Goal: Task Accomplishment & Management: Manage account settings

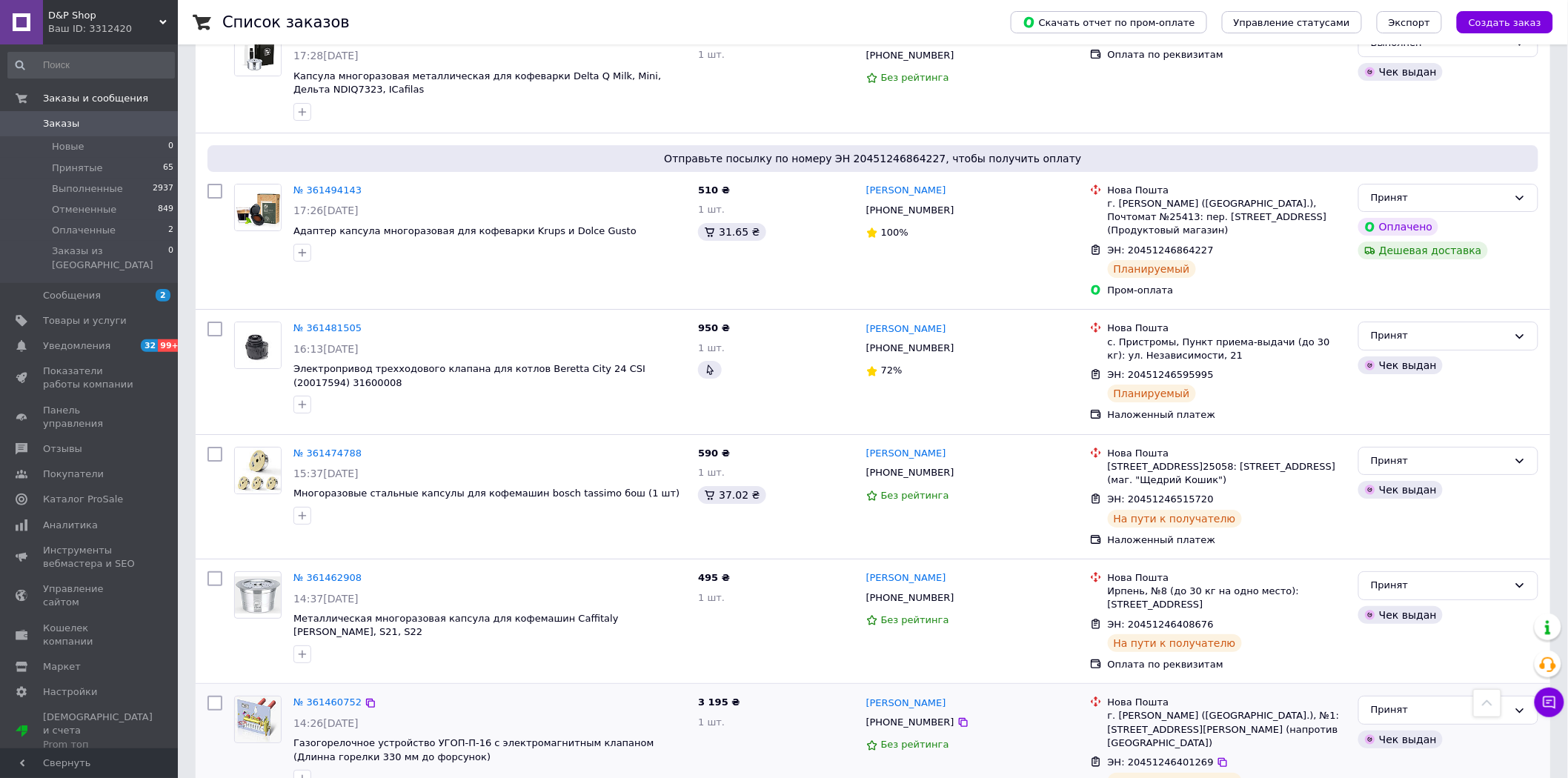
scroll to position [2105, 0]
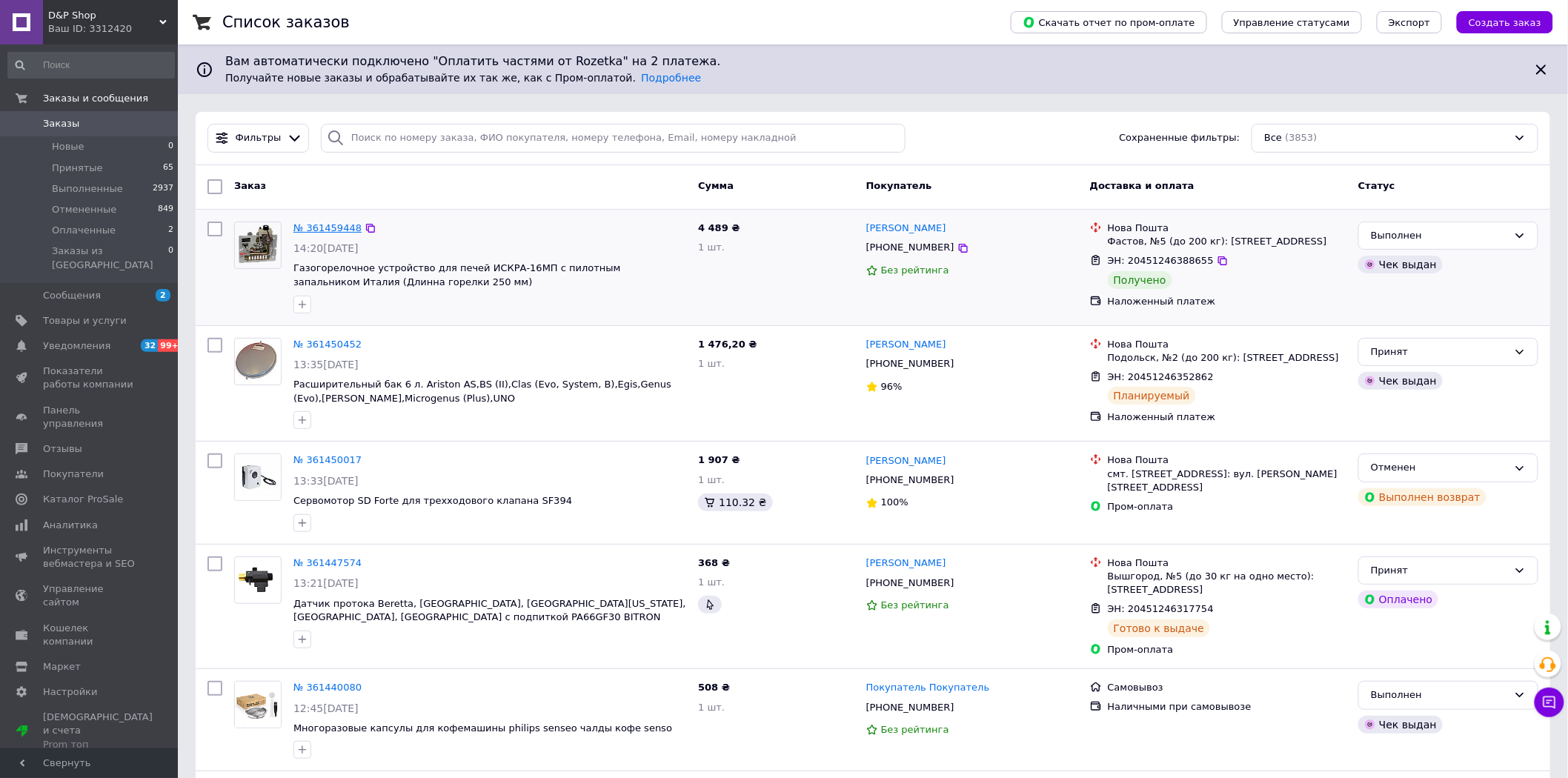
click at [316, 228] on link "№ 361459448" at bounding box center [328, 228] width 68 height 11
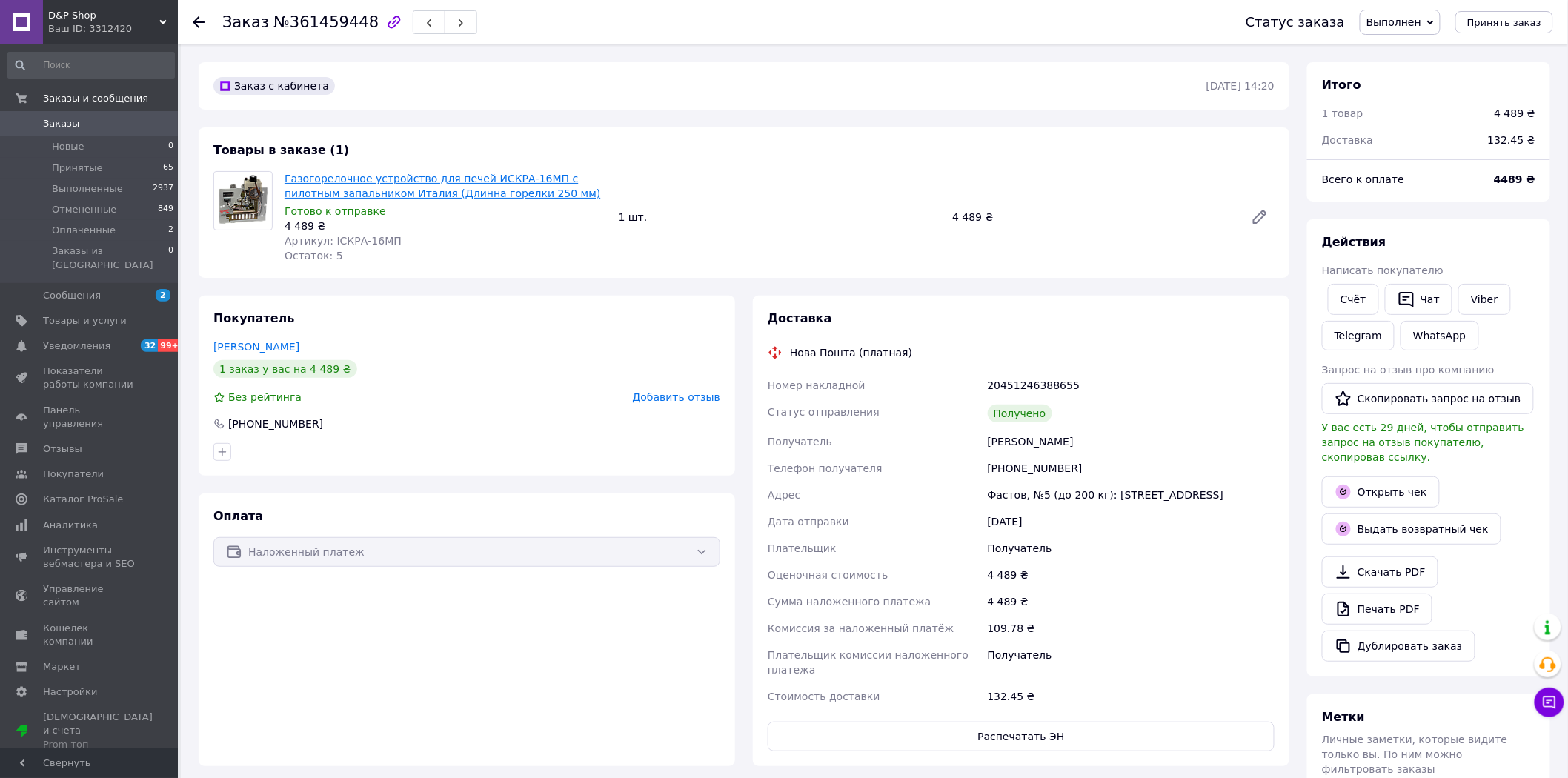
click at [292, 186] on link "Газогорелочное устройство для печей ИСКРА-16МП с пилотным запальником Италия (Д…" at bounding box center [442, 186] width 316 height 27
drag, startPoint x: 1072, startPoint y: 471, endPoint x: 1005, endPoint y: 478, distance: 67.4
click at [1005, 478] on div "[PHONE_NUMBER]" at bounding box center [1132, 468] width 293 height 27
copy div "0965254225"
click at [200, 25] on icon at bounding box center [199, 22] width 11 height 11
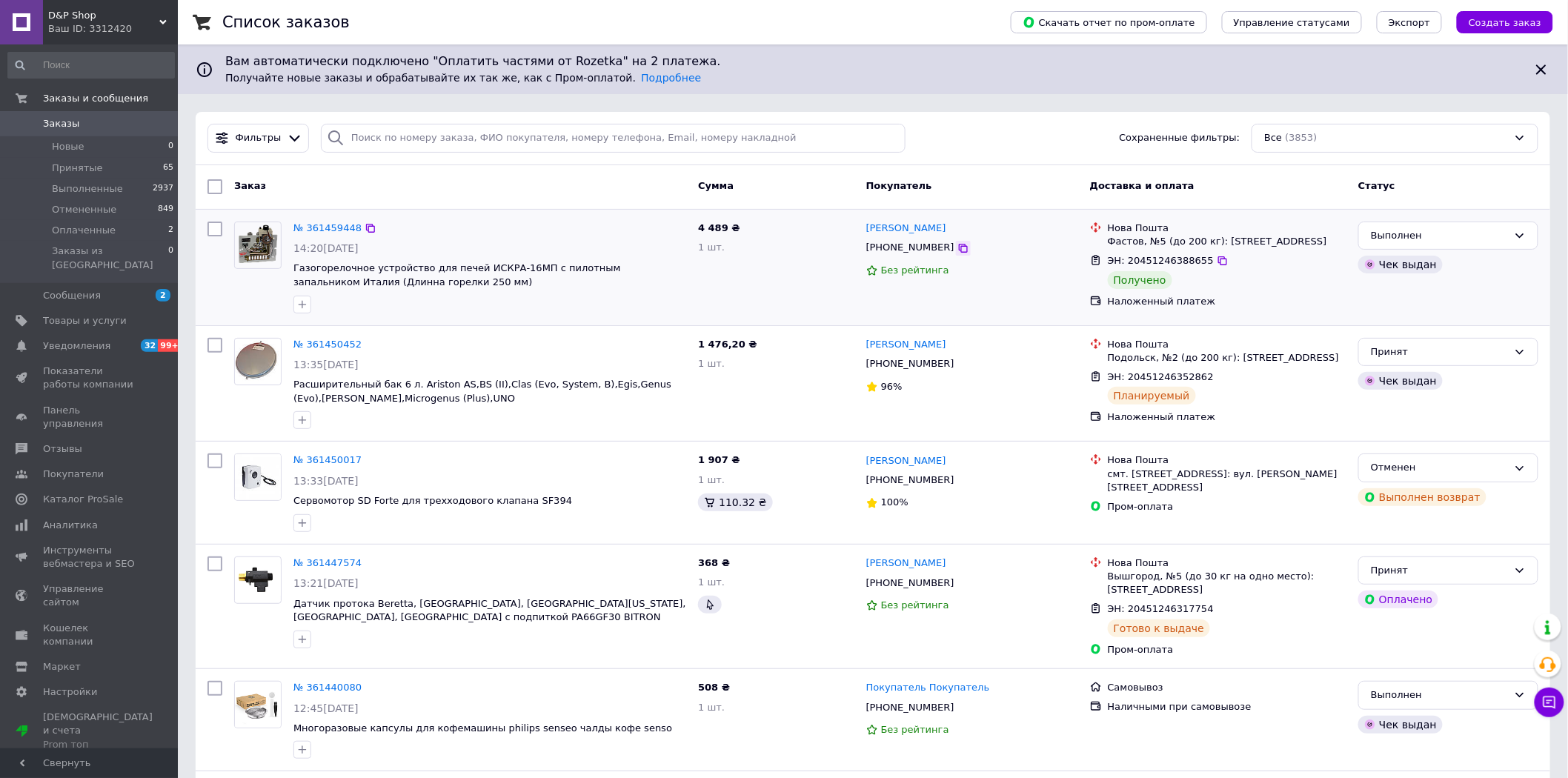
click at [958, 254] on icon at bounding box center [963, 248] width 11 height 11
click at [323, 224] on link "№ 361459448" at bounding box center [328, 228] width 68 height 11
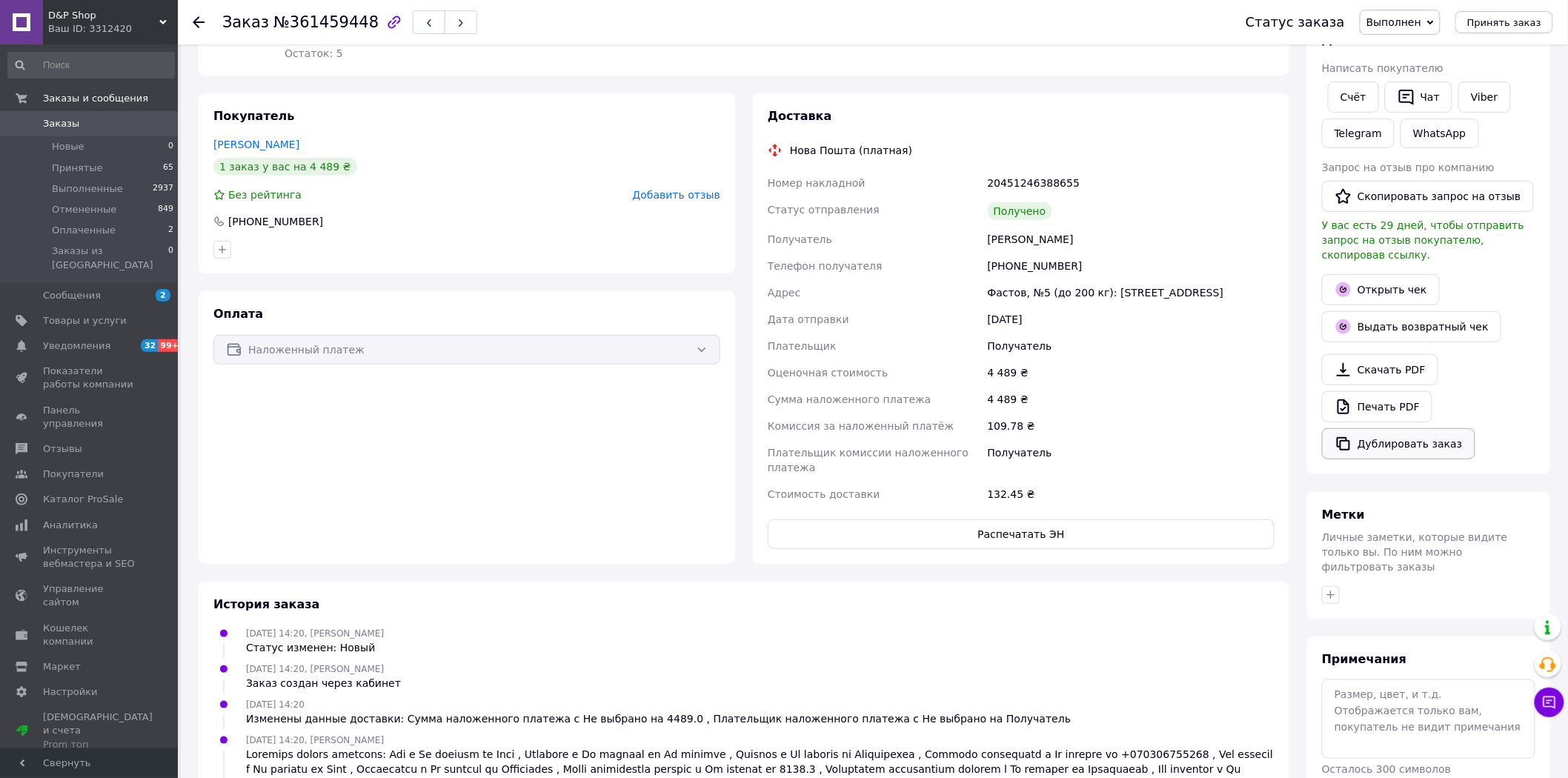
scroll to position [165, 0]
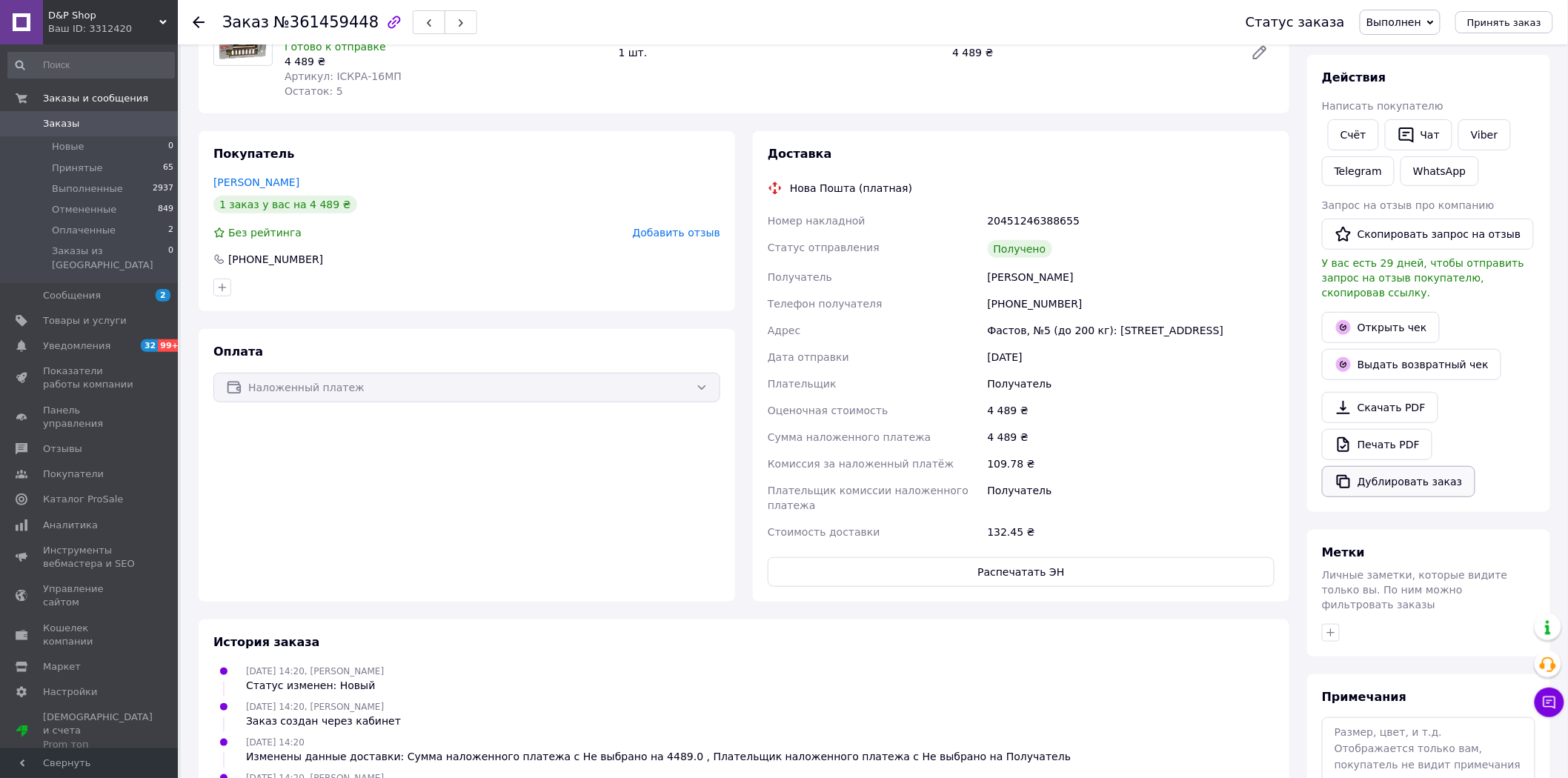
click at [1404, 476] on button "Дублировать заказ" at bounding box center [1398, 481] width 153 height 31
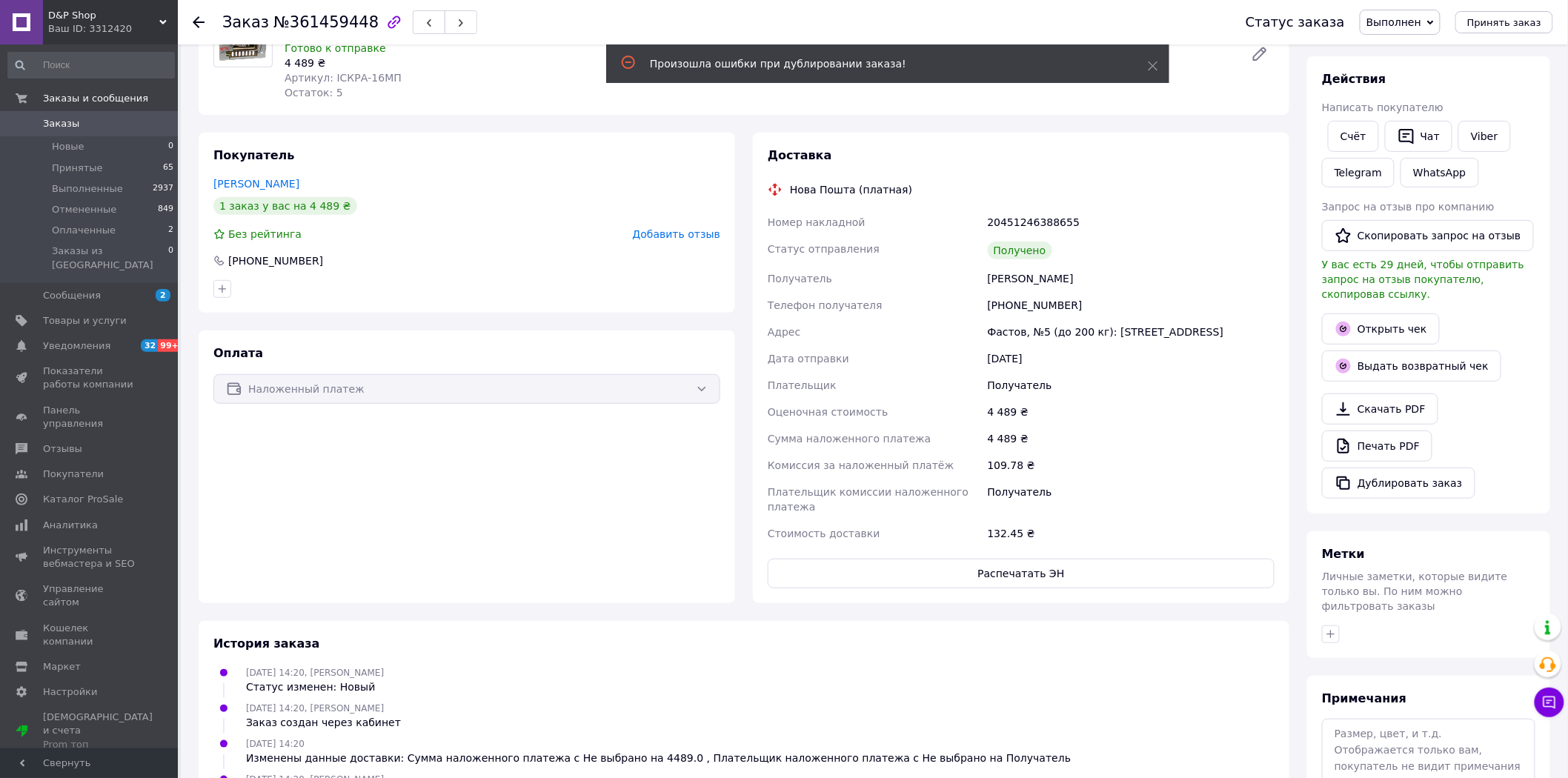
scroll to position [246, 0]
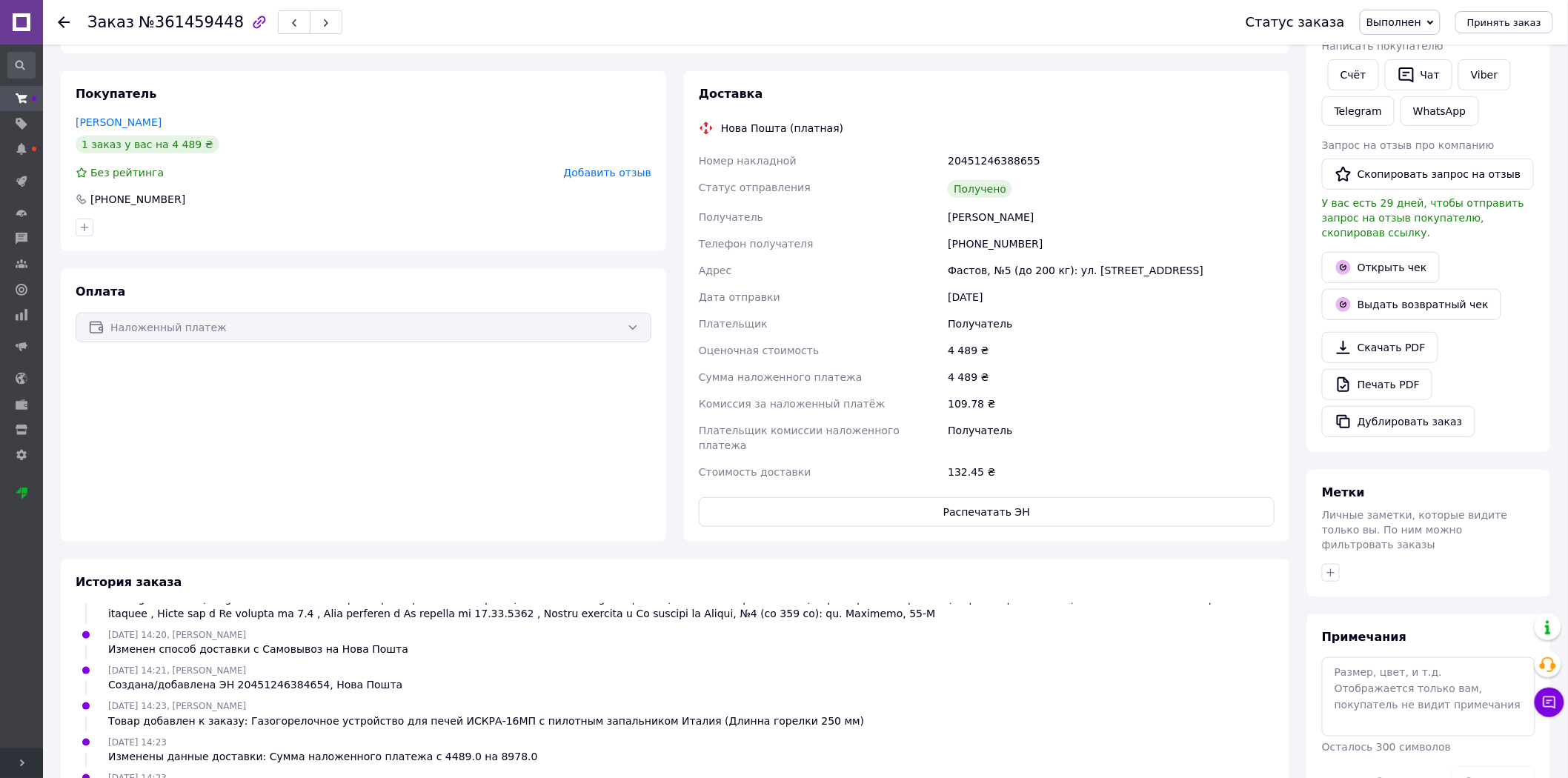
scroll to position [246, 0]
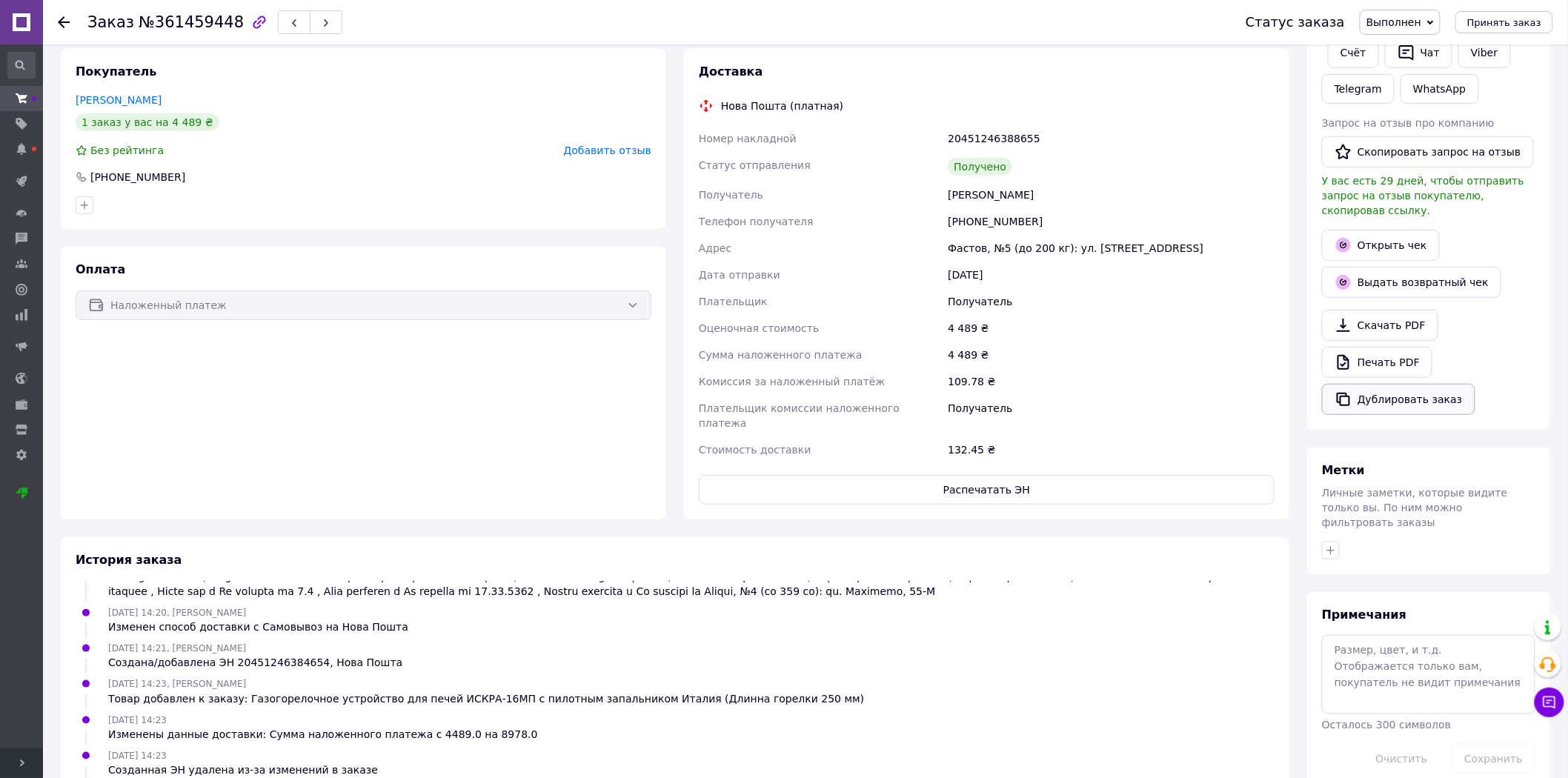
click at [1366, 394] on button "Дублировать заказ" at bounding box center [1398, 399] width 153 height 31
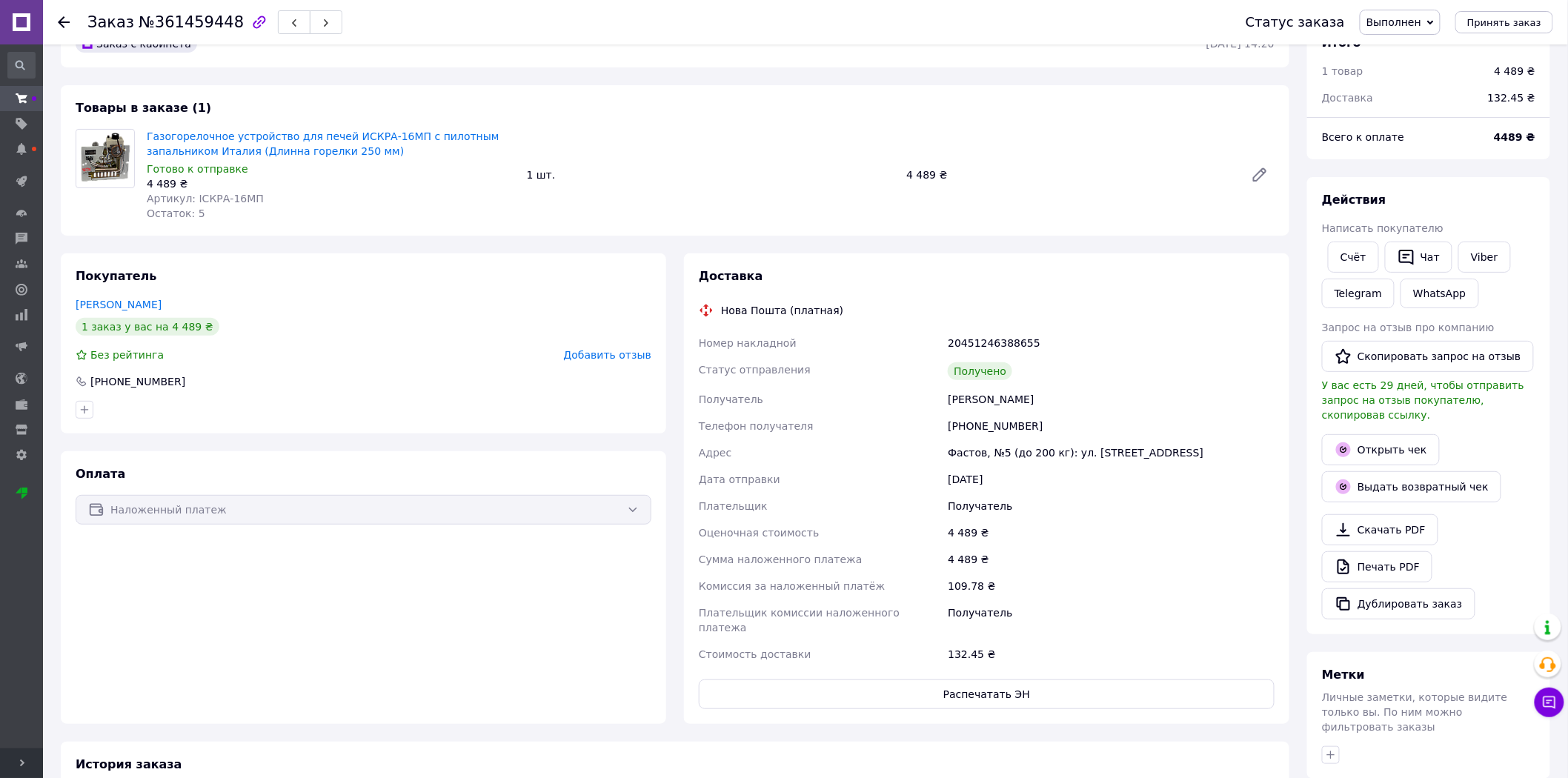
scroll to position [0, 0]
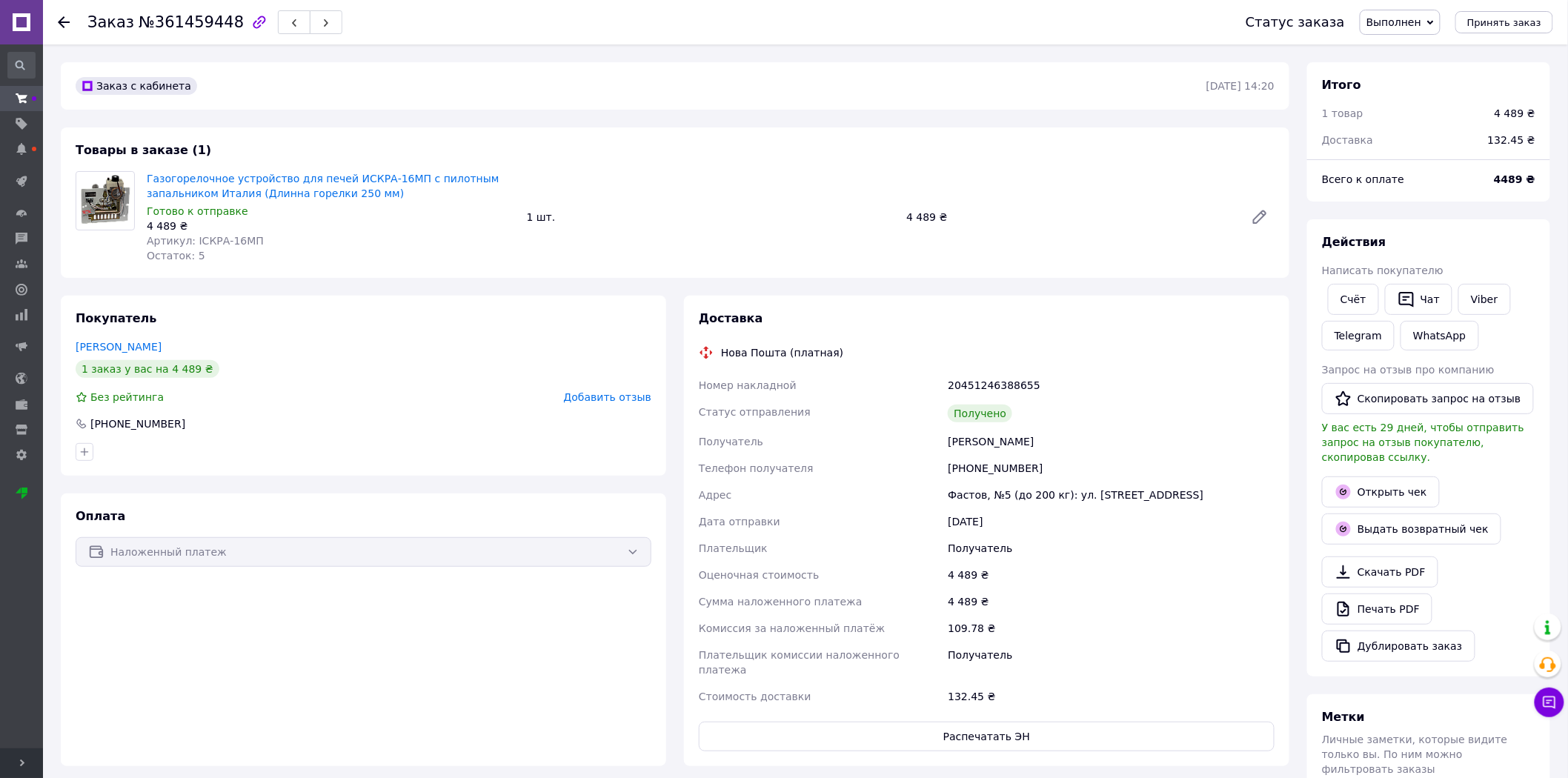
click at [55, 22] on div "Заказ №361459448 Статус заказа Выполнен Принят Отменен Оплаченный Принять заказ" at bounding box center [805, 22] width 1525 height 45
click at [61, 19] on icon at bounding box center [64, 22] width 11 height 11
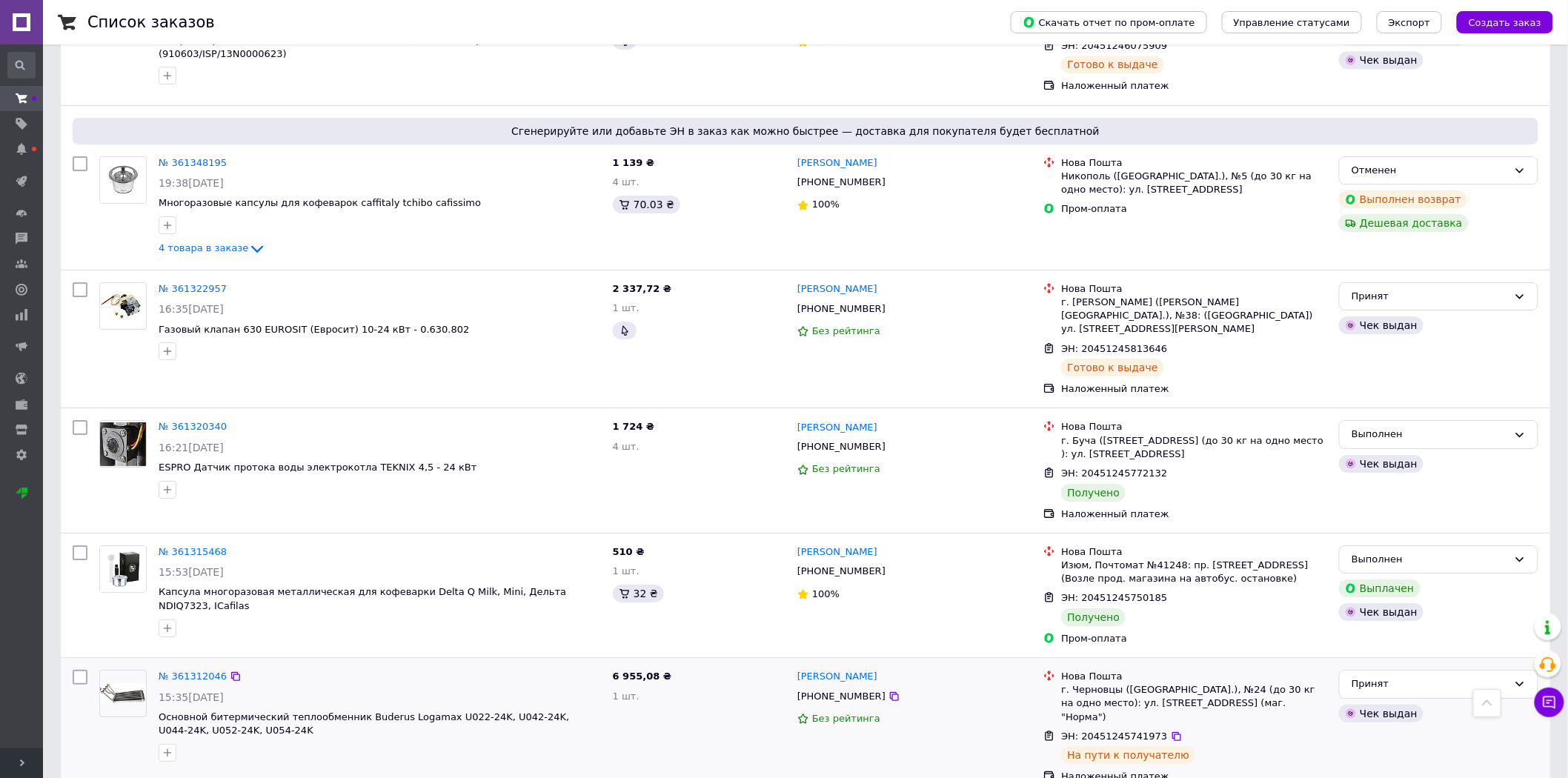
scroll to position [1983, 0]
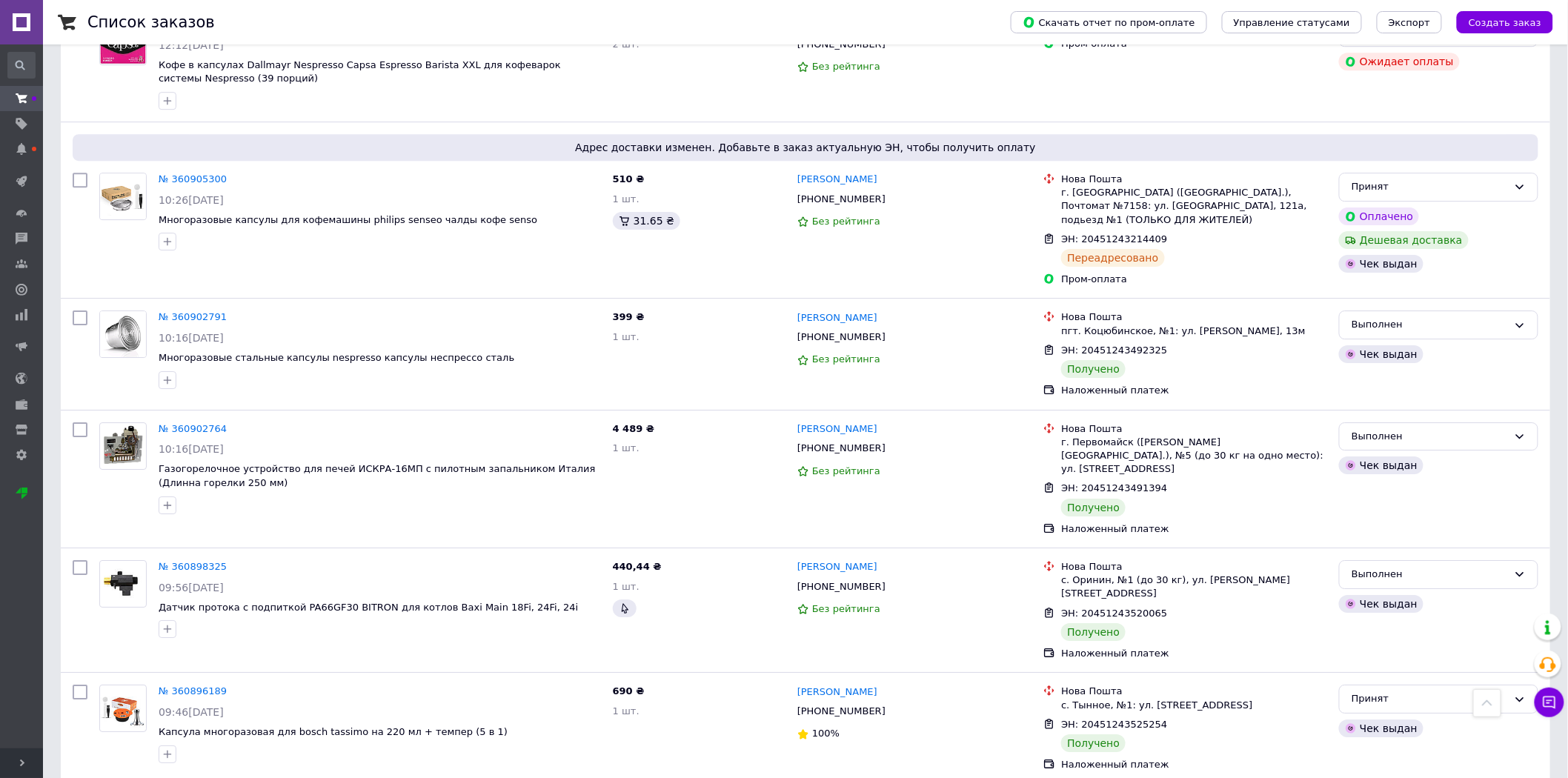
scroll to position [1946, 0]
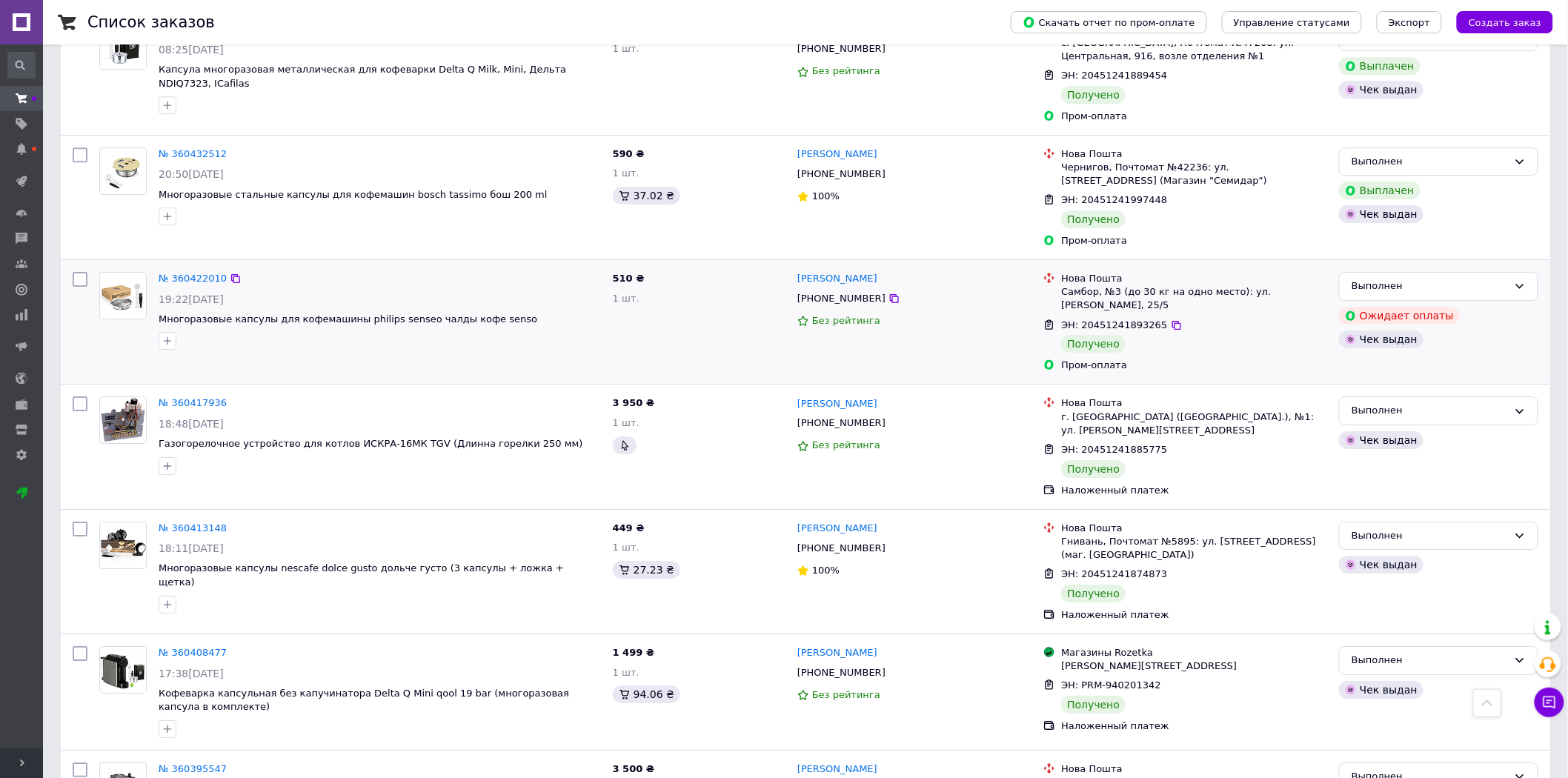
scroll to position [1897, 0]
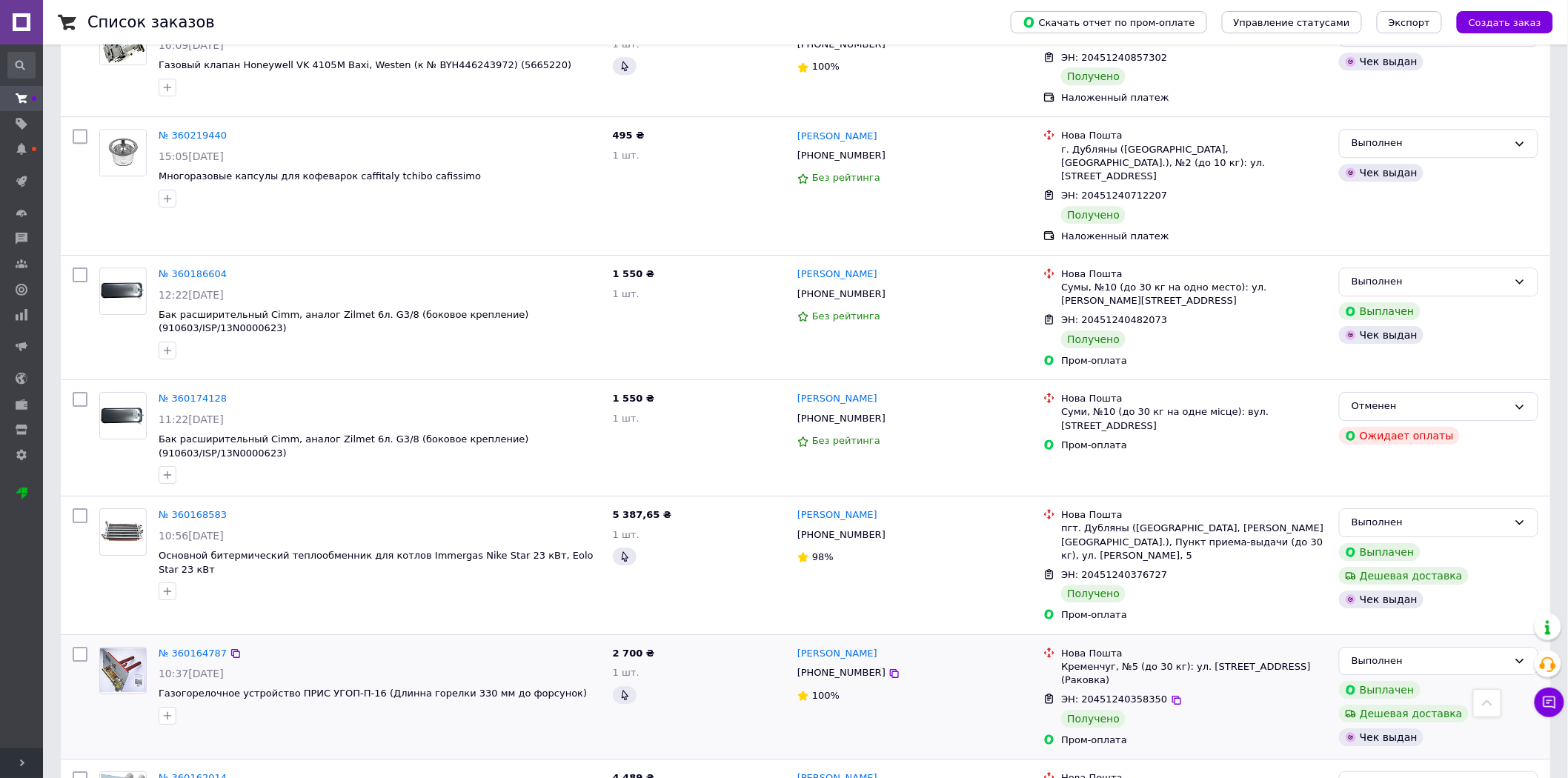
scroll to position [1919, 0]
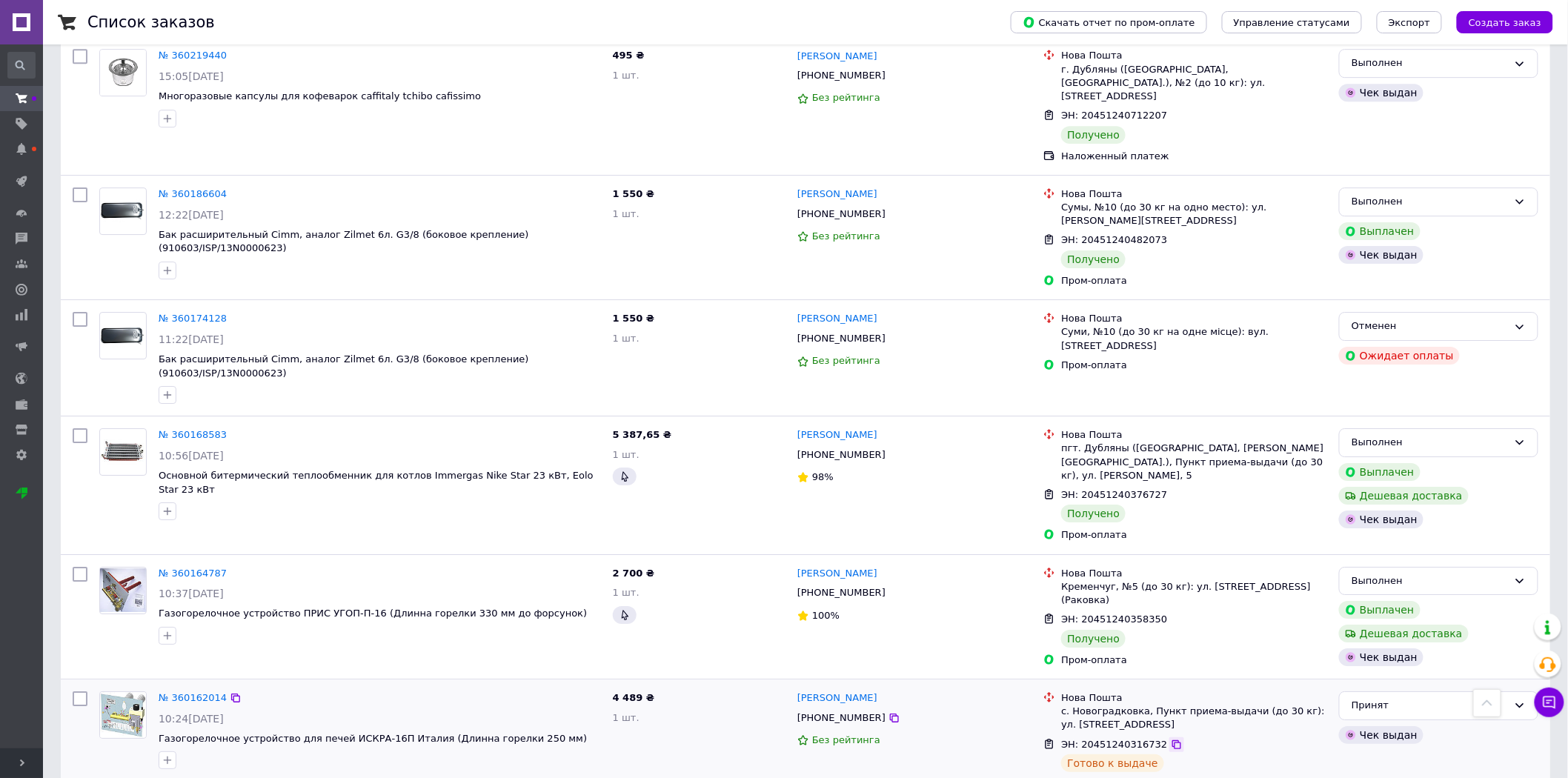
click at [1172, 740] on icon at bounding box center [1176, 744] width 9 height 9
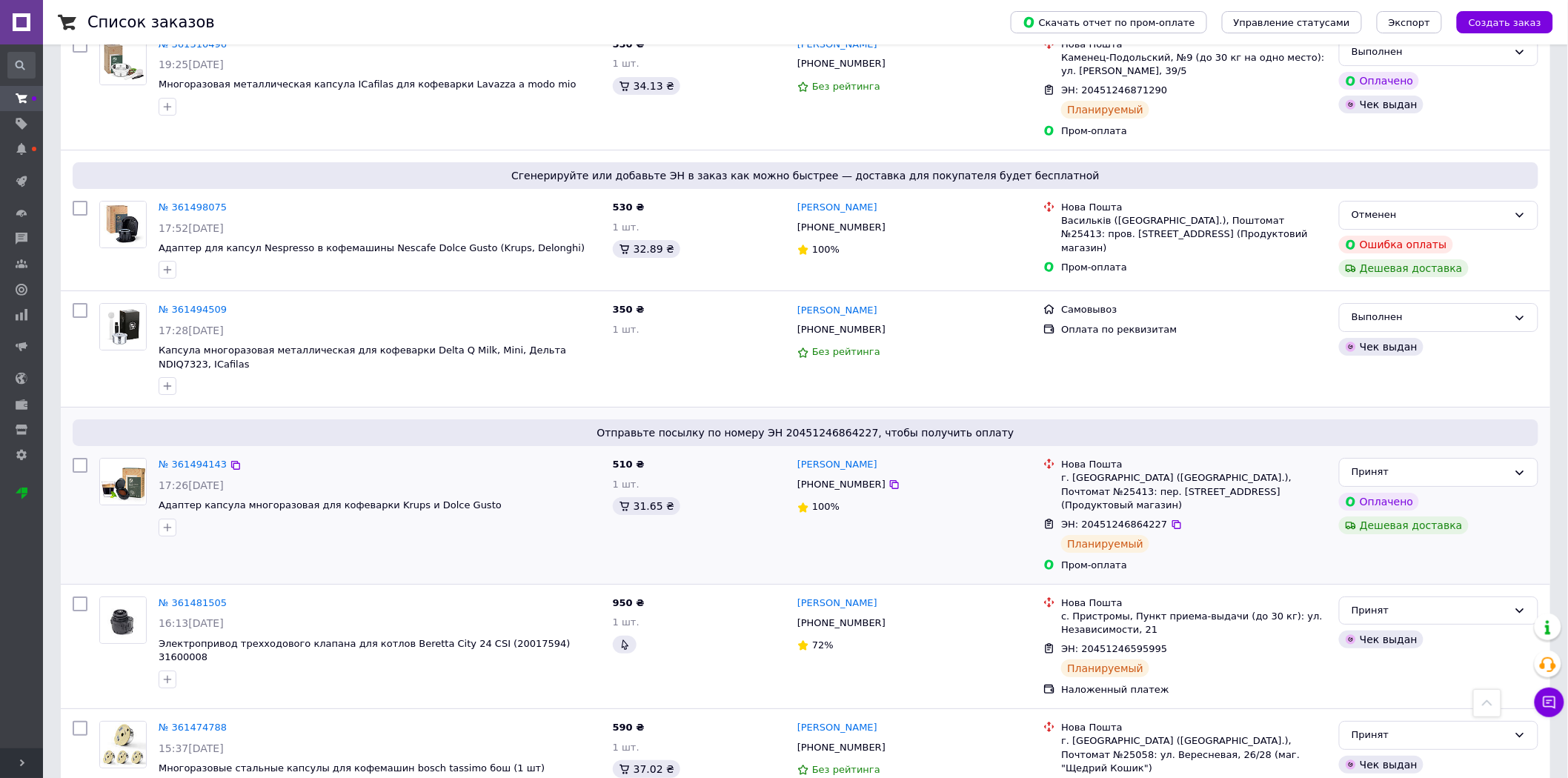
scroll to position [2052, 0]
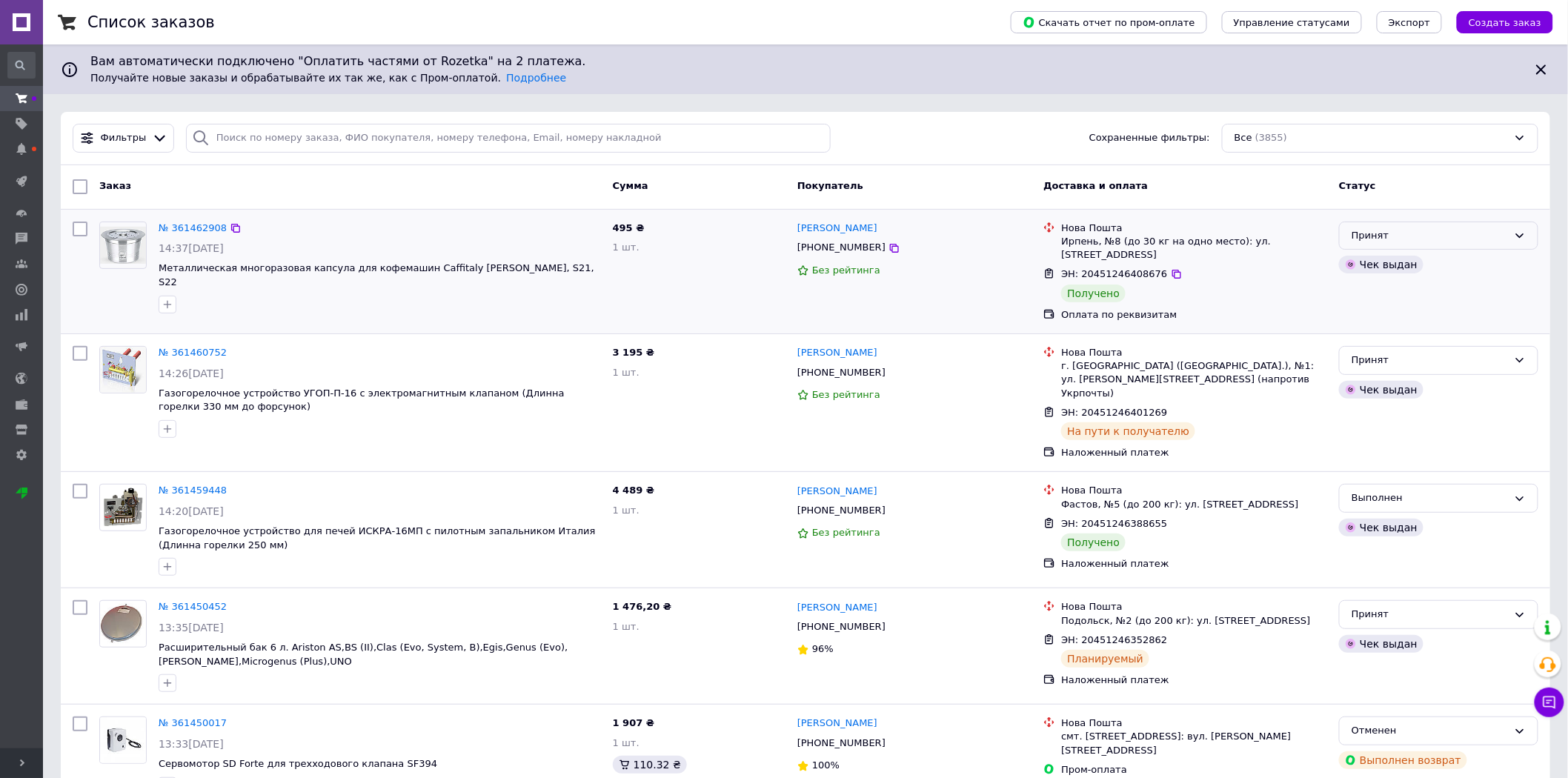
click at [1384, 222] on div "Принят" at bounding box center [1439, 236] width 200 height 29
click at [1384, 268] on li "Выполнен" at bounding box center [1439, 266] width 198 height 28
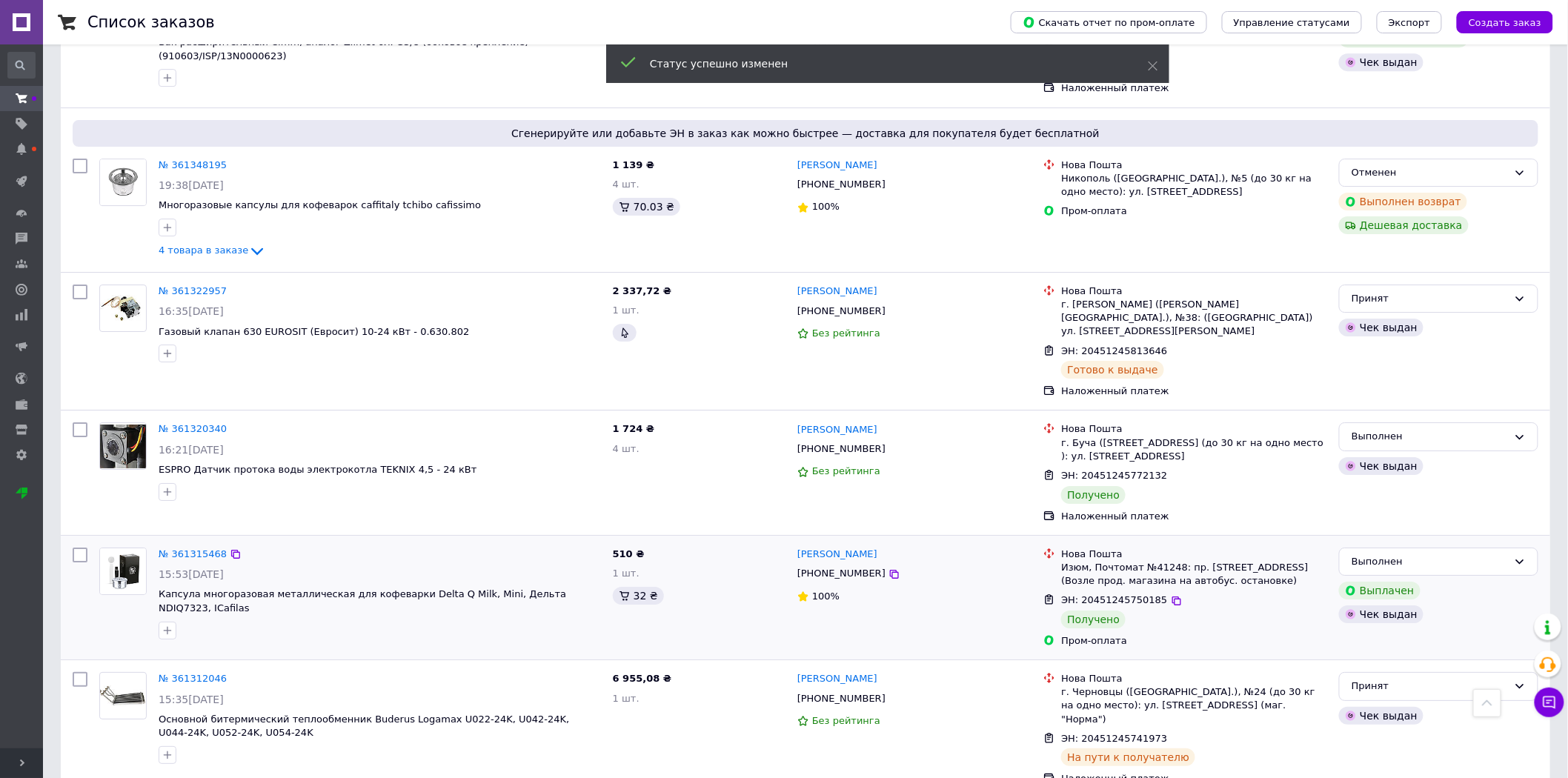
scroll to position [1983, 0]
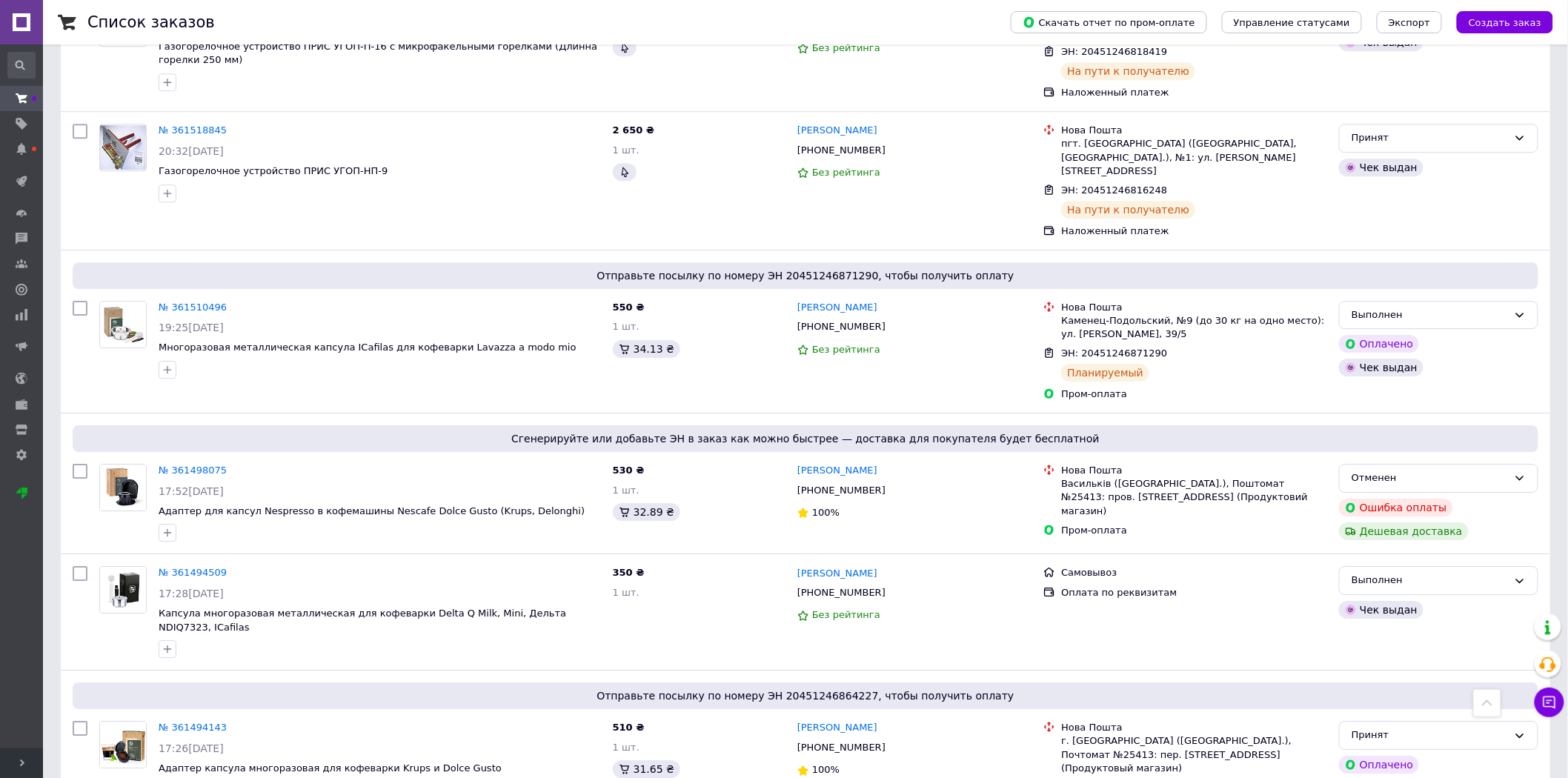
scroll to position [2052, 0]
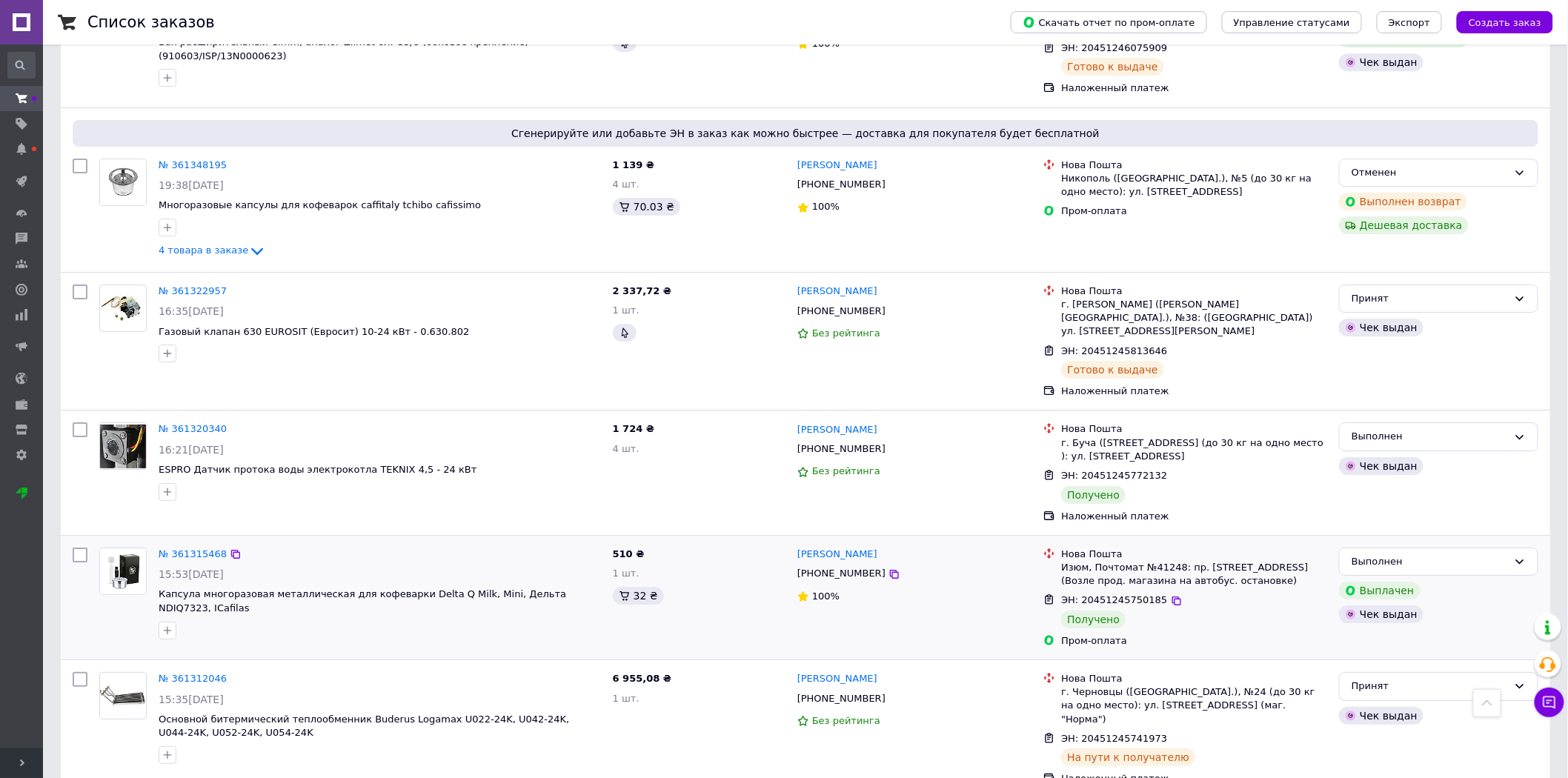
scroll to position [1983, 0]
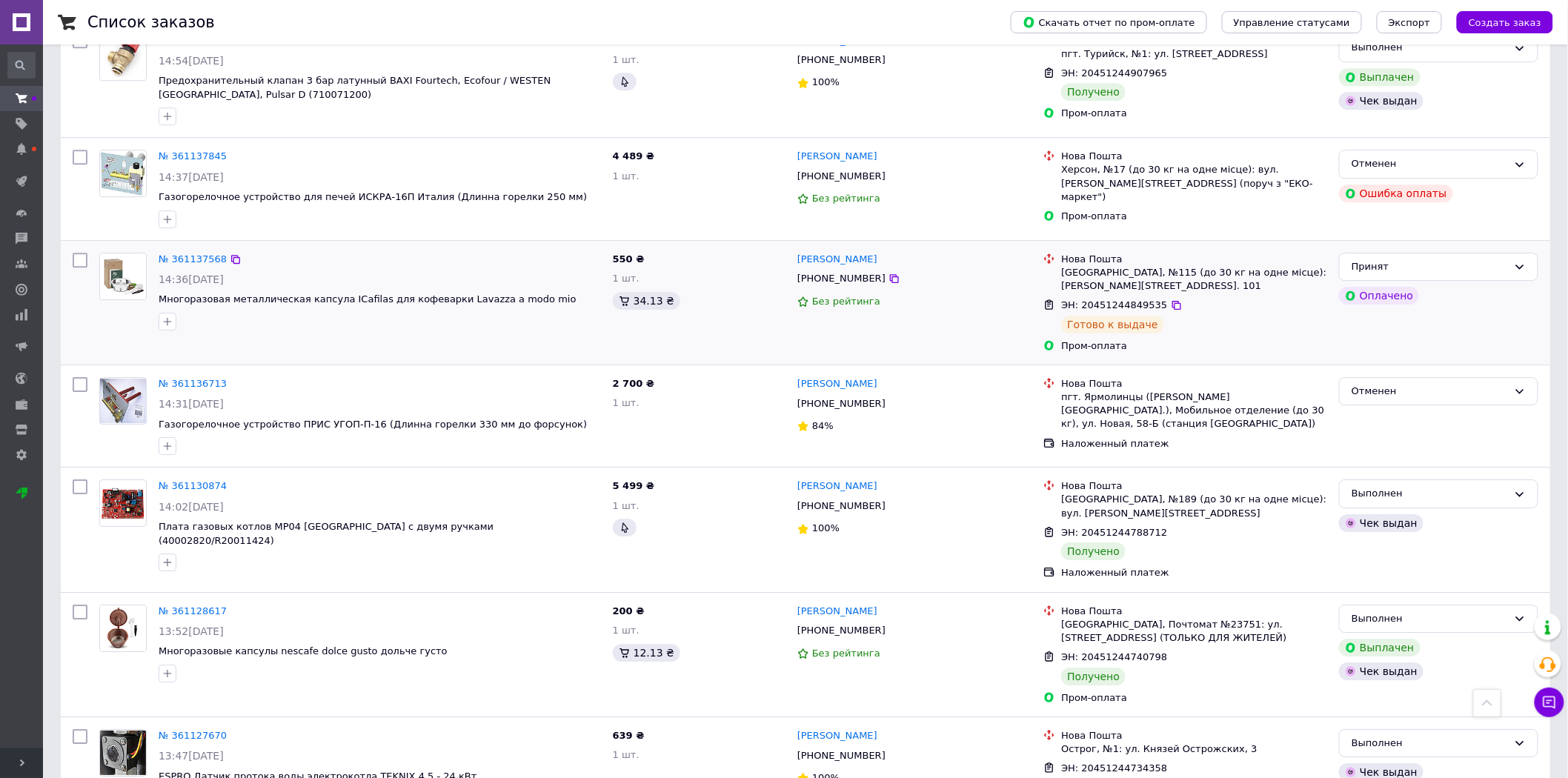
scroll to position [1827, 0]
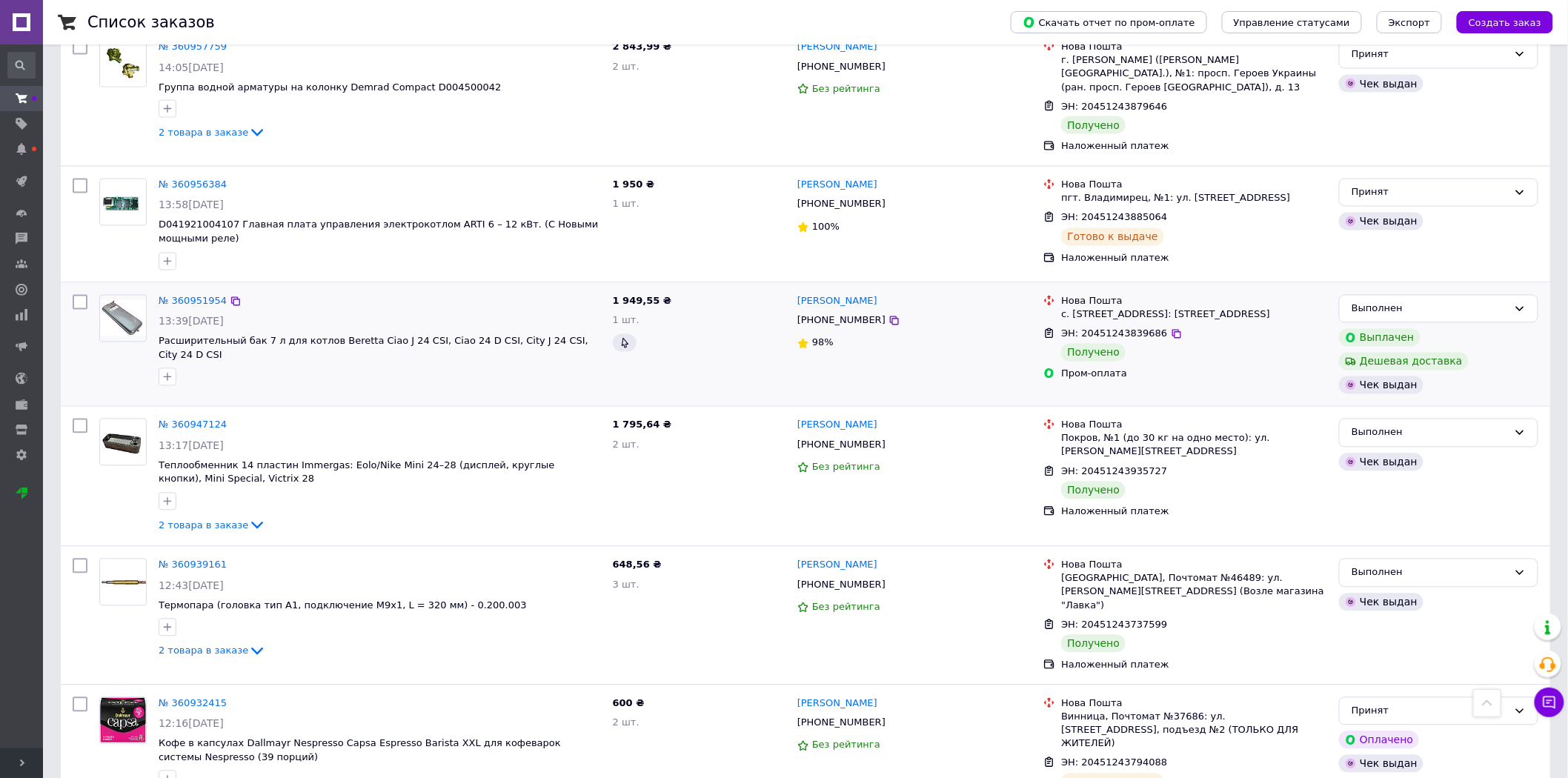
scroll to position [988, 0]
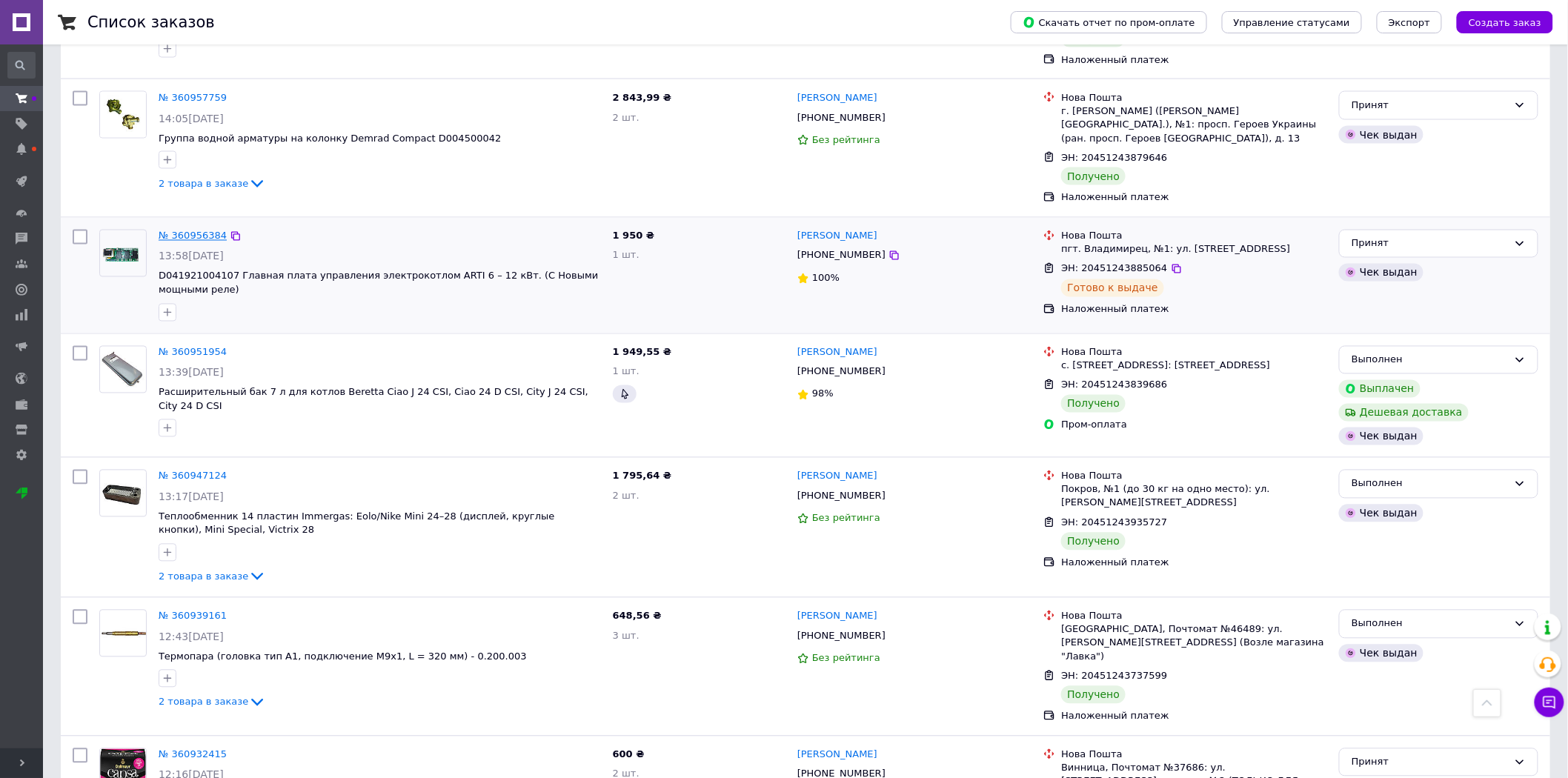
click at [199, 230] on link "№ 360956384" at bounding box center [193, 236] width 68 height 11
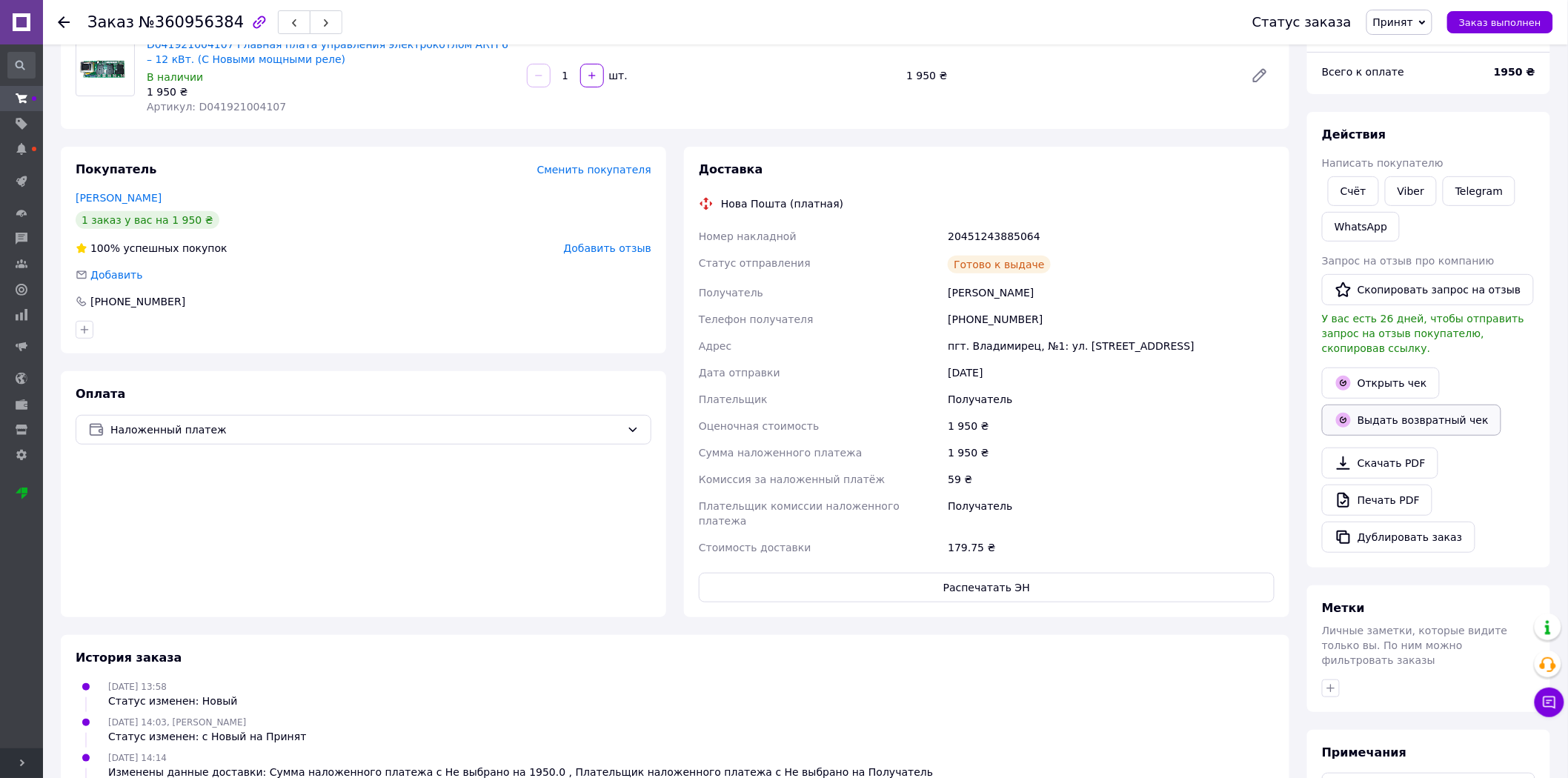
scroll to position [106, 0]
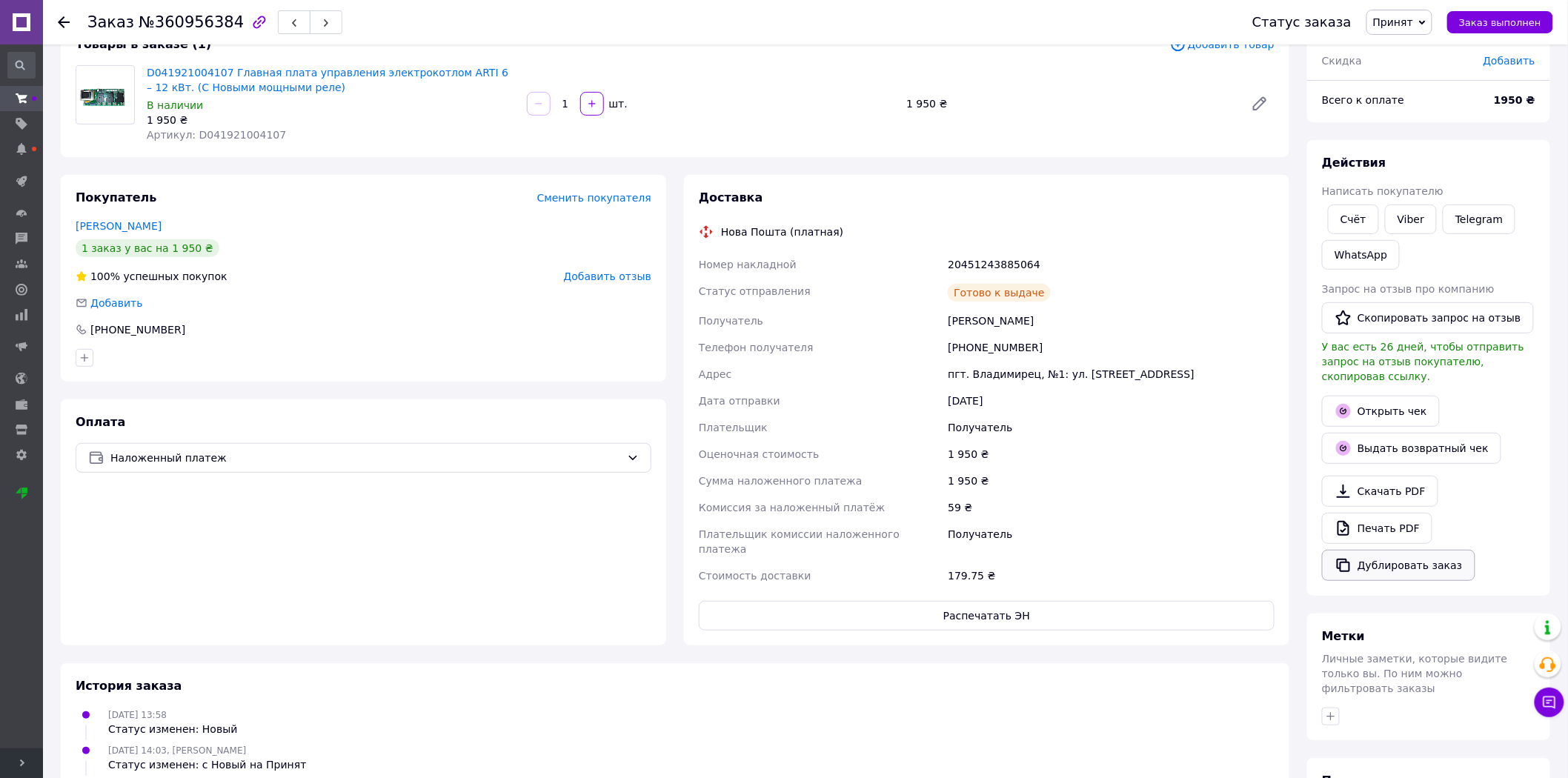
click at [1401, 551] on button "Дублировать заказ" at bounding box center [1398, 565] width 153 height 31
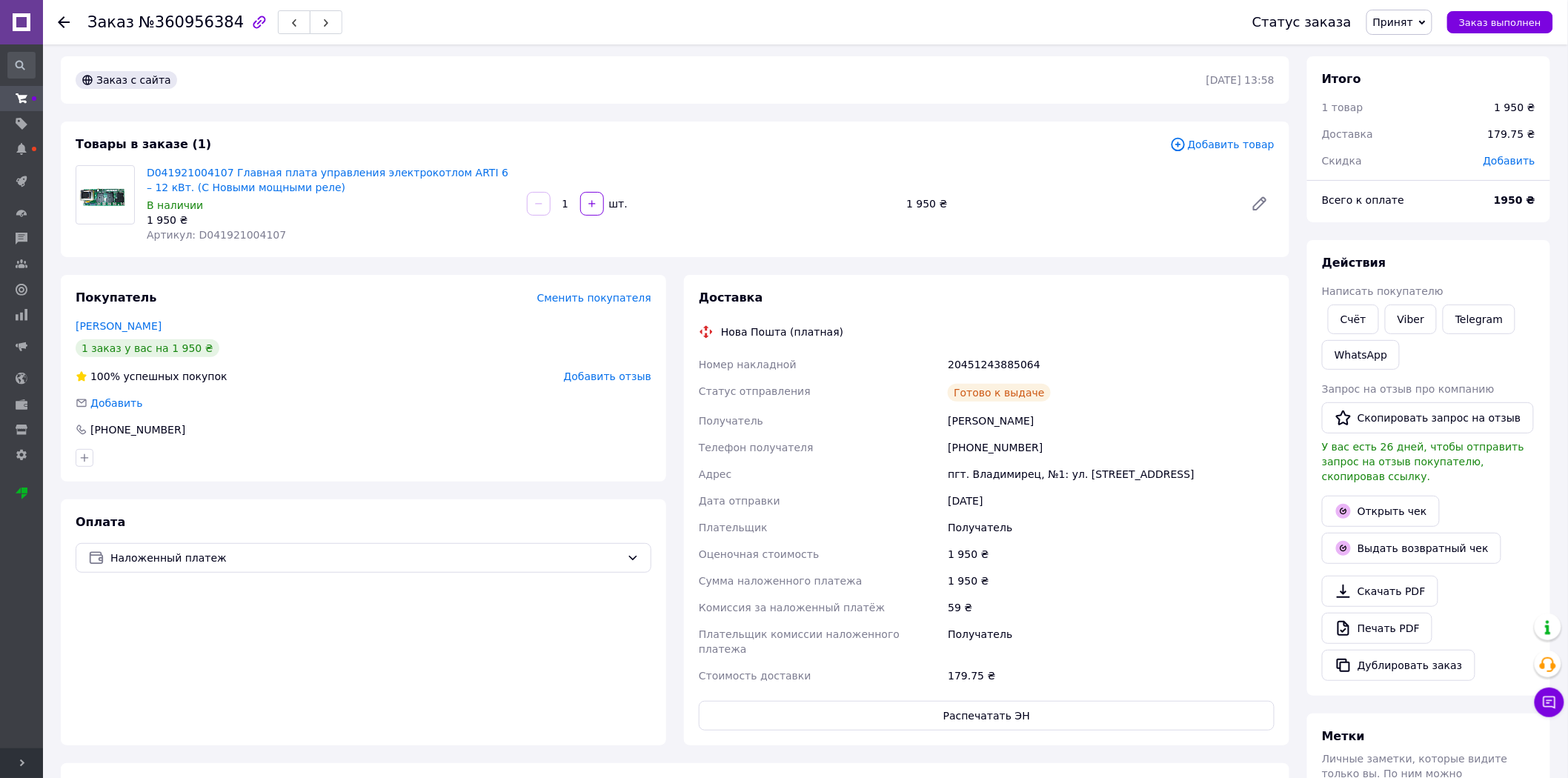
scroll to position [0, 0]
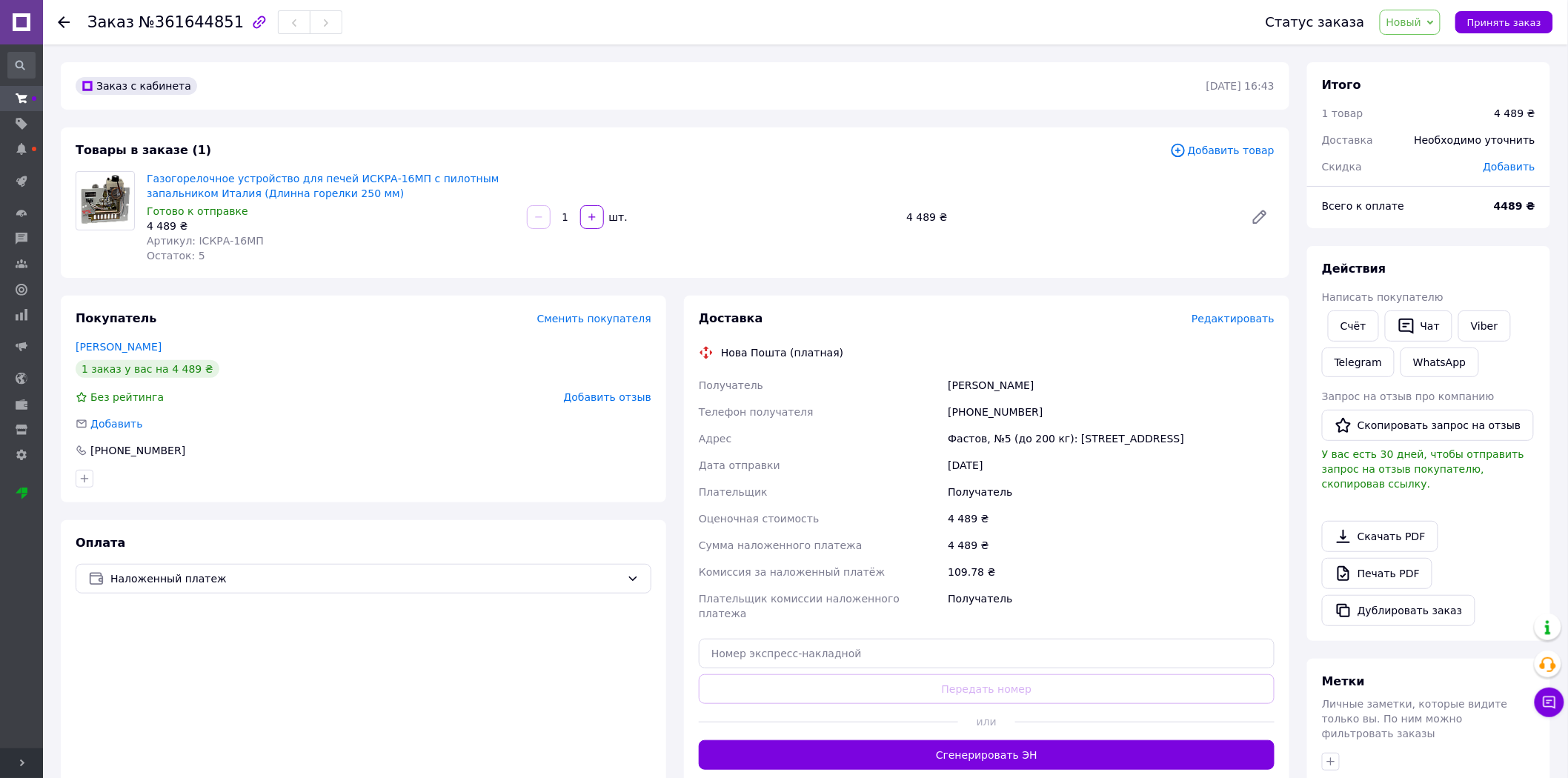
click at [61, 25] on use at bounding box center [64, 22] width 11 height 11
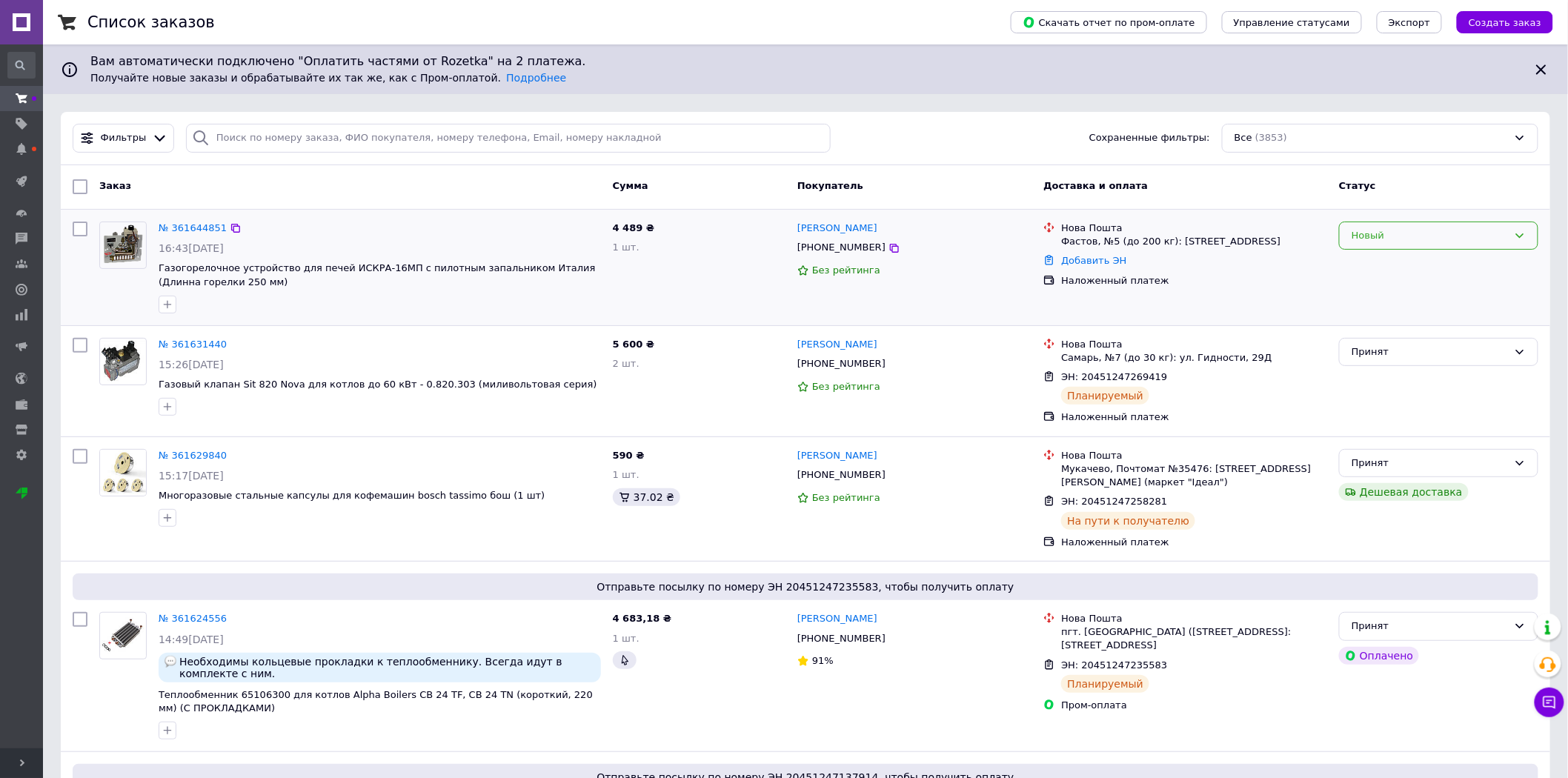
click at [1518, 235] on icon at bounding box center [1520, 236] width 11 height 11
click at [1376, 313] on li "Отменен" at bounding box center [1439, 321] width 198 height 28
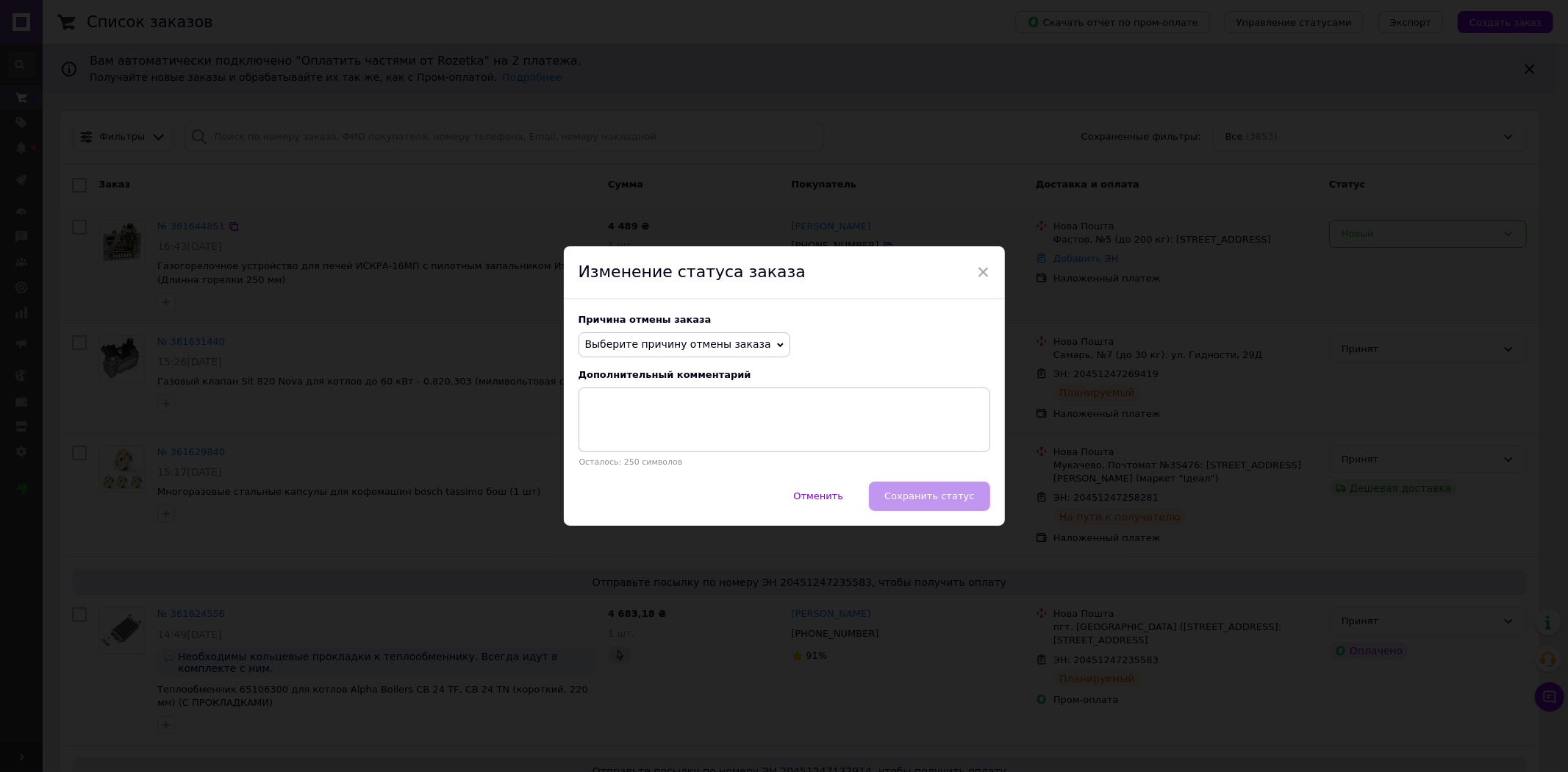
click at [735, 343] on span "Выберите причину отмены заказа" at bounding box center [677, 344] width 186 height 11
click at [659, 377] on li "Нет в наличии" at bounding box center [684, 374] width 210 height 21
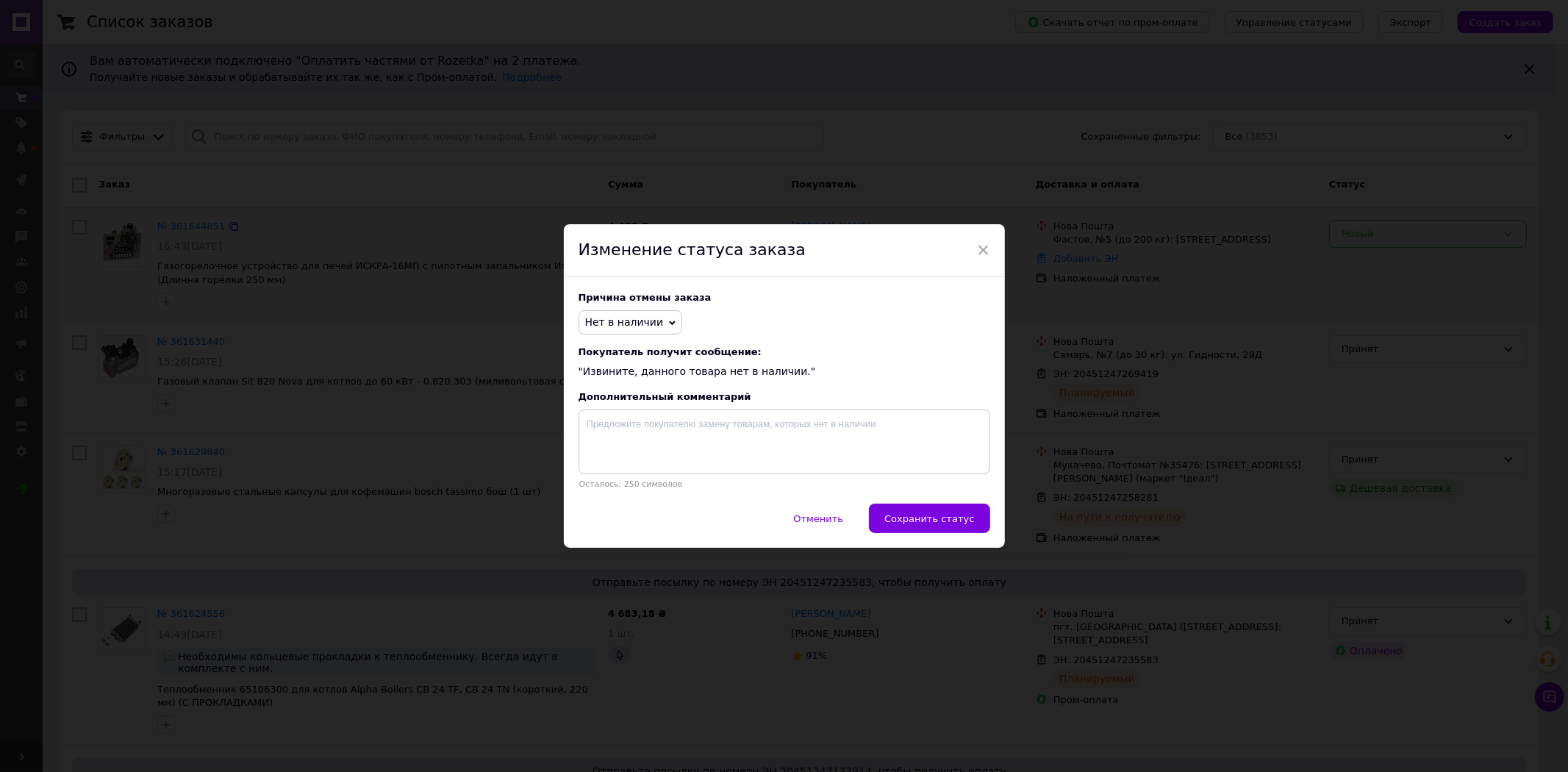
click at [652, 321] on span "Нет в наличии" at bounding box center [630, 323] width 105 height 25
click at [621, 518] on li "Другое" at bounding box center [630, 522] width 103 height 21
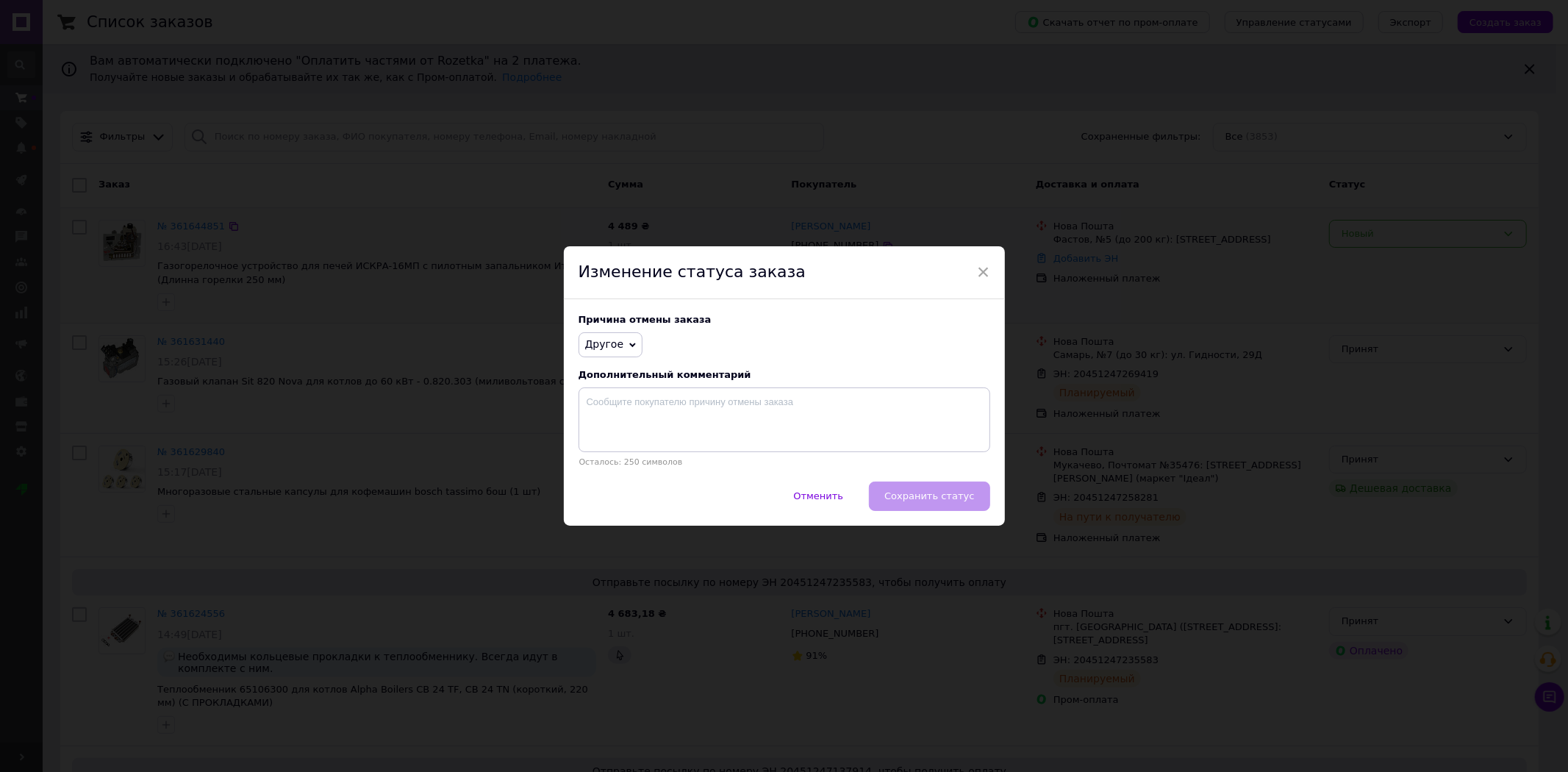
click at [914, 494] on div "Отменить   Сохранить статус" at bounding box center [785, 503] width 442 height 44
click at [795, 411] on textarea at bounding box center [784, 420] width 411 height 65
click at [974, 275] on div "× Изменение статуса заказа Причина отмены заказа Другое Нет в наличии Нет разно…" at bounding box center [785, 386] width 442 height 279
click at [977, 272] on span "×" at bounding box center [984, 272] width 13 height 25
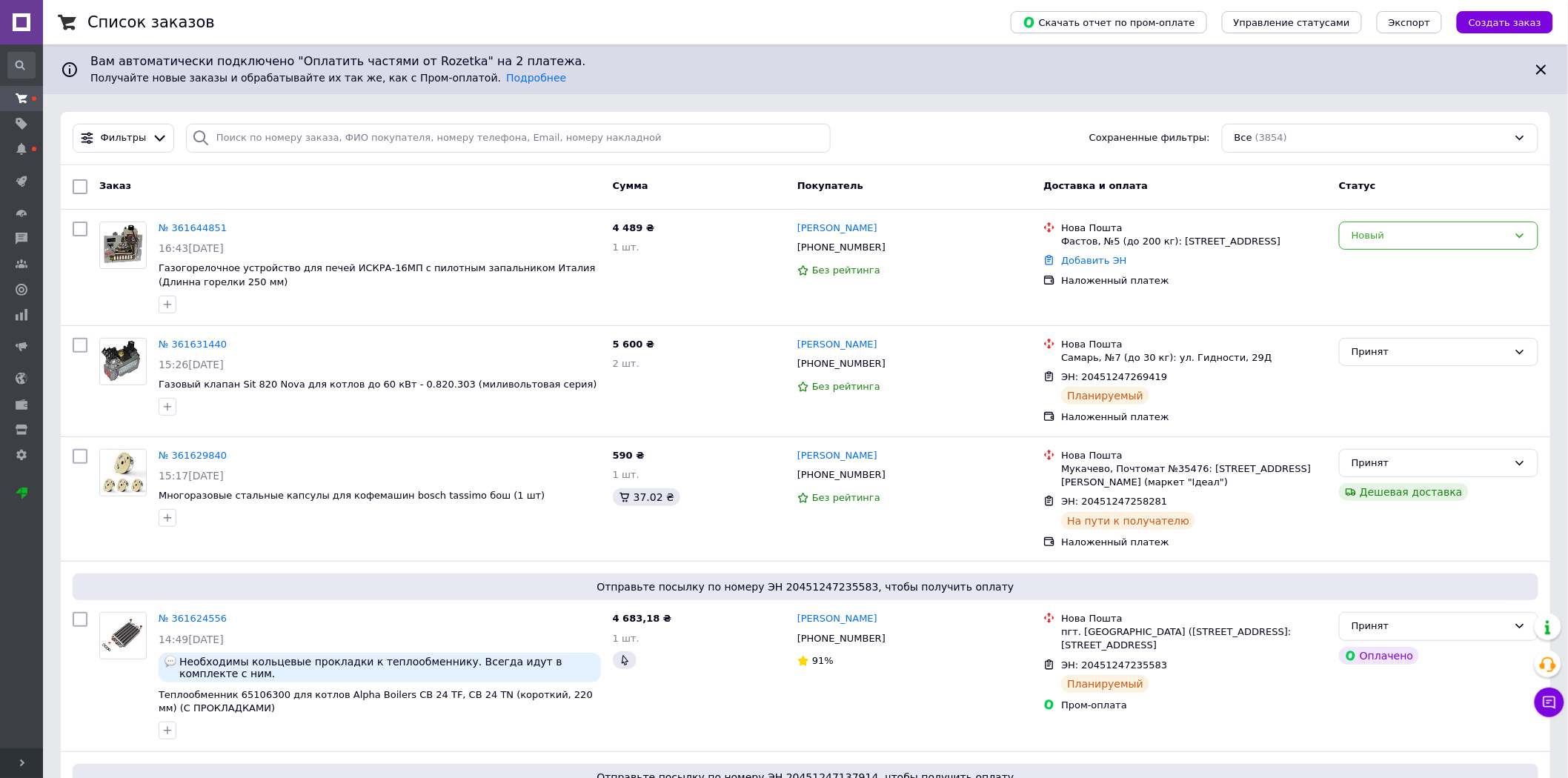
click at [183, 227] on link "№ 361644851" at bounding box center [193, 228] width 68 height 11
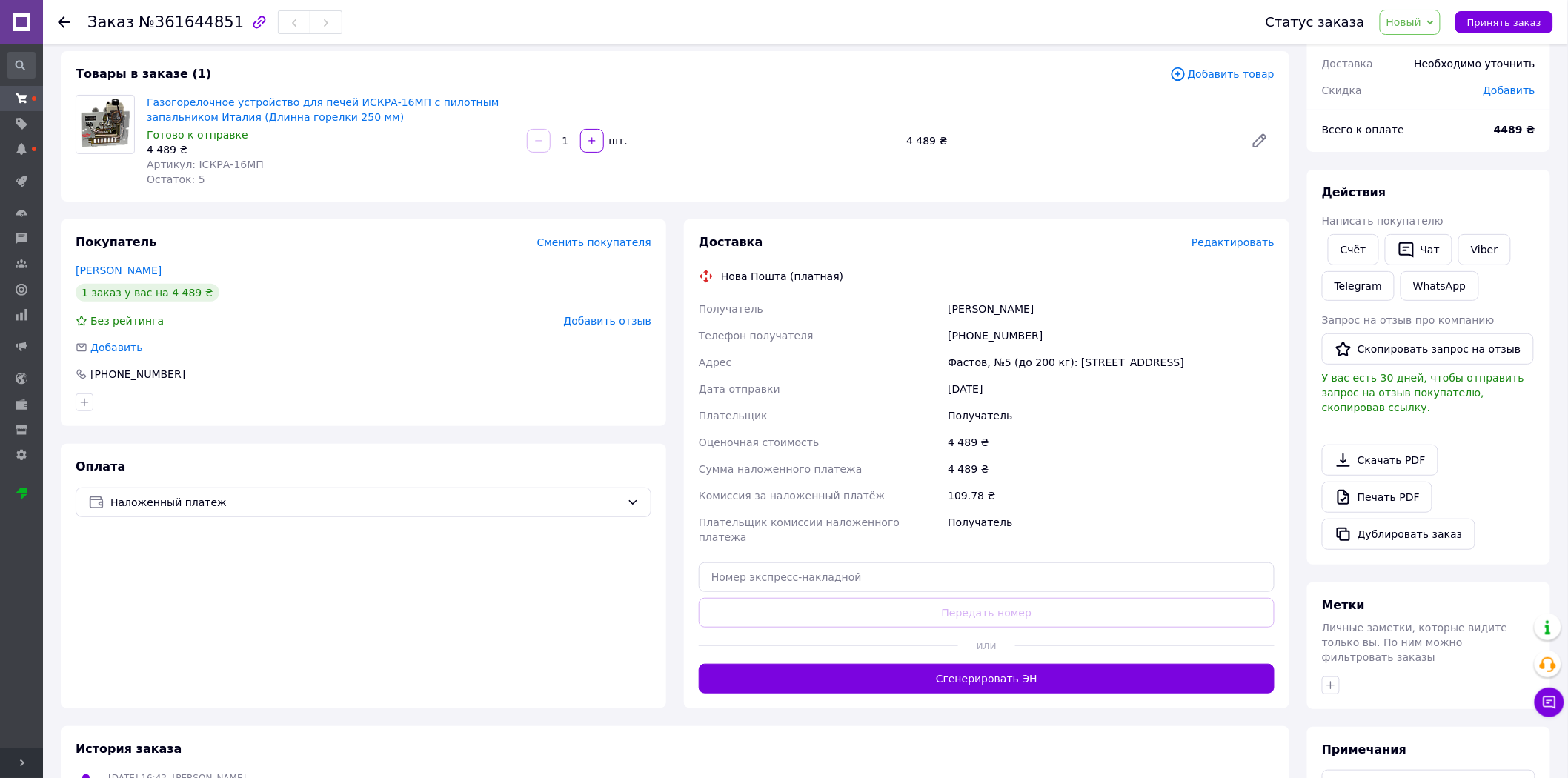
scroll to position [82, 0]
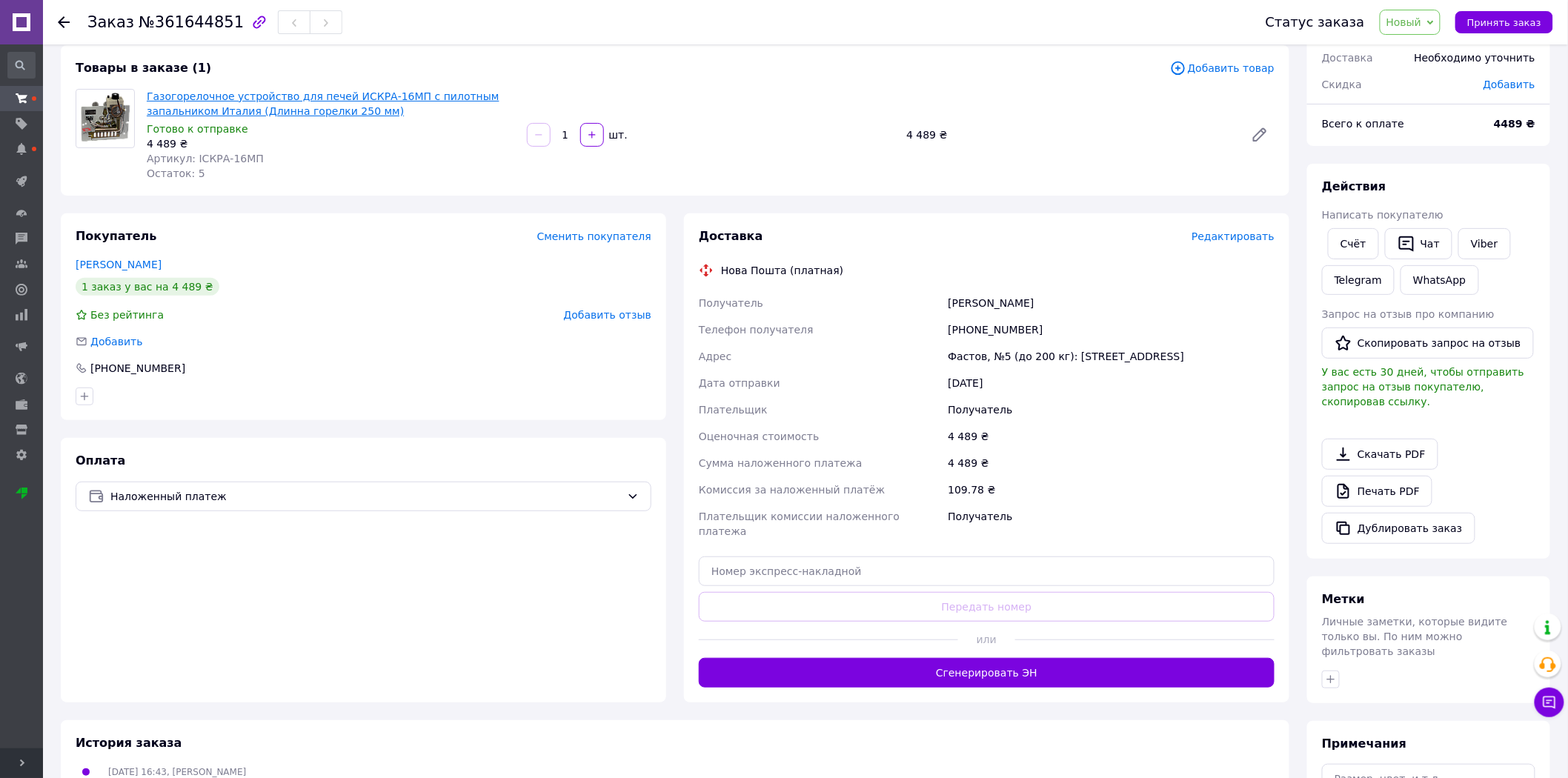
click at [261, 102] on link "Газогорелочное устройство для печей ИСКРА-16МП с пилотным запальником Италия (Д…" at bounding box center [322, 104] width 353 height 27
drag, startPoint x: 1028, startPoint y: 328, endPoint x: 967, endPoint y: 340, distance: 62.2
click at [967, 340] on div "[PHONE_NUMBER]" at bounding box center [1111, 330] width 333 height 27
copy div "0965254225"
drag, startPoint x: 950, startPoint y: 301, endPoint x: 1045, endPoint y: 304, distance: 95.0
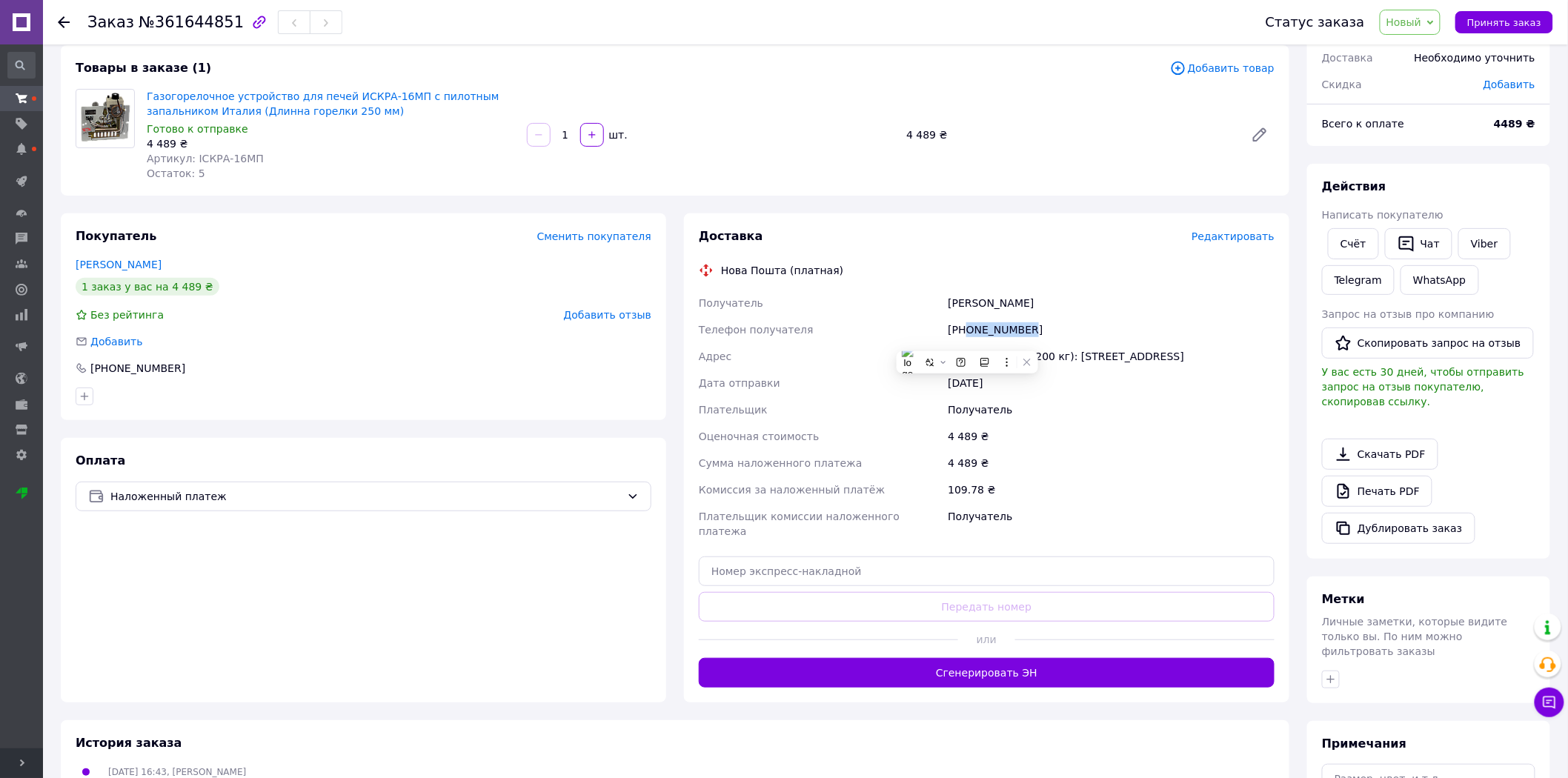
click at [1045, 304] on div "[PERSON_NAME]" at bounding box center [1111, 303] width 333 height 27
copy div "[PERSON_NAME]"
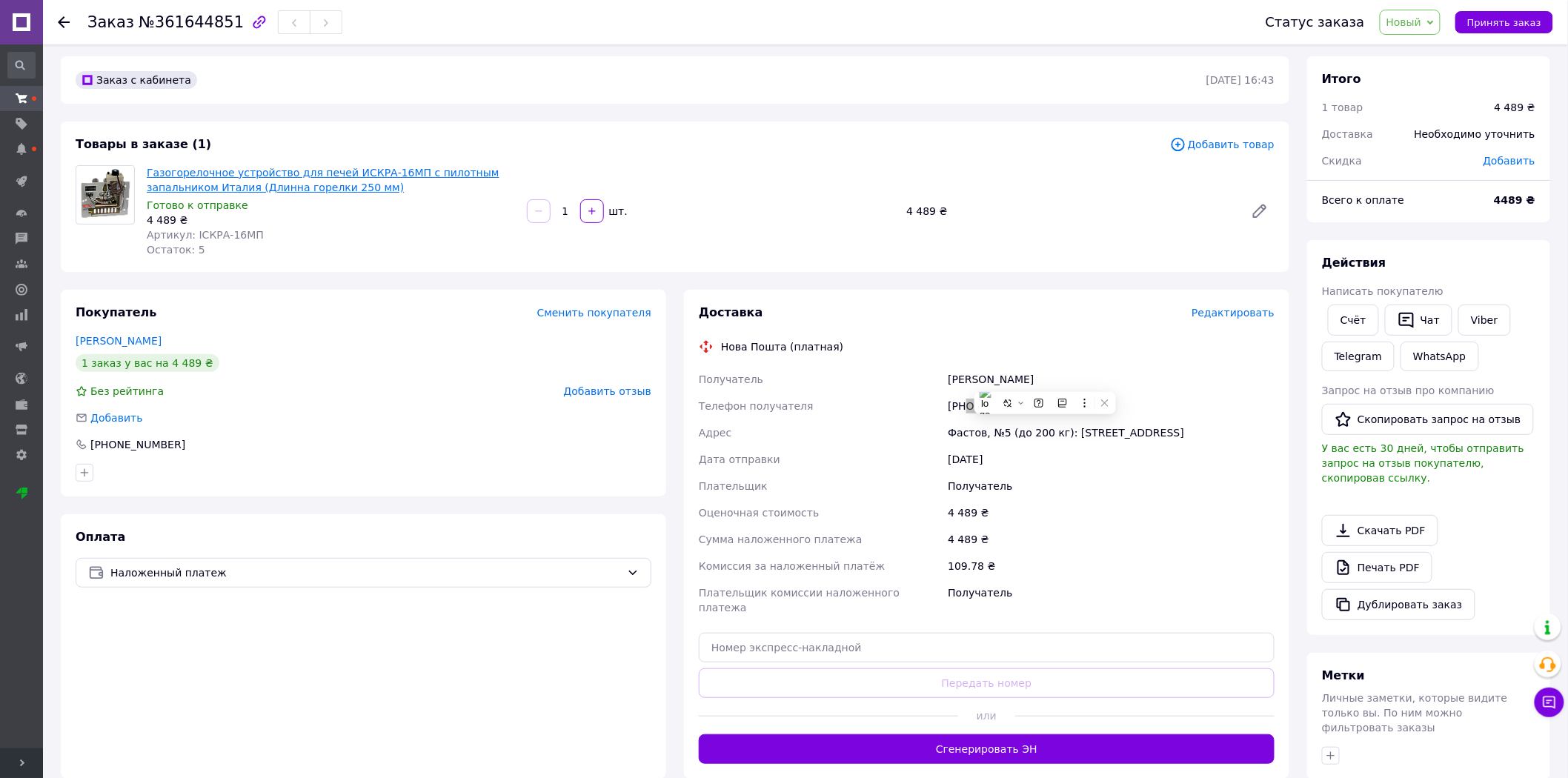
scroll to position [0, 0]
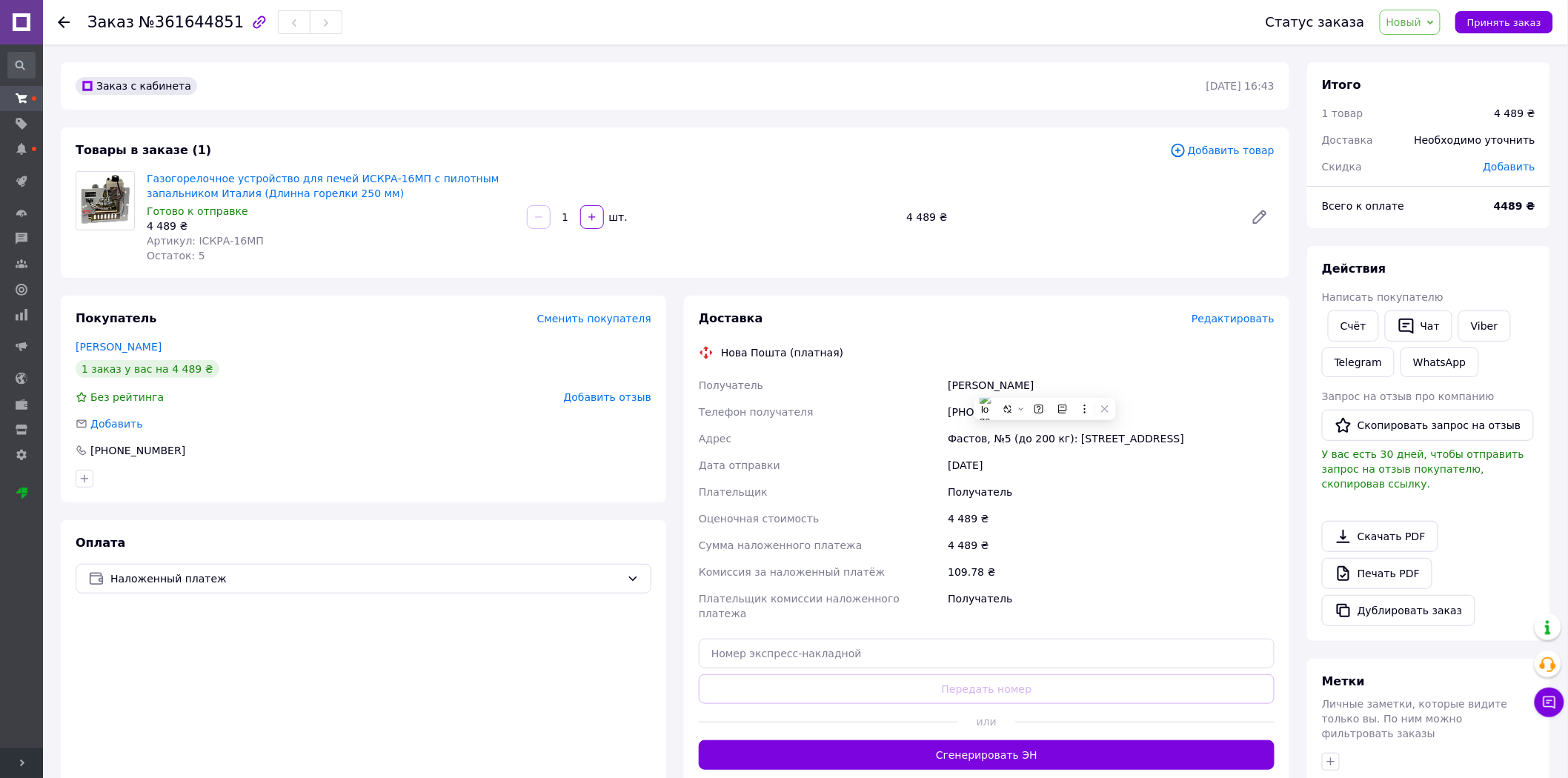
click at [60, 21] on use at bounding box center [64, 22] width 11 height 11
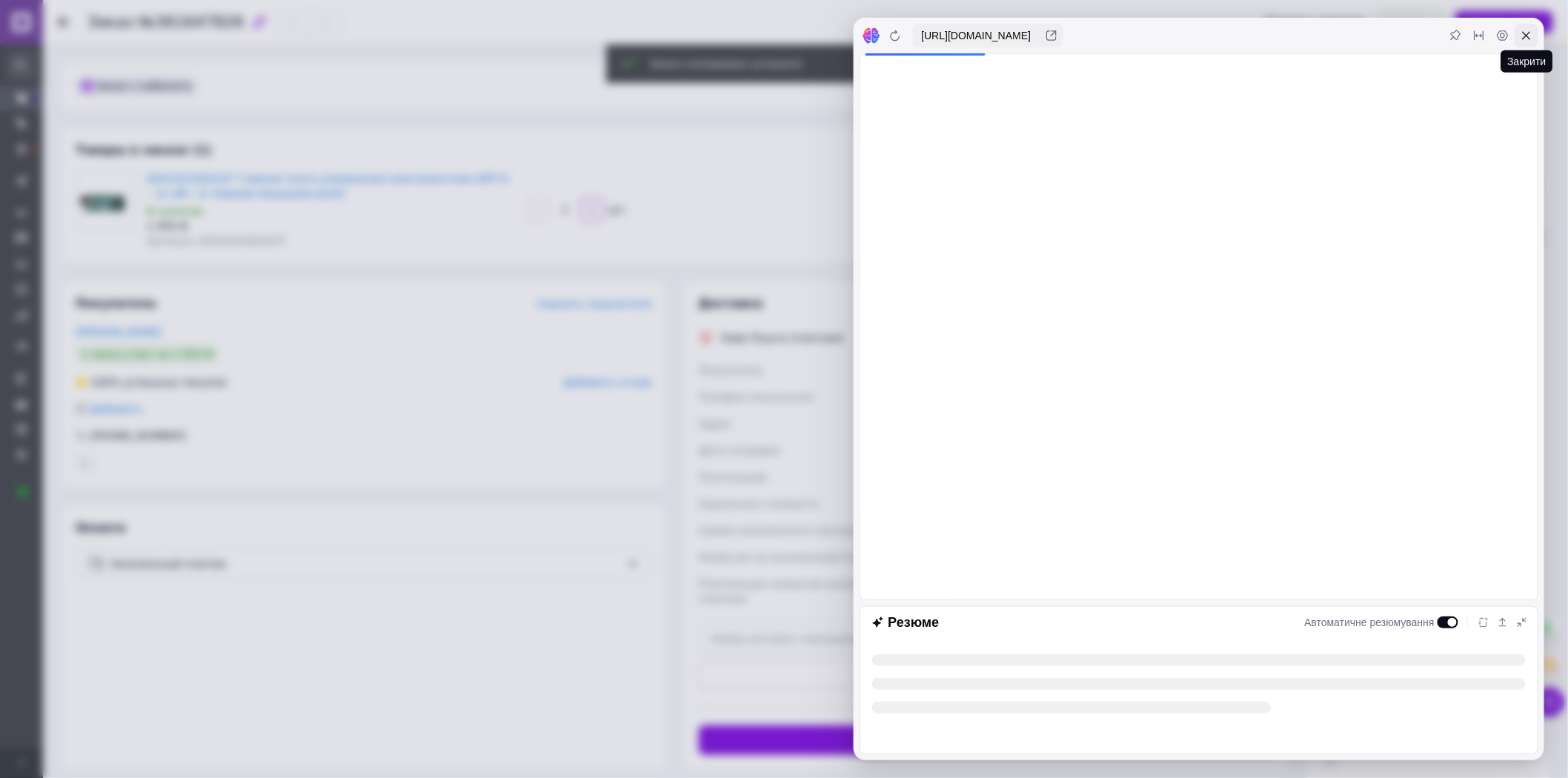
click at [1528, 37] on icon at bounding box center [1526, 36] width 9 height 9
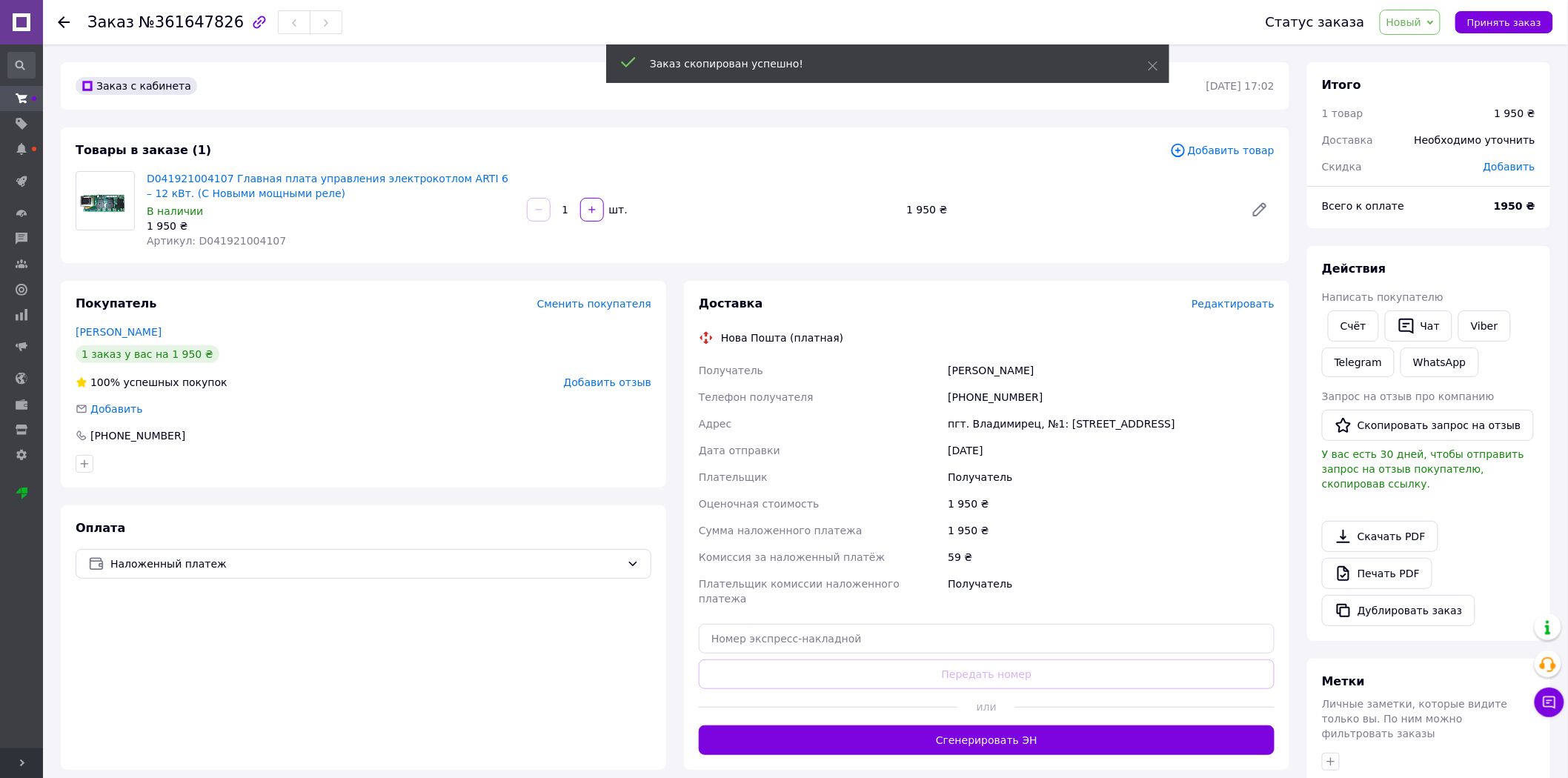
click at [1184, 149] on icon at bounding box center [1177, 150] width 13 height 13
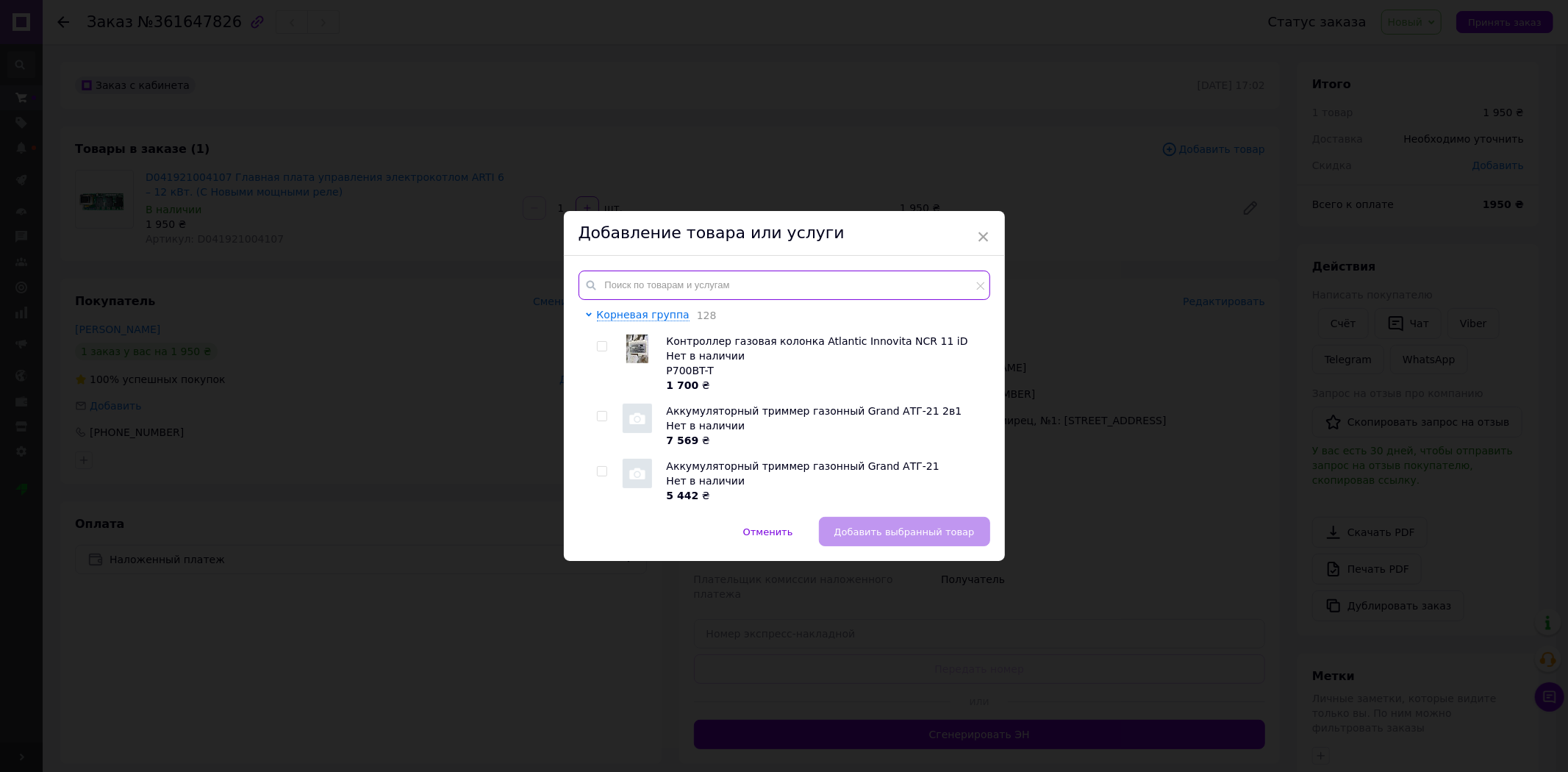
click at [627, 292] on input "text" at bounding box center [784, 285] width 411 height 29
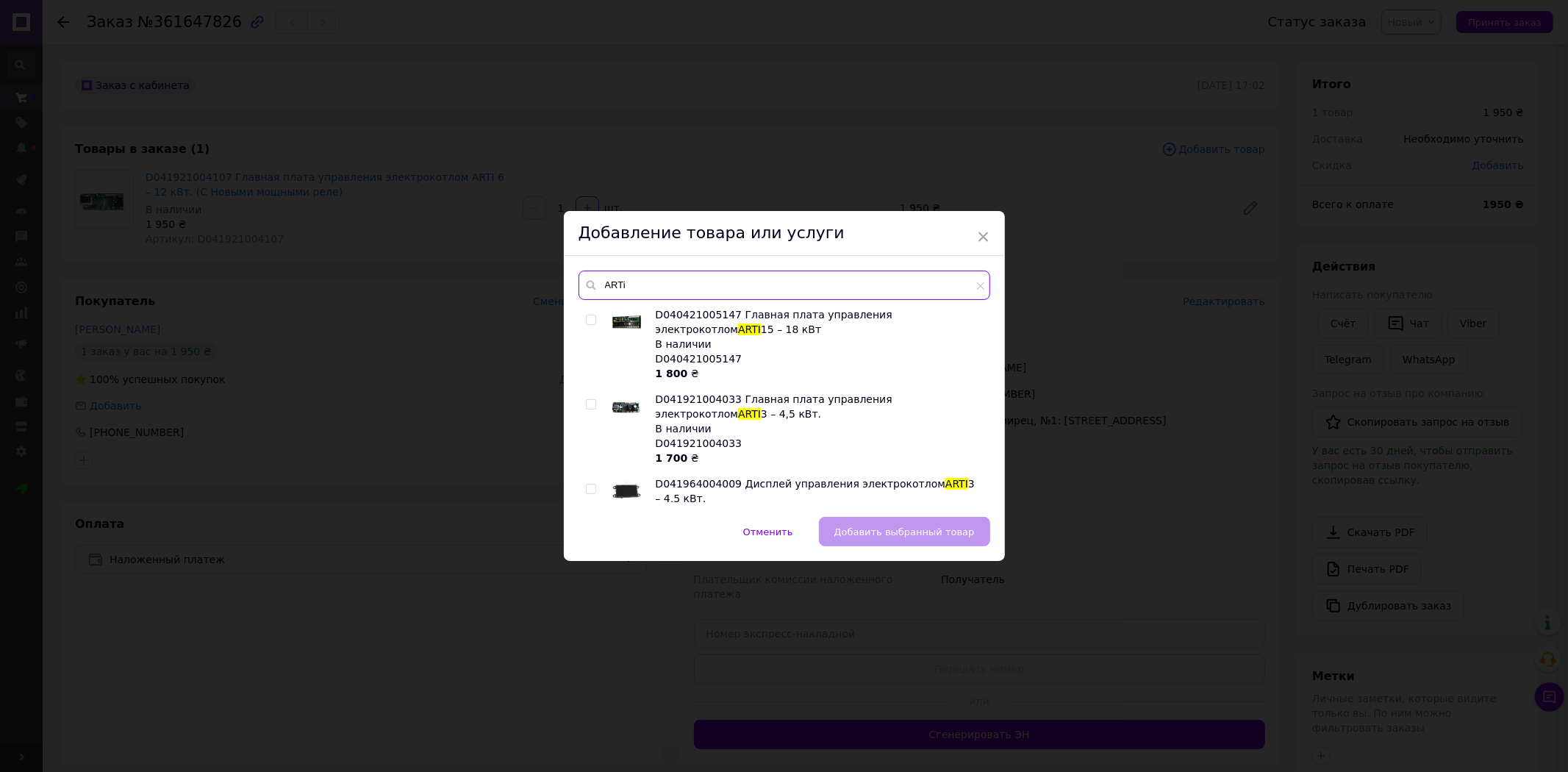
type input "ARTi"
click at [591, 403] on input "checkbox" at bounding box center [591, 405] width 9 height 9
checkbox input "true"
click at [866, 527] on span "Добавить выбранный товар" at bounding box center [904, 532] width 141 height 11
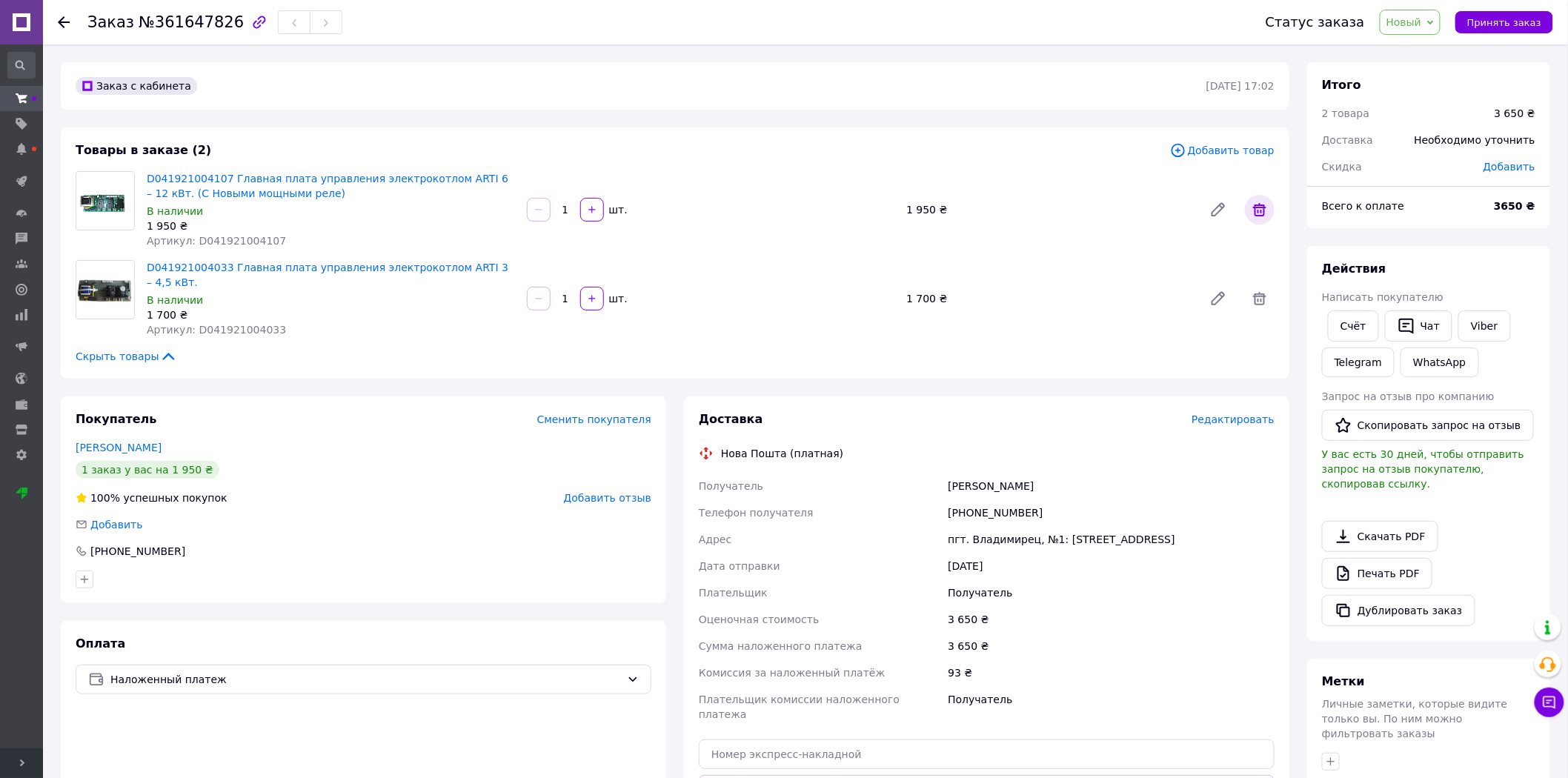
click at [1264, 215] on icon at bounding box center [1260, 209] width 13 height 13
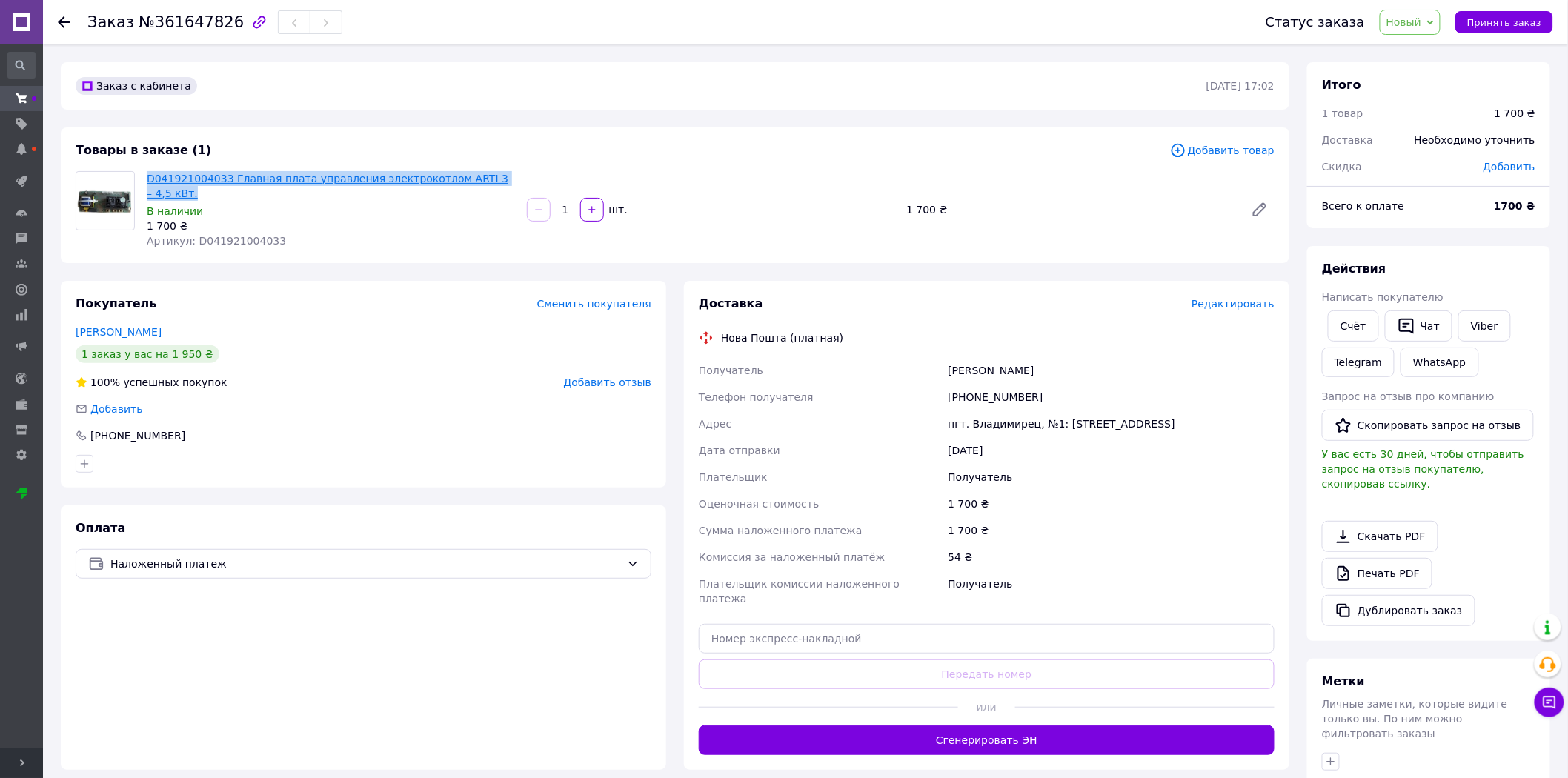
drag, startPoint x: 505, startPoint y: 180, endPoint x: 145, endPoint y: 183, distance: 360.0
click at [146, 183] on span "D041921004033 Главная плата управления электрокотлом ARTI 3 – 4,5 кВт." at bounding box center [330, 185] width 368 height 29
copy link "D041921004033 Главная плата управления электрокотлом ARTI 3 – 4,5 кВт."
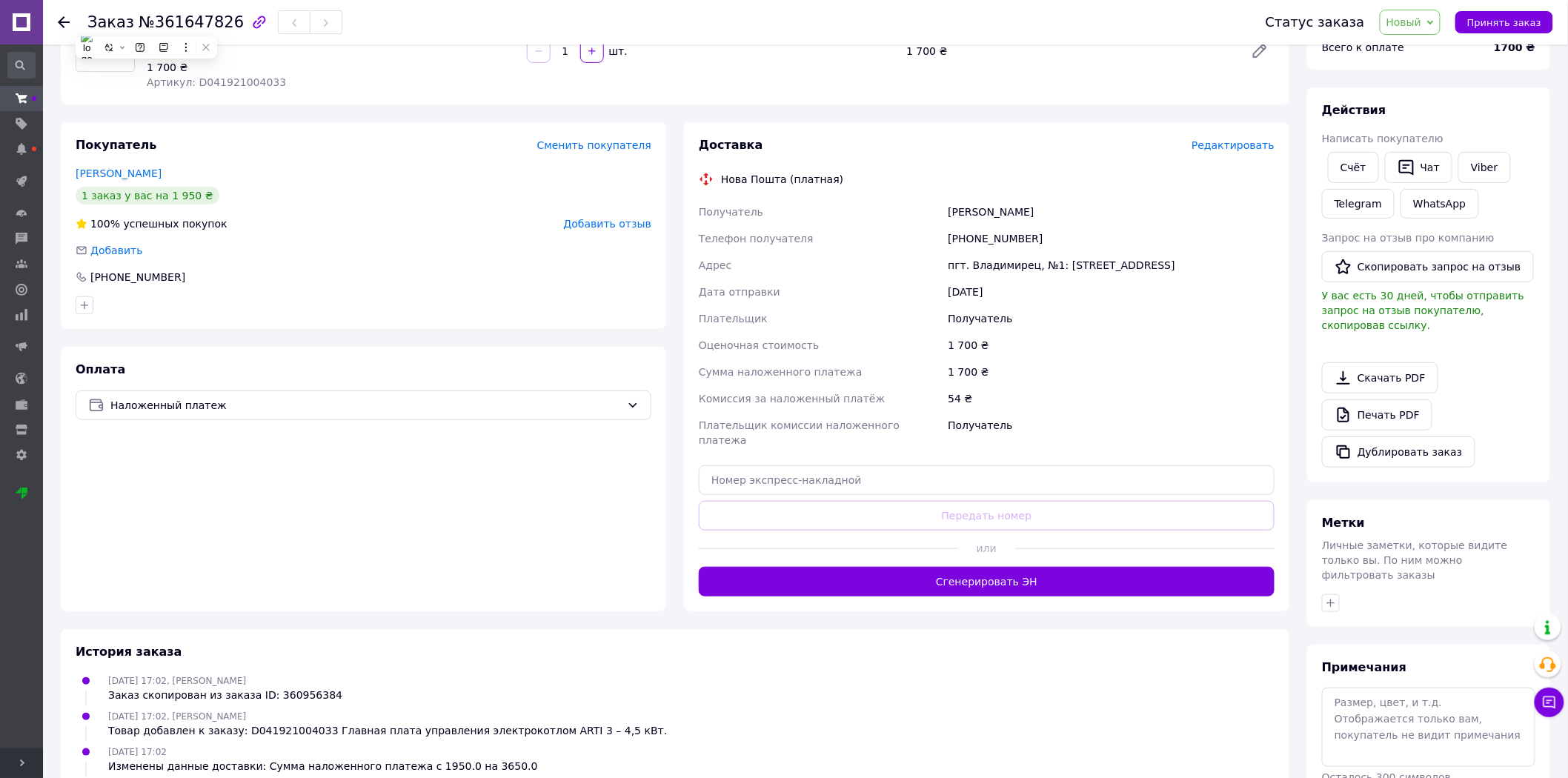
scroll to position [165, 0]
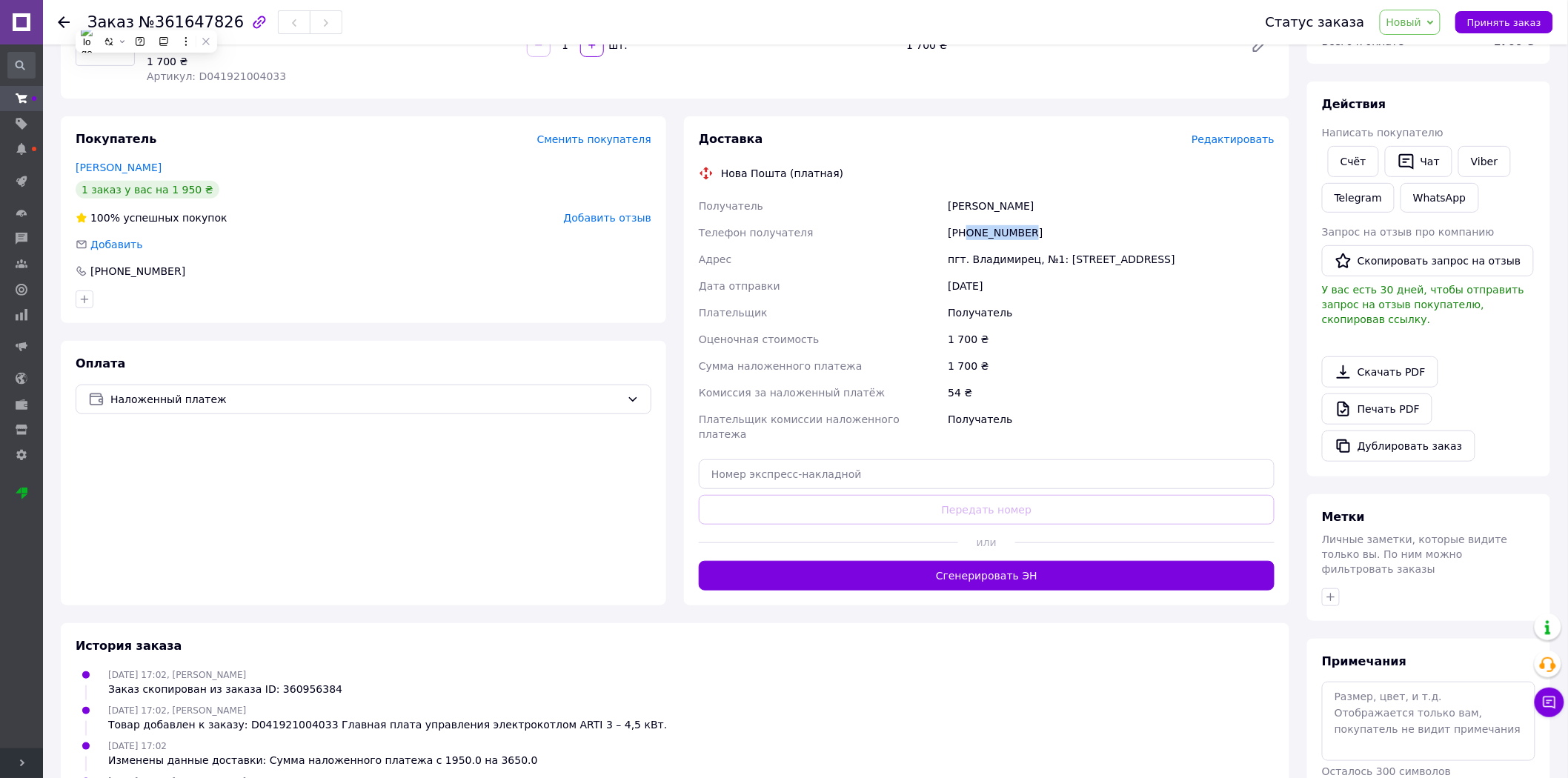
drag, startPoint x: 1025, startPoint y: 219, endPoint x: 968, endPoint y: 224, distance: 57.2
click at [968, 224] on div "[PHONE_NUMBER]" at bounding box center [1111, 233] width 333 height 27
copy div "0501679865"
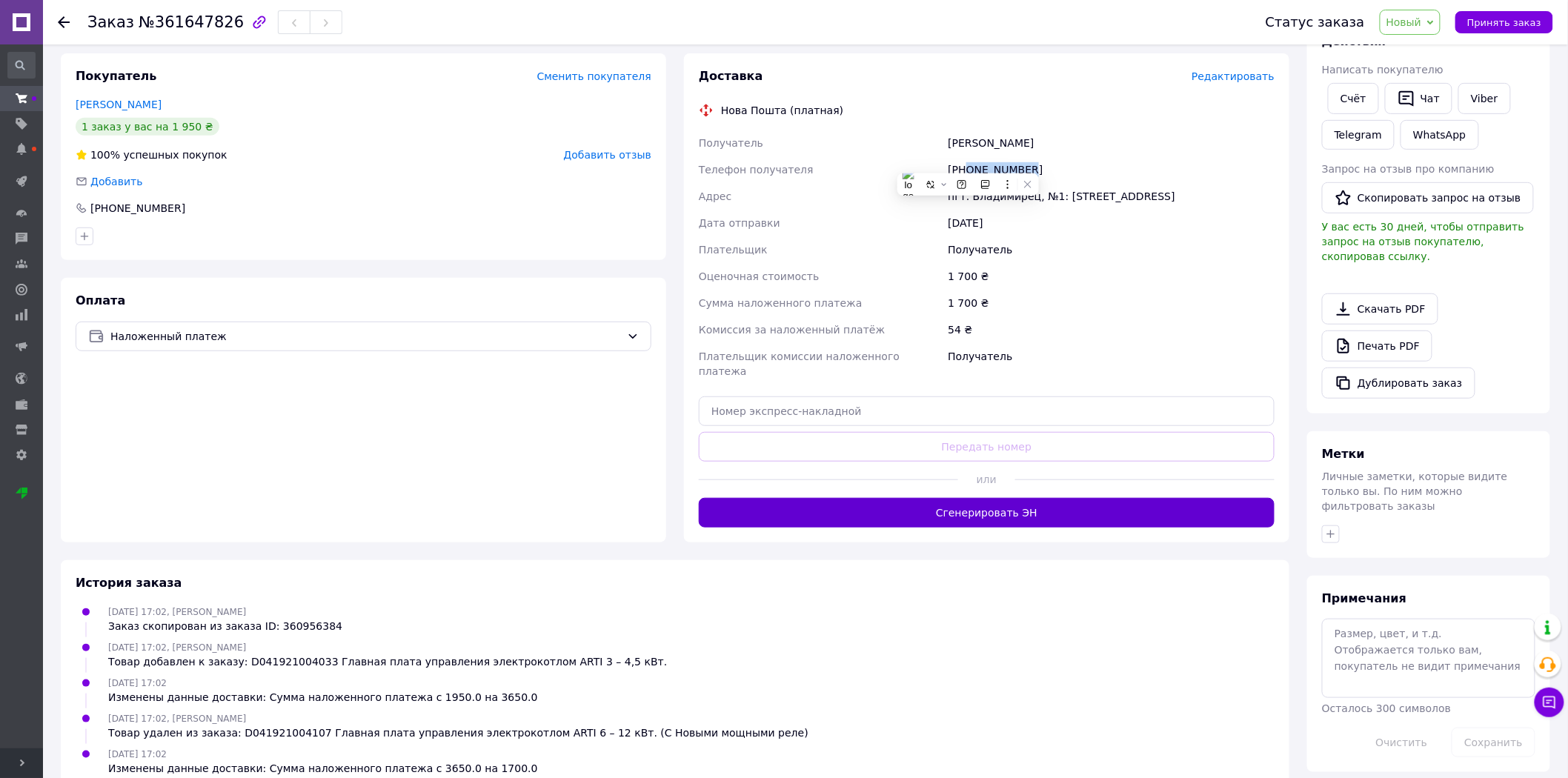
click at [964, 498] on button "Сгенерировать ЭН" at bounding box center [986, 513] width 575 height 29
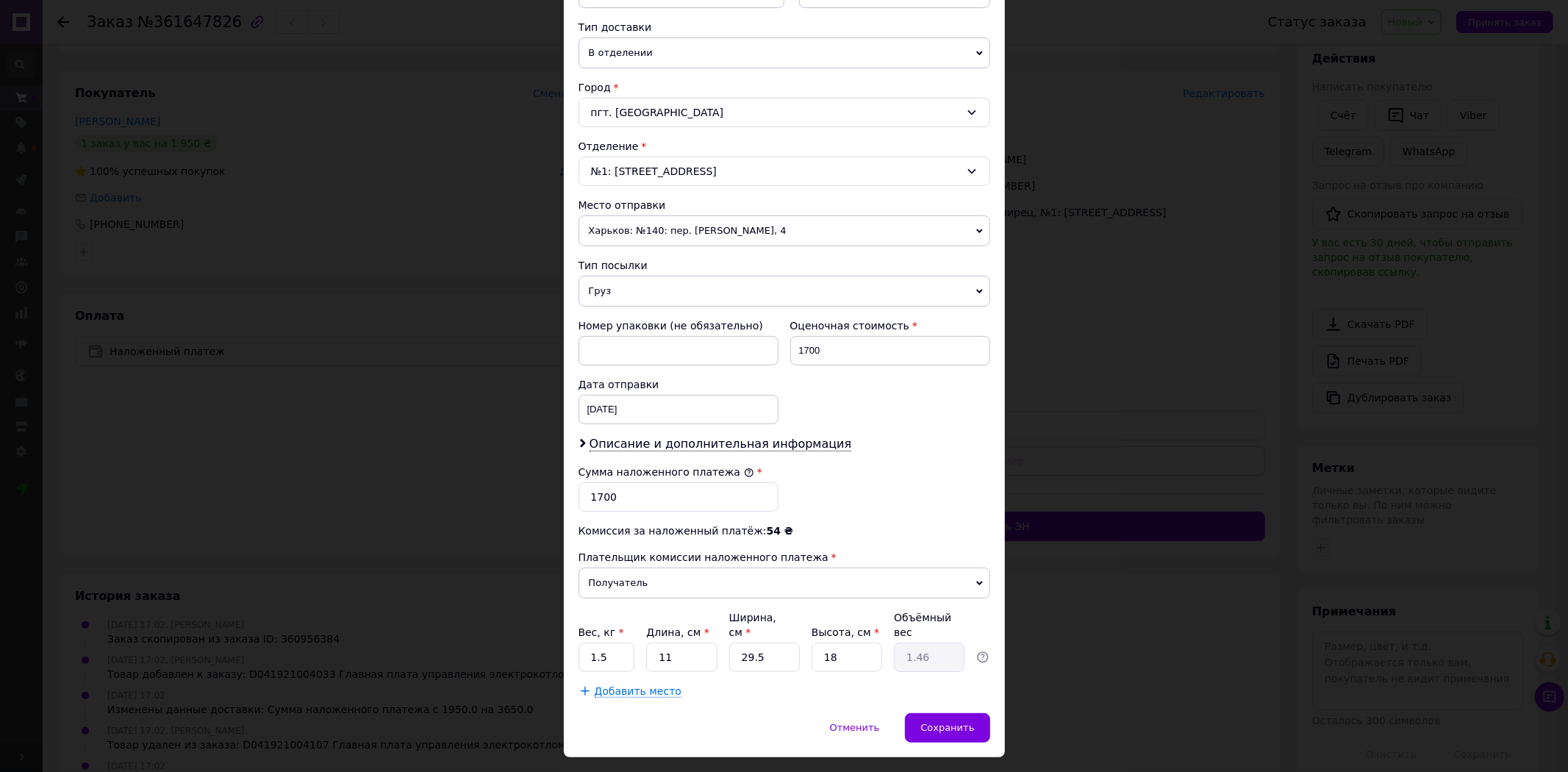
scroll to position [351, 0]
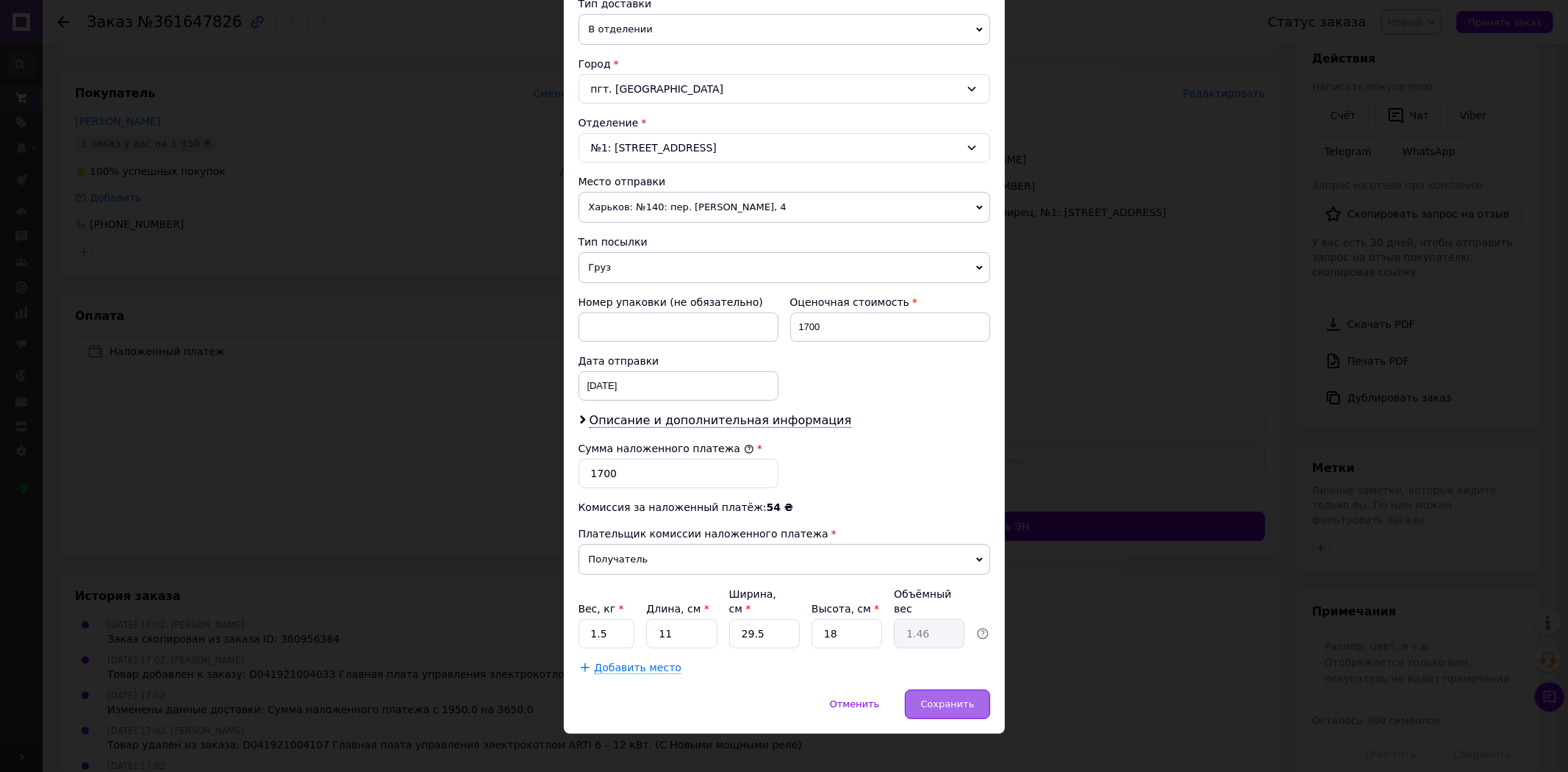
click at [954, 698] on span "Сохранить" at bounding box center [947, 704] width 54 height 11
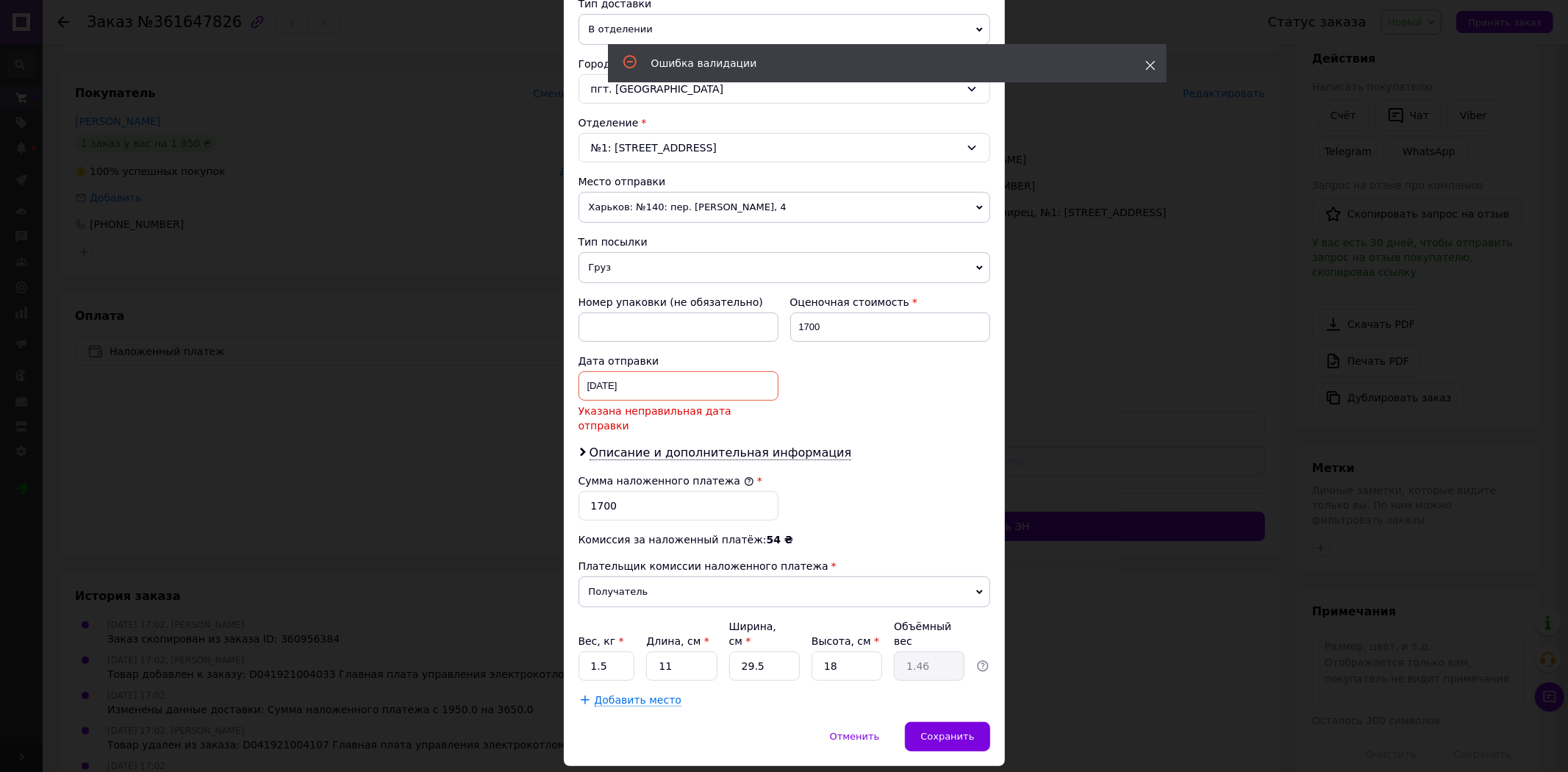
click at [1149, 67] on use at bounding box center [1150, 66] width 9 height 9
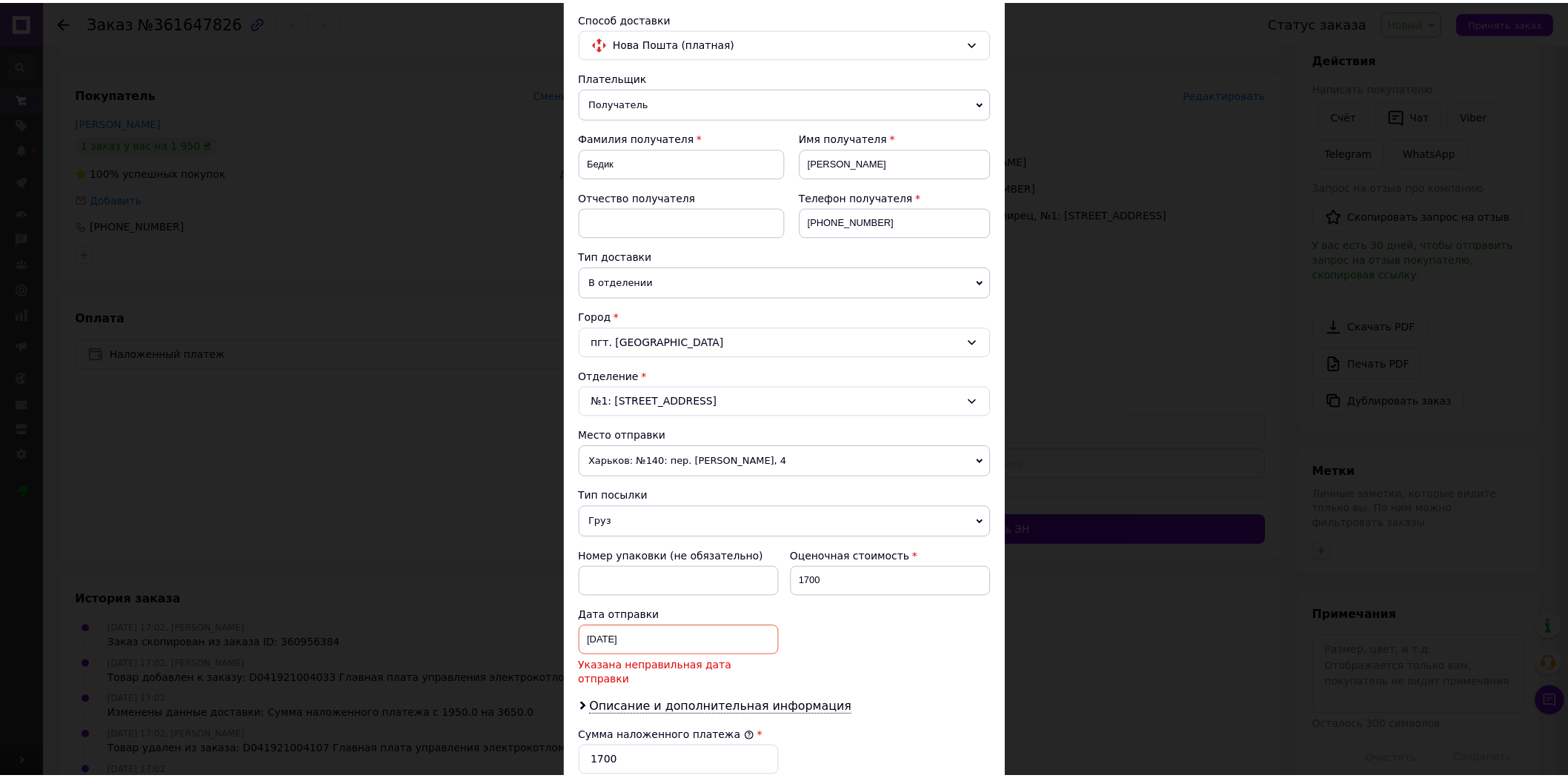
scroll to position [0, 0]
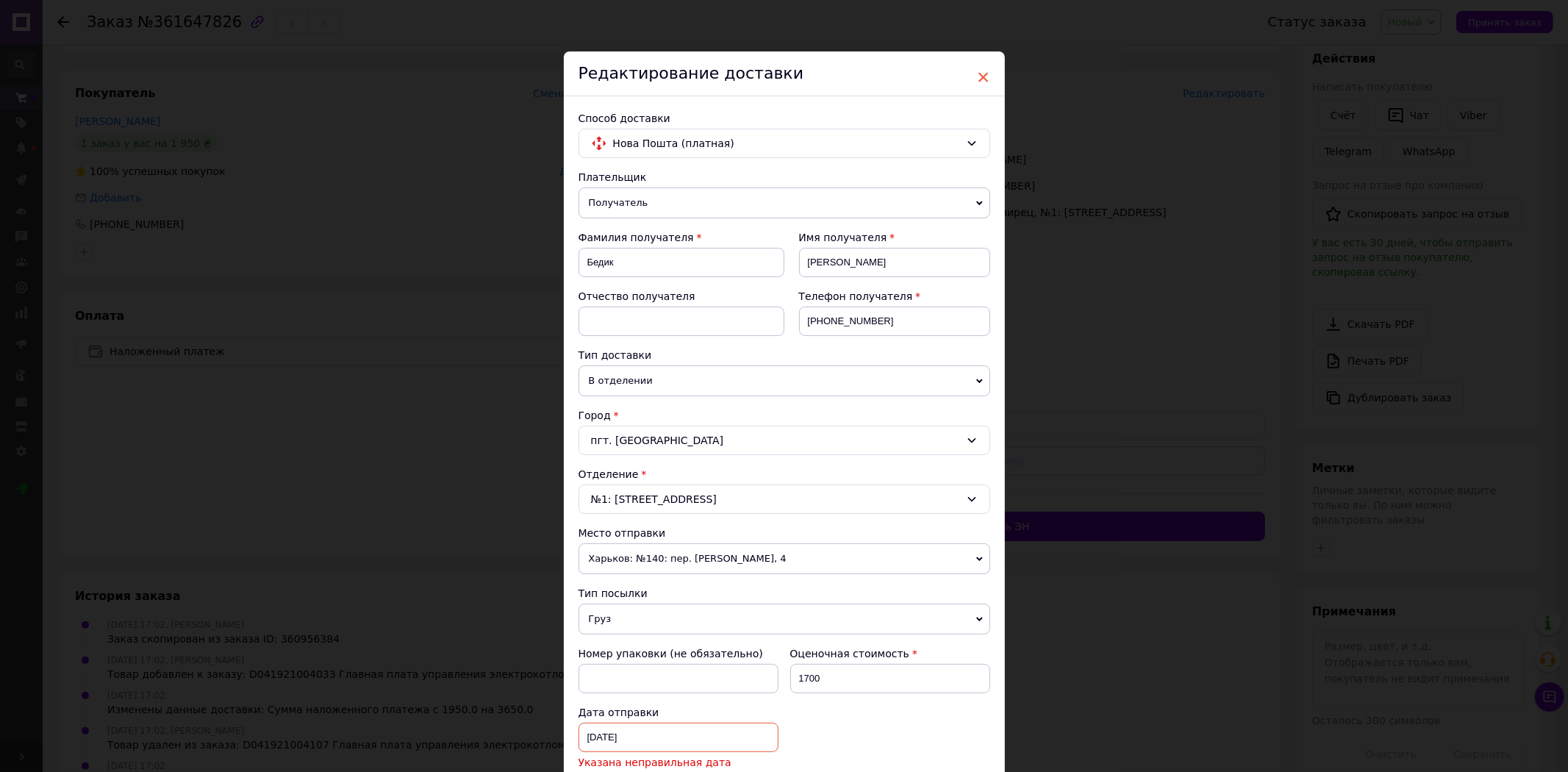
click at [979, 77] on span "×" at bounding box center [984, 77] width 13 height 25
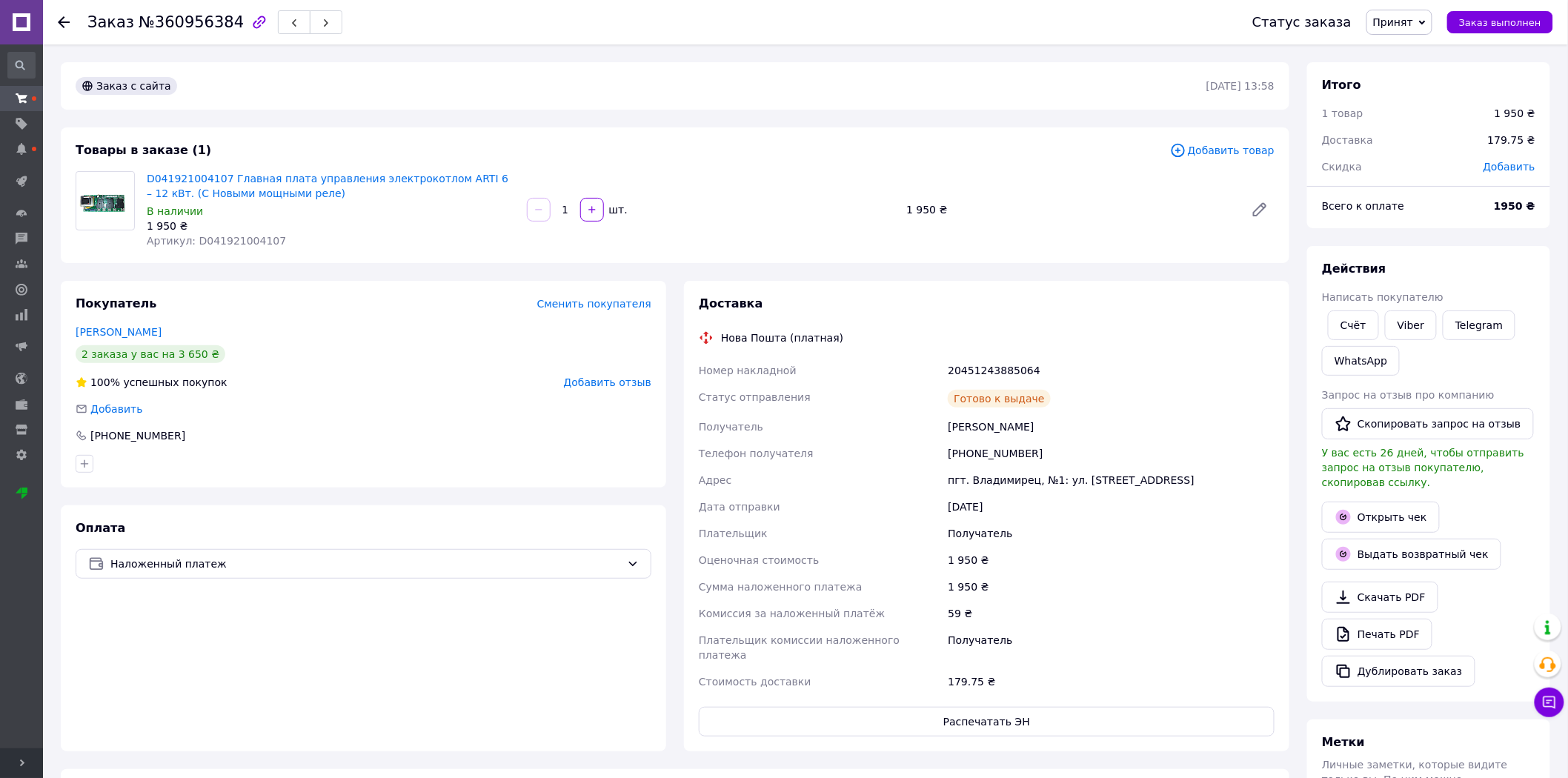
click at [65, 12] on div at bounding box center [72, 22] width 29 height 45
click at [64, 21] on icon at bounding box center [64, 22] width 11 height 11
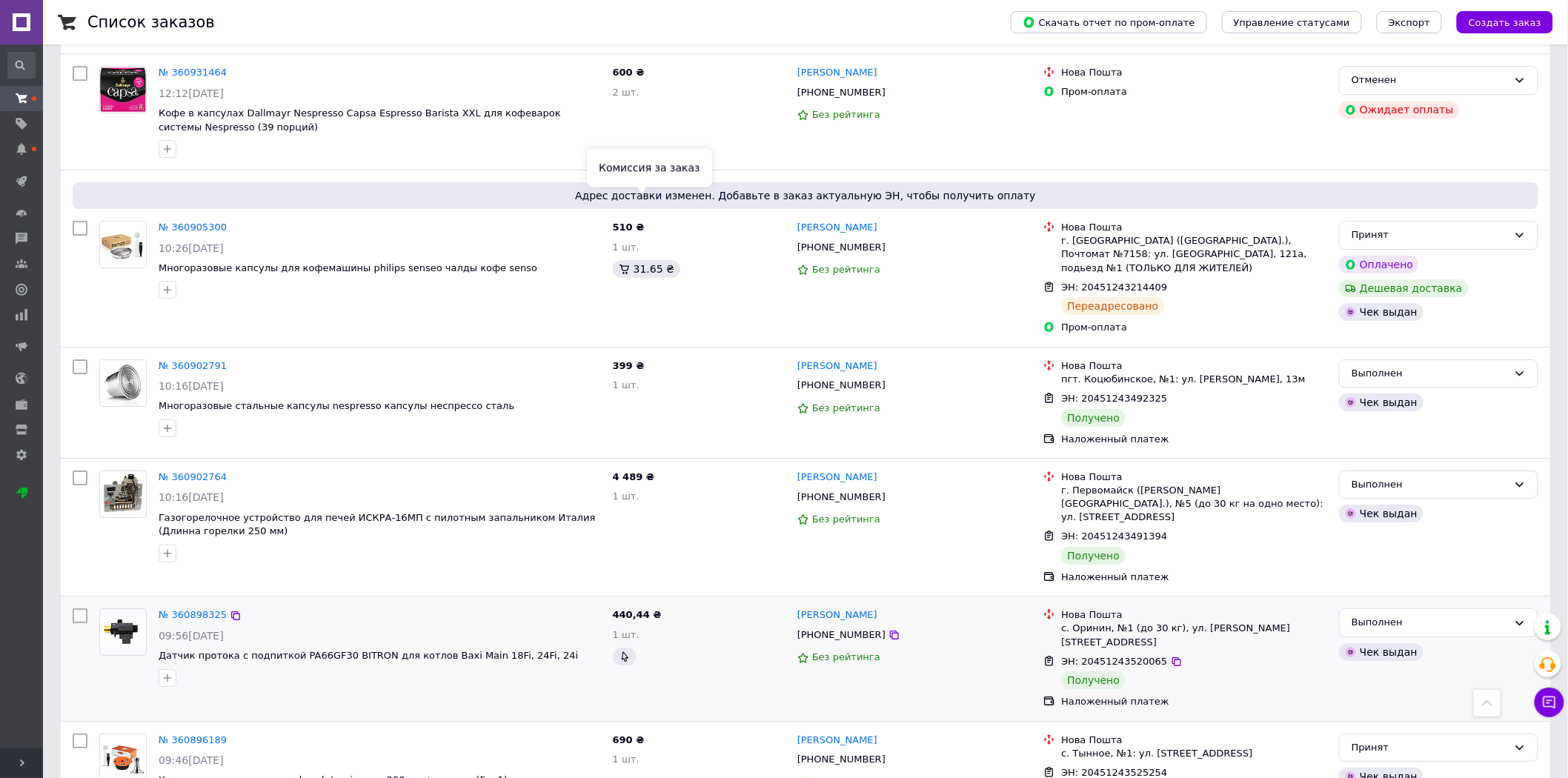
scroll to position [1933, 0]
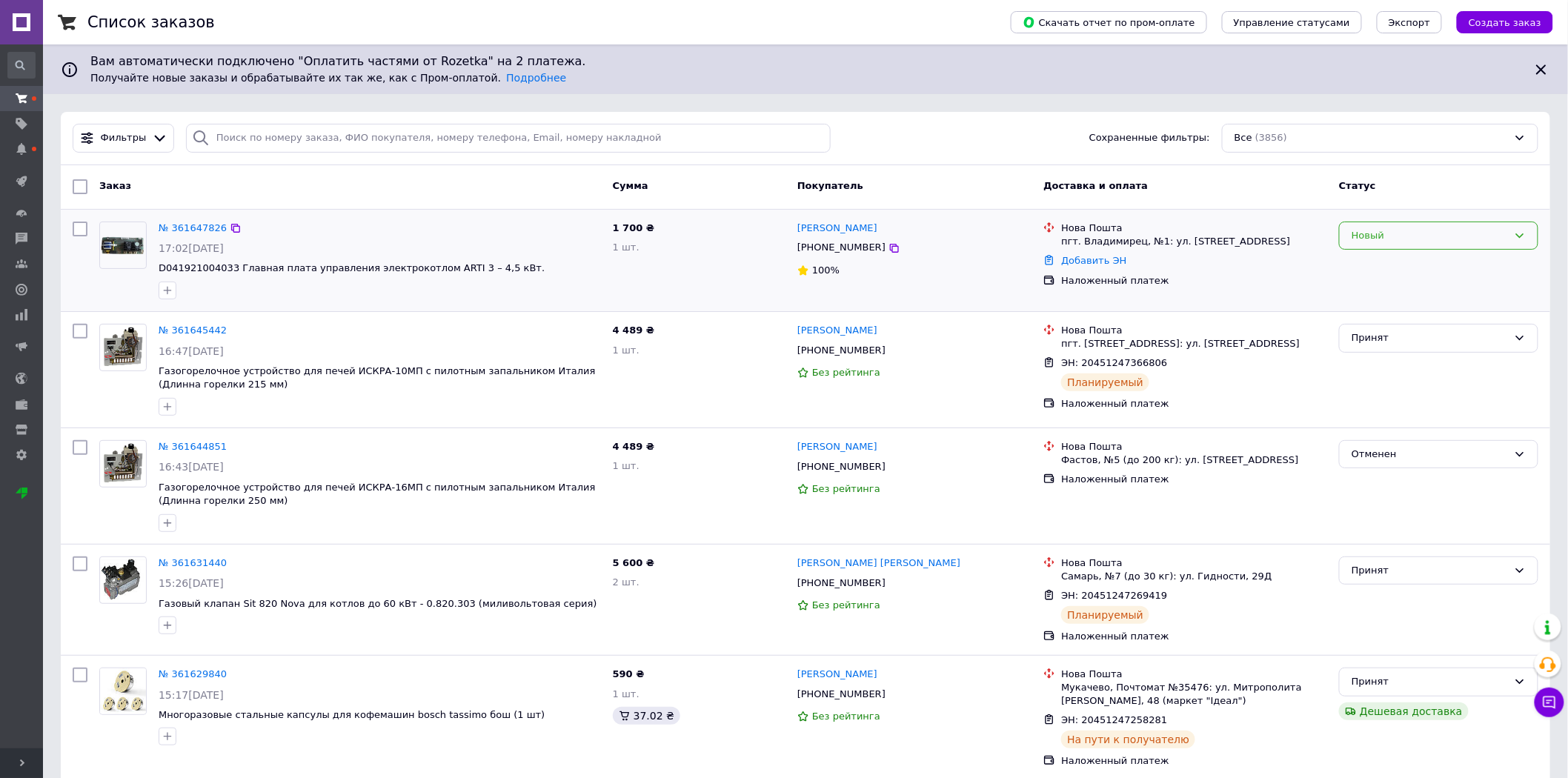
click at [1361, 235] on div "Новый" at bounding box center [1429, 236] width 156 height 15
click at [1352, 267] on li "Принят" at bounding box center [1439, 266] width 198 height 28
click at [185, 225] on link "№ 361647826" at bounding box center [193, 228] width 68 height 11
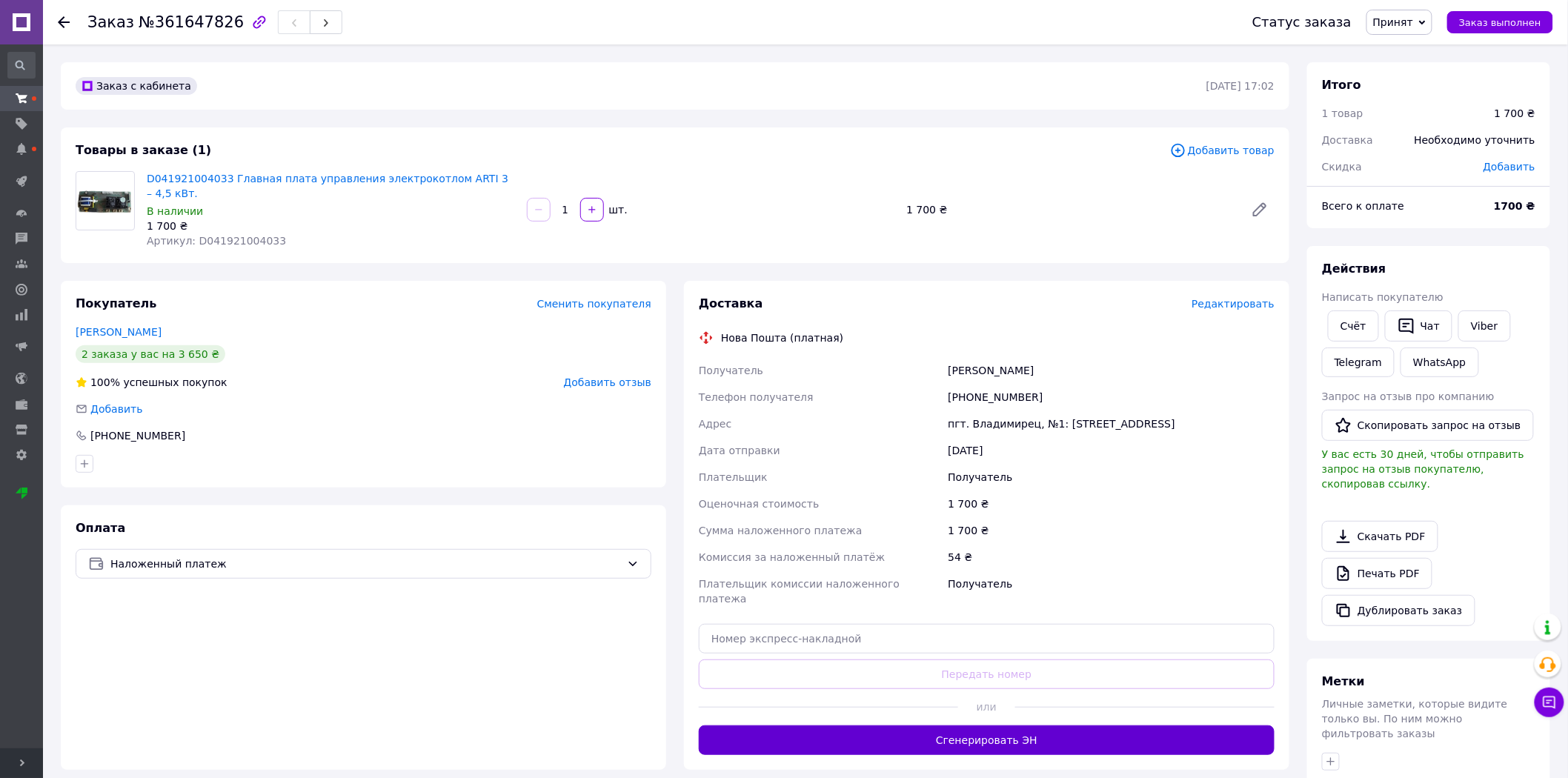
click at [988, 726] on button "Сгенерировать ЭН" at bounding box center [986, 740] width 575 height 29
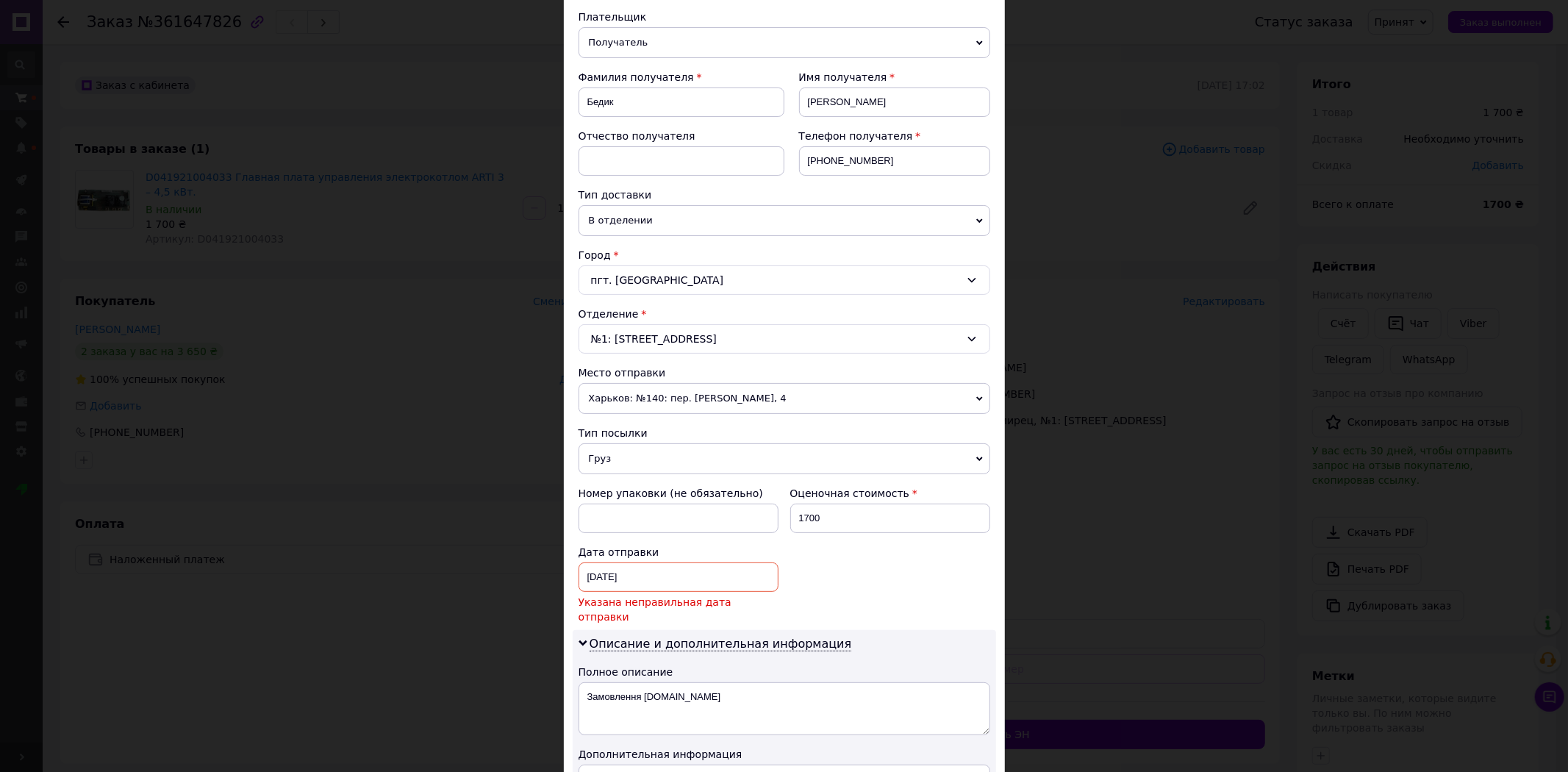
scroll to position [244, 0]
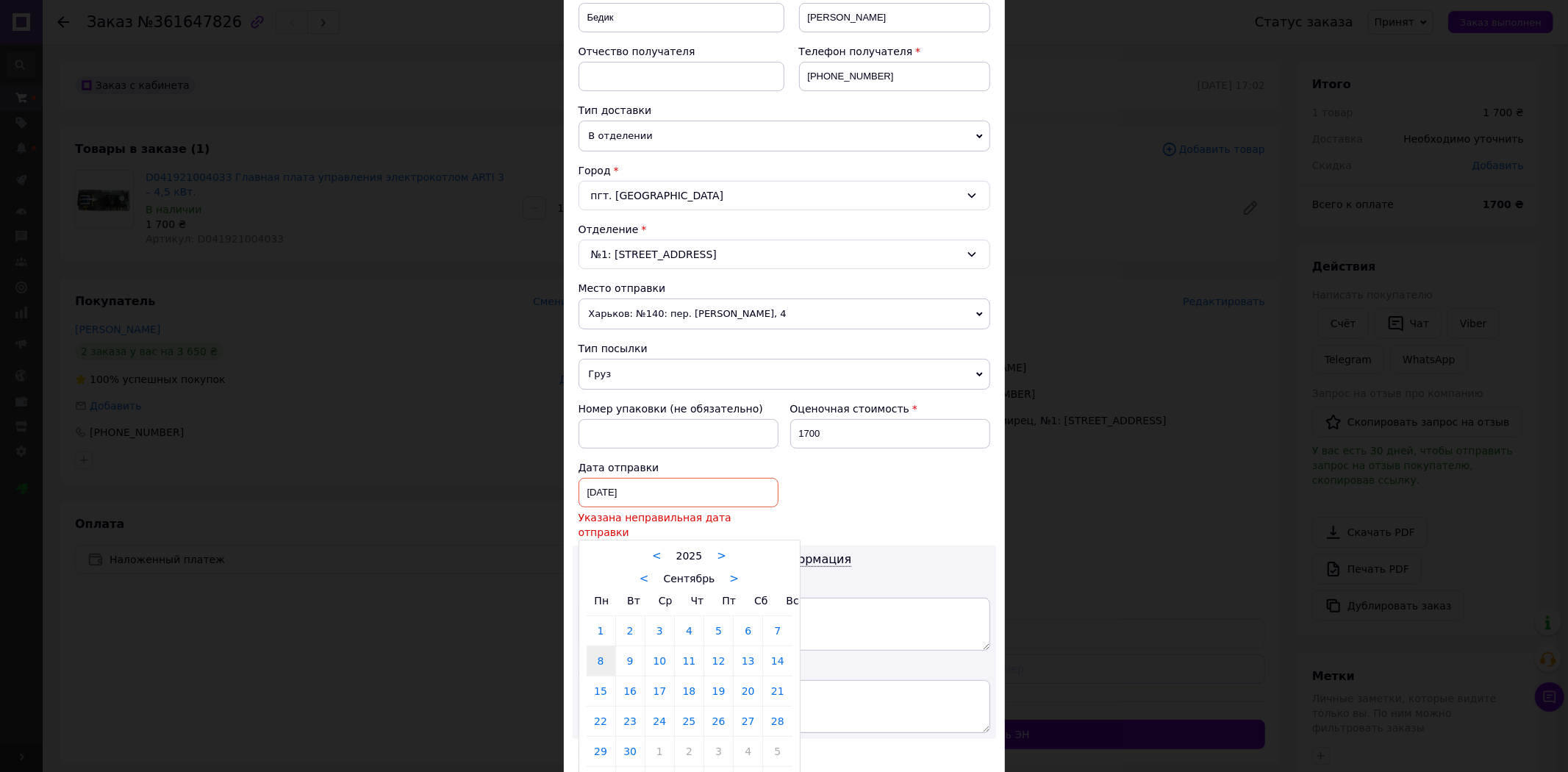
click at [644, 495] on div "08.09.2025 < 2025 > < Сентябрь > Пн Вт Ср Чт Пт Сб Вс 1 2 3 4 5 6 7 8 9 10 11 1…" at bounding box center [678, 492] width 200 height 29
click at [595, 681] on link "15" at bounding box center [601, 691] width 28 height 29
type input "15.09.2025"
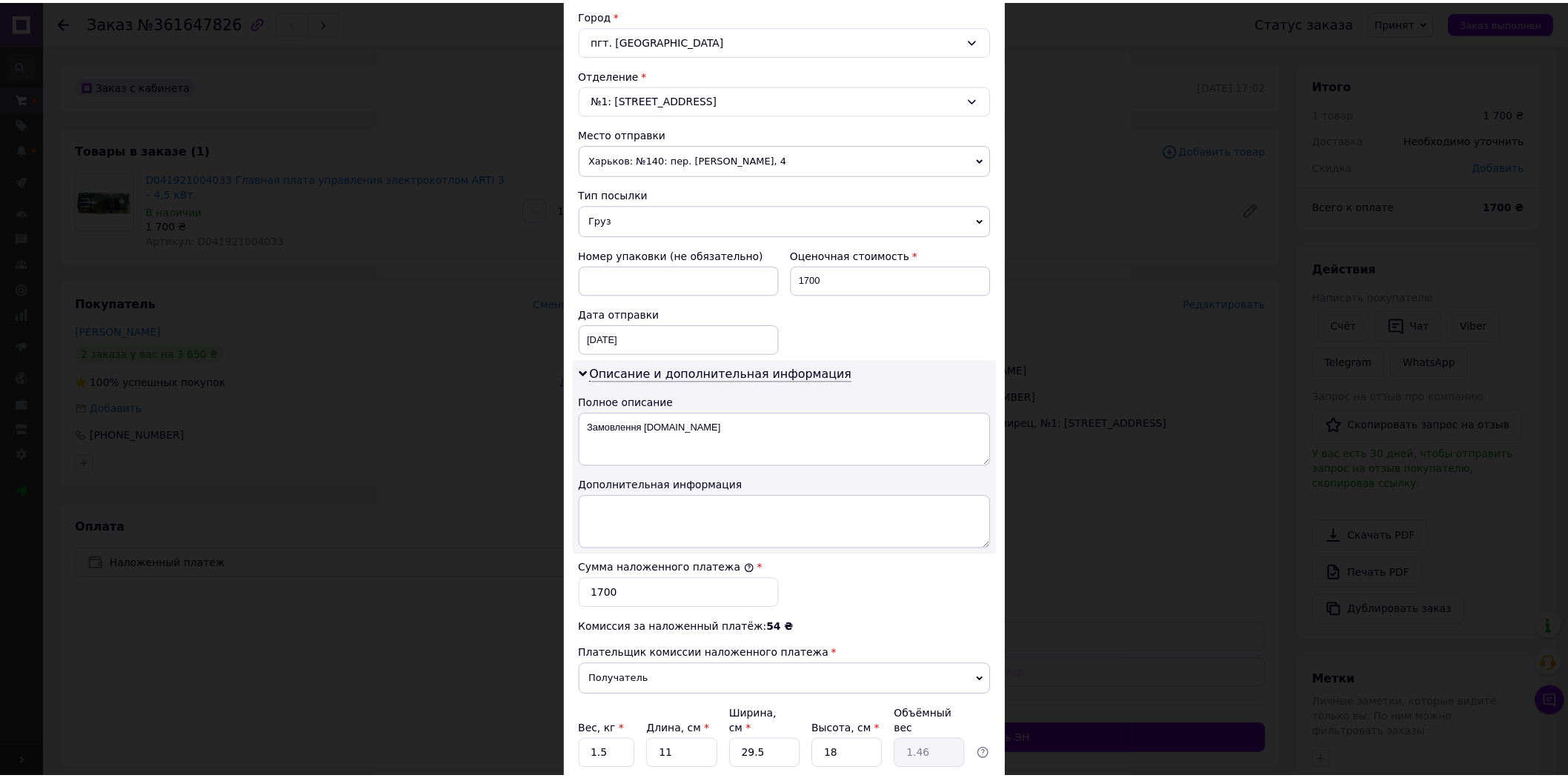
scroll to position [521, 0]
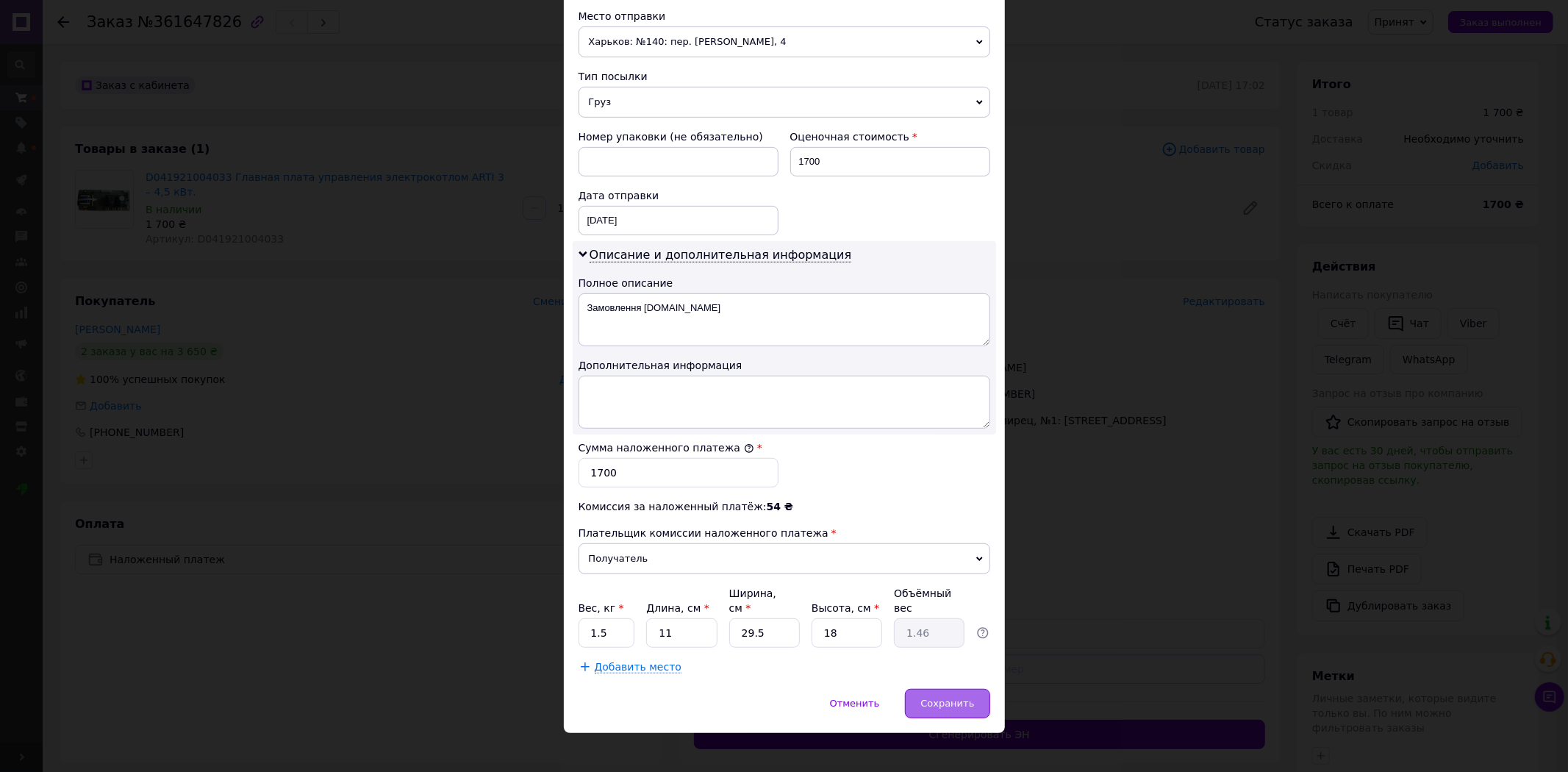
click at [953, 698] on div "Сохранить" at bounding box center [947, 703] width 85 height 29
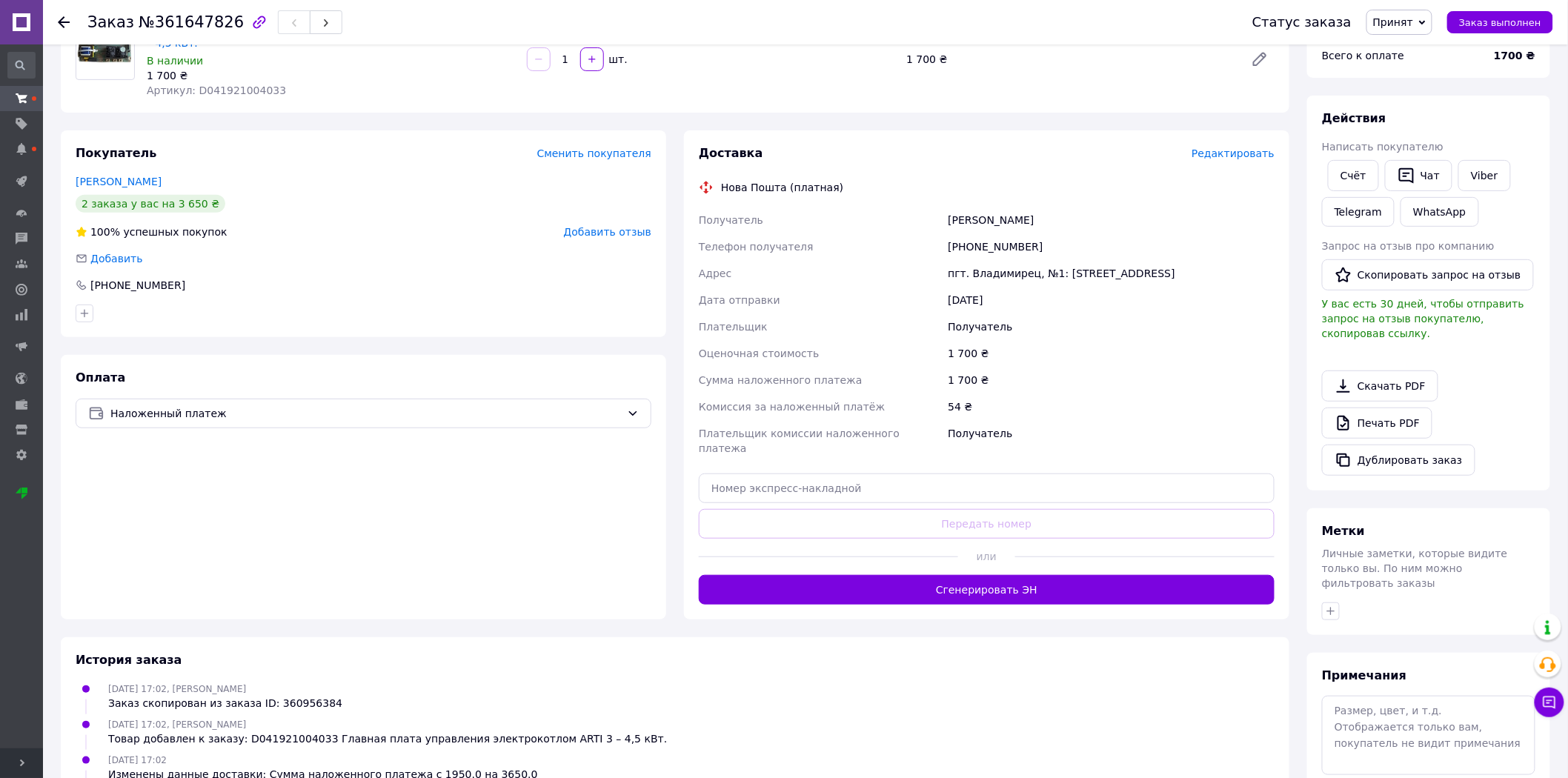
scroll to position [165, 0]
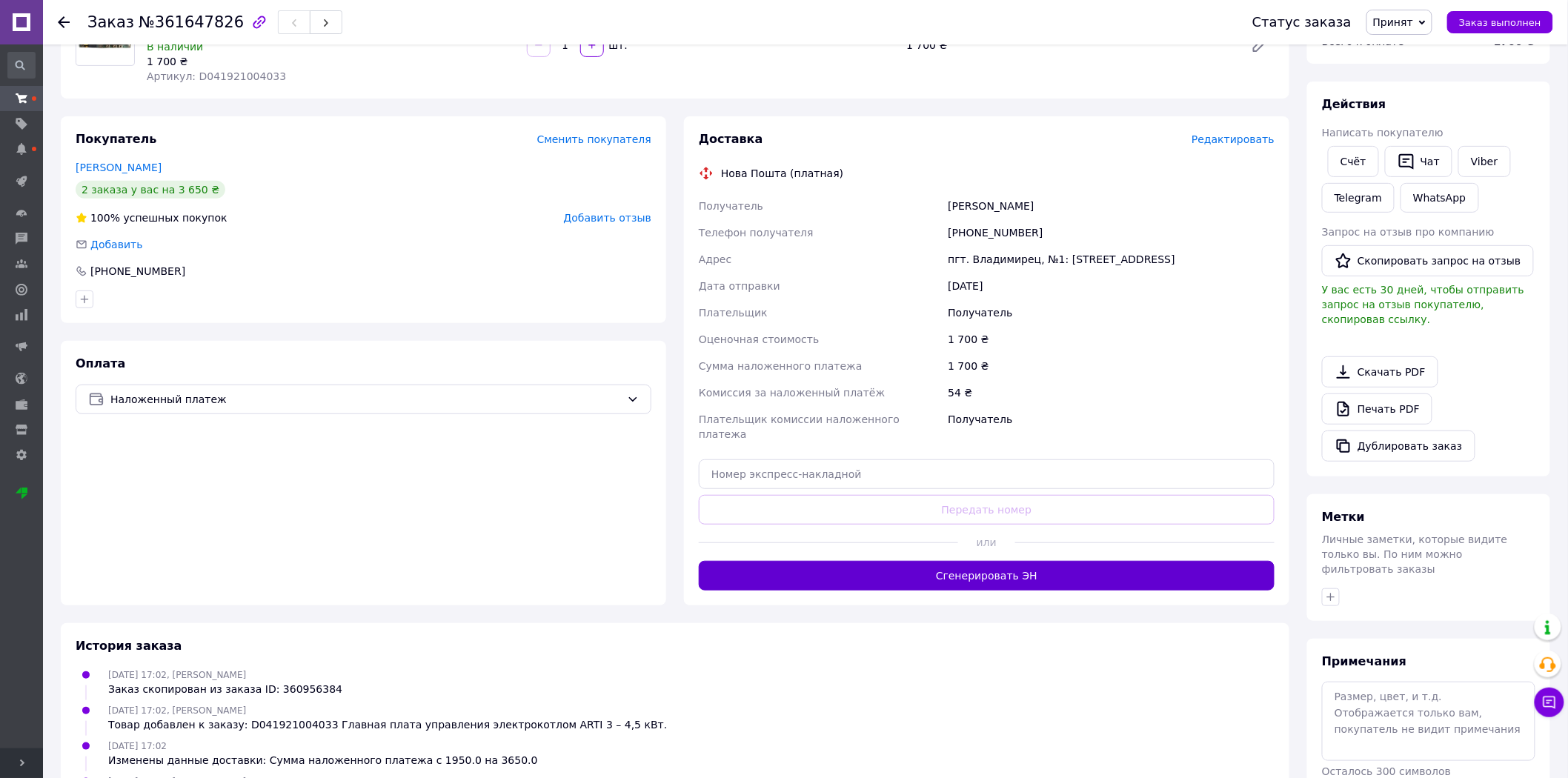
click at [979, 561] on button "Сгенерировать ЭН" at bounding box center [986, 575] width 575 height 29
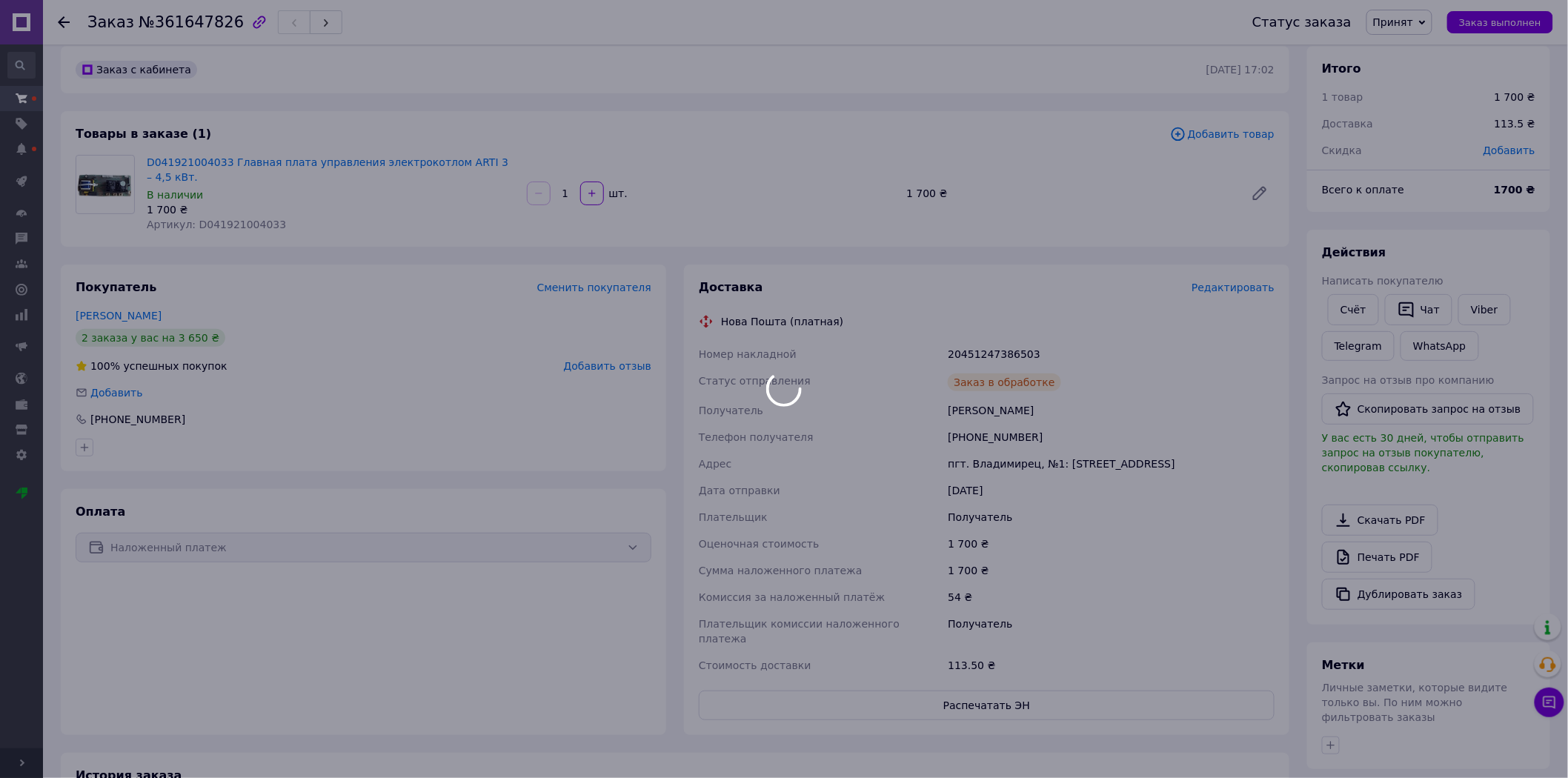
scroll to position [0, 0]
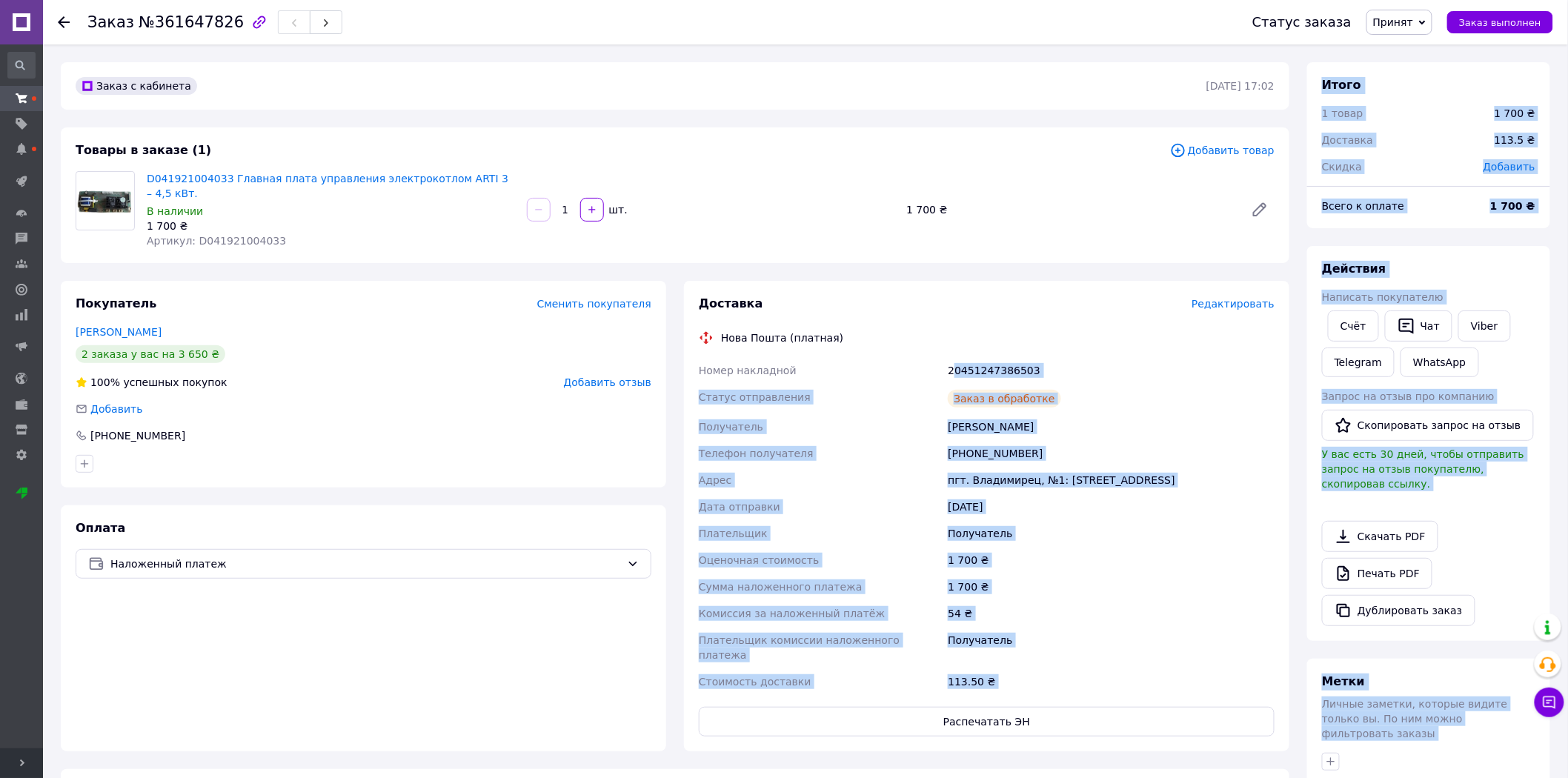
drag, startPoint x: 1035, startPoint y: 354, endPoint x: 968, endPoint y: 367, distance: 68.2
click at [952, 364] on body "D&P Shop Ваш ID: 3312420 Сайт D&P Shop Кабинет покупателя Проверить состояние с…" at bounding box center [784, 562] width 1568 height 1125
click at [1099, 365] on div "20451247386503" at bounding box center [1111, 371] width 333 height 27
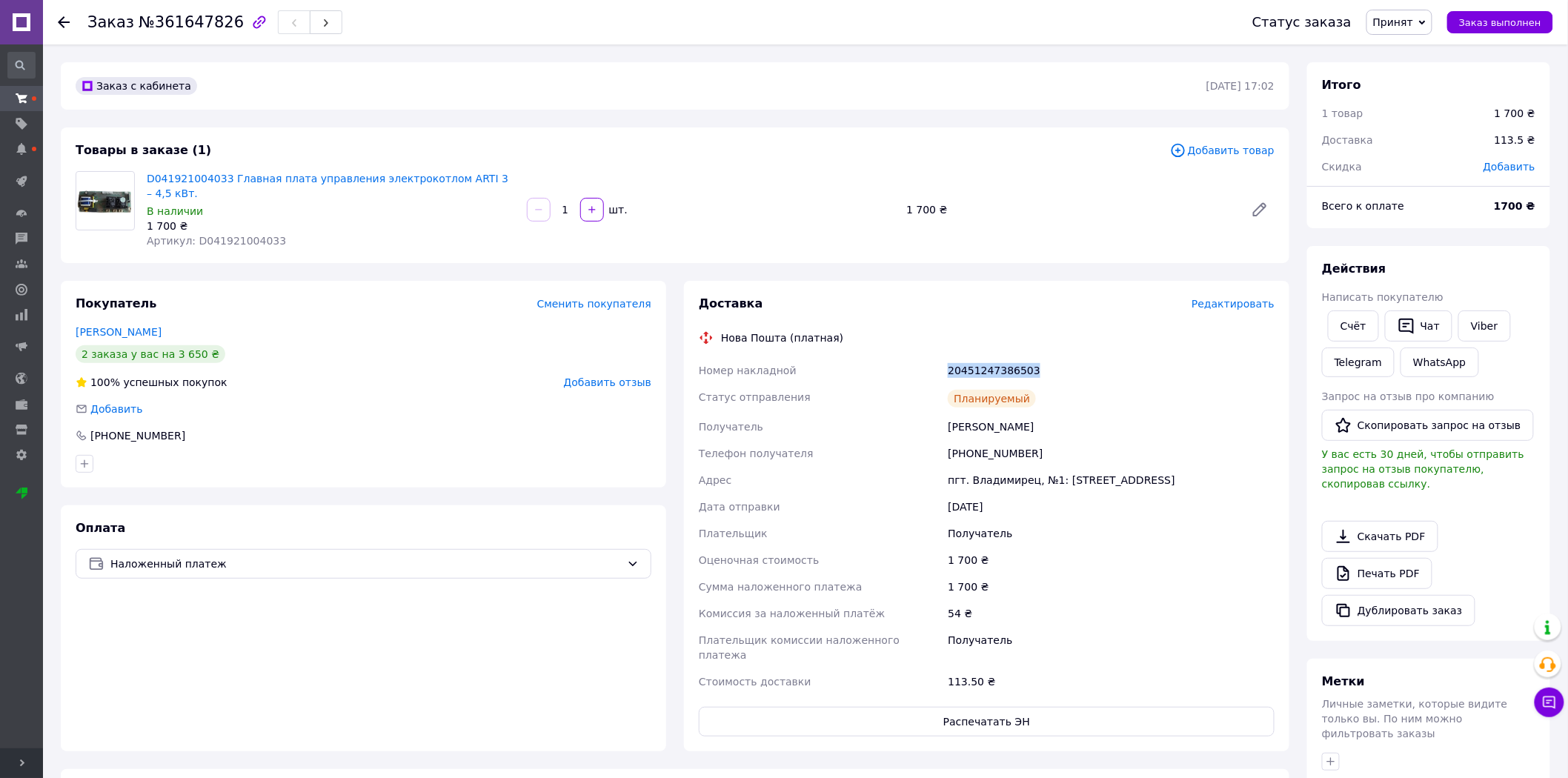
drag, startPoint x: 1041, startPoint y: 354, endPoint x: 938, endPoint y: 358, distance: 103.1
click at [938, 358] on div "Номер накладной 20451247386503 Статус отправления Планируемый Получатель Бедик …" at bounding box center [987, 526] width 582 height 338
copy div "Номер накладной 20451247386503"
click at [67, 22] on icon at bounding box center [64, 22] width 11 height 11
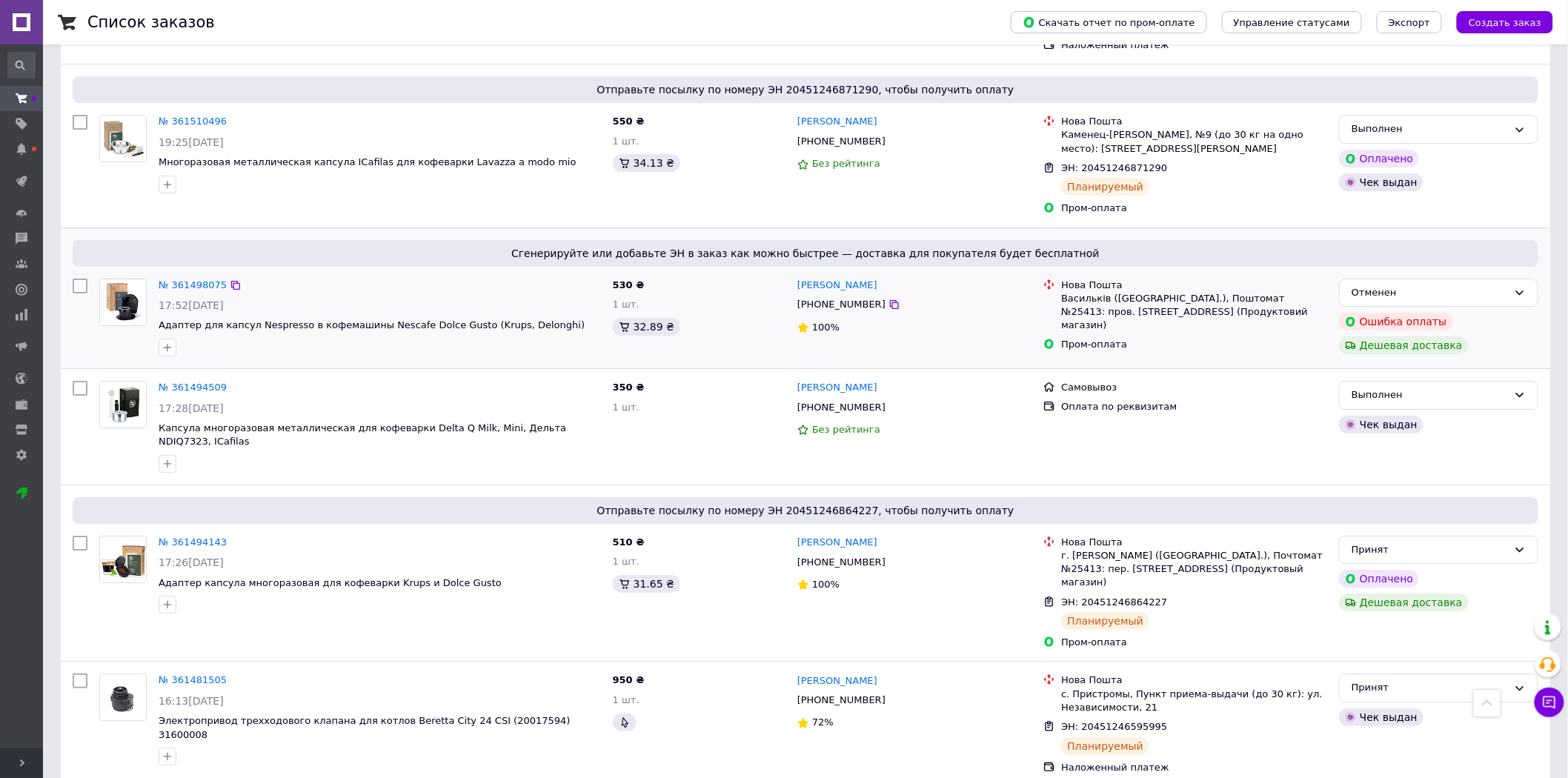
scroll to position [2039, 0]
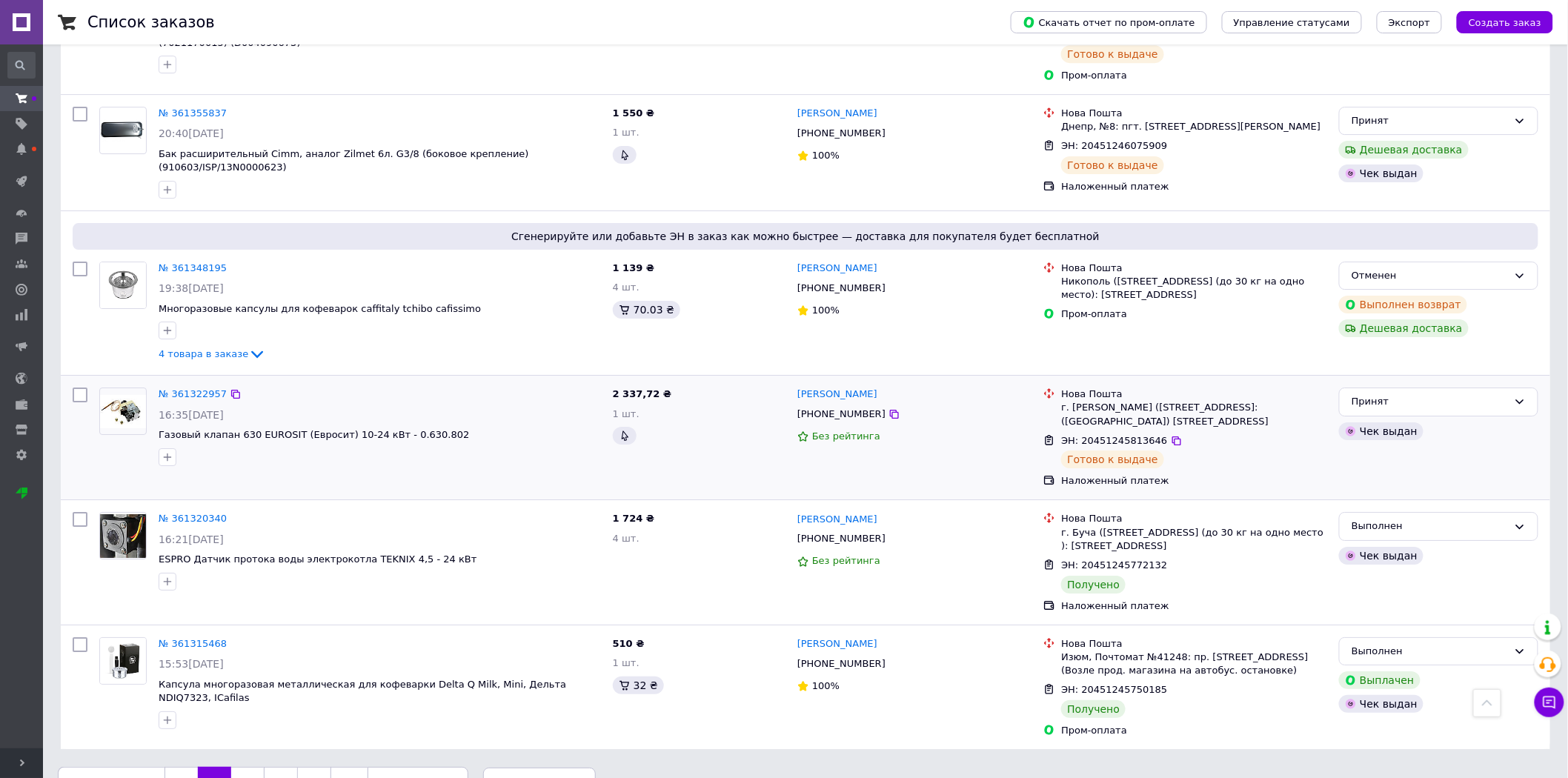
scroll to position [1983, 0]
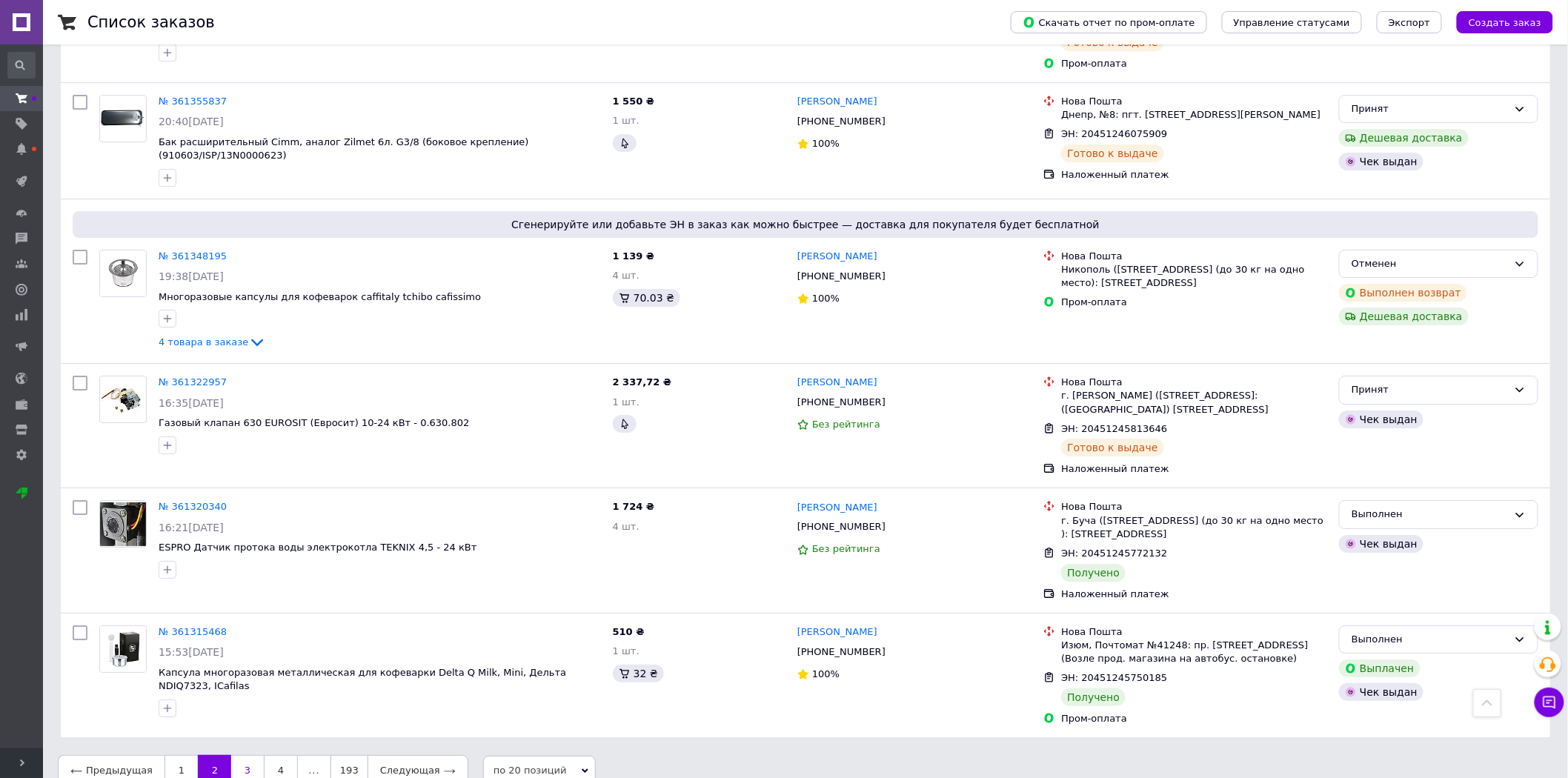
click at [240, 755] on link "3" at bounding box center [247, 770] width 32 height 31
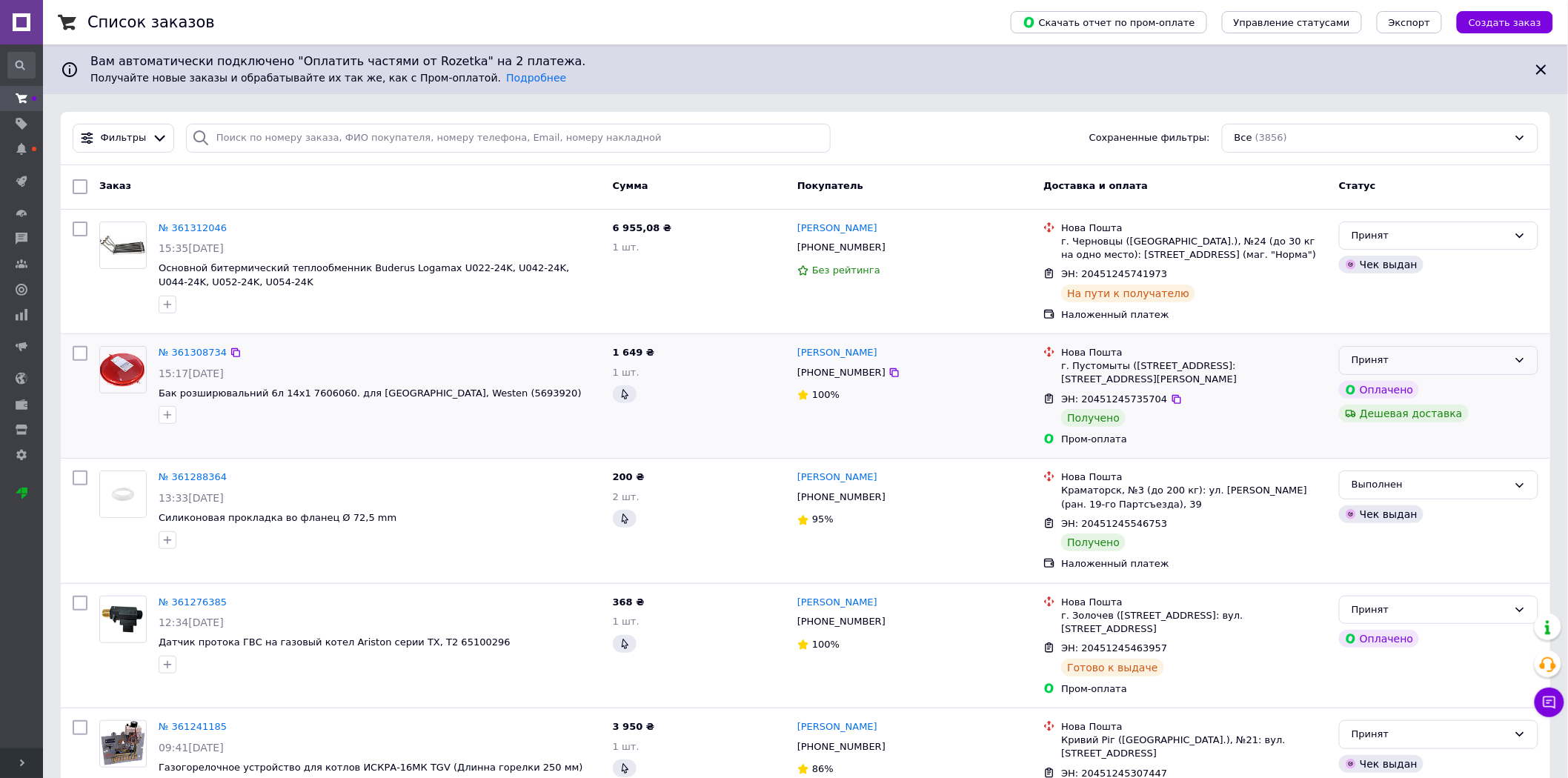
click at [1499, 369] on div "Принят" at bounding box center [1439, 360] width 200 height 29
click at [1373, 395] on li "Выполнен" at bounding box center [1439, 391] width 198 height 28
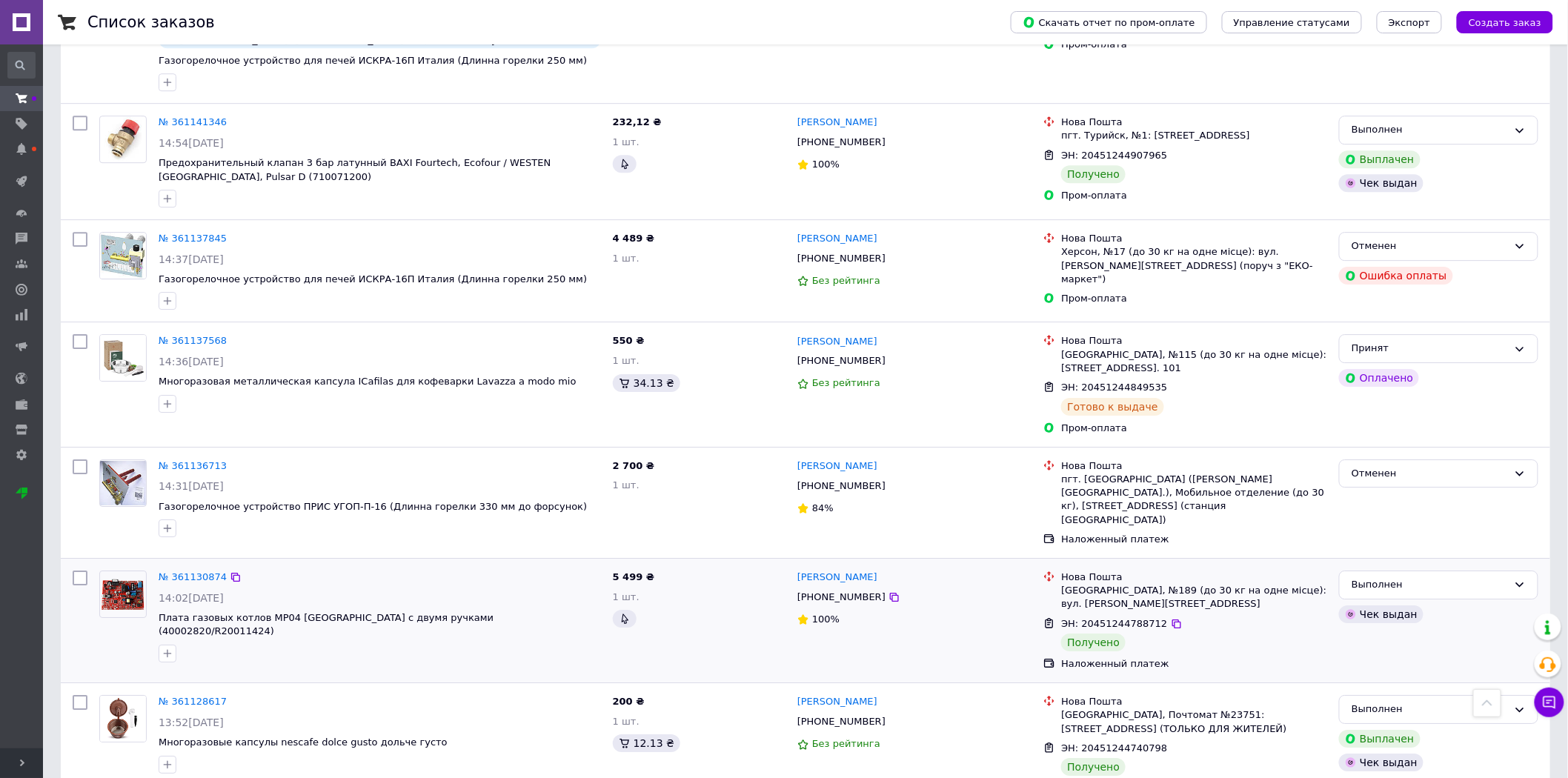
scroll to position [1840, 0]
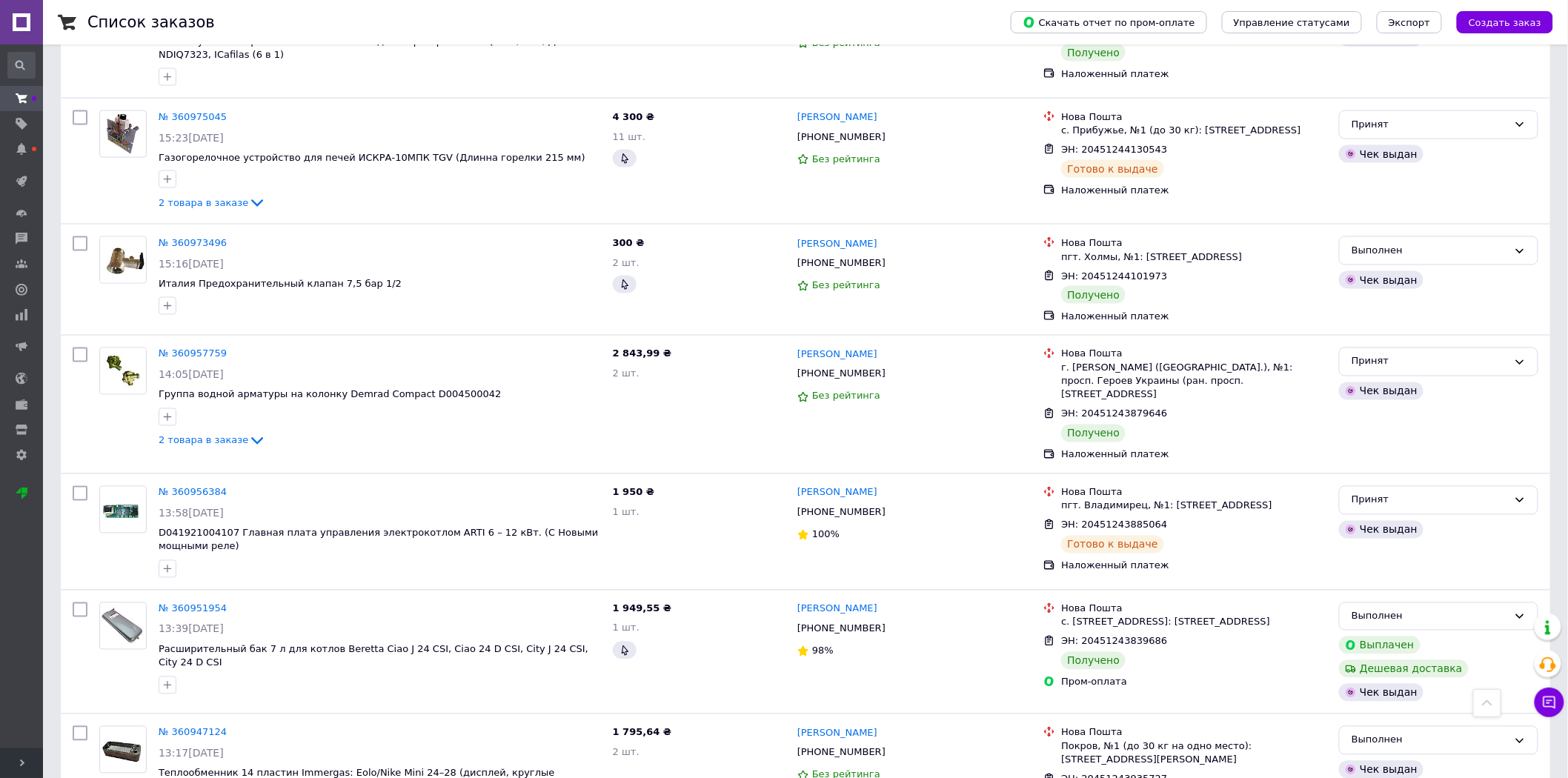
scroll to position [905, 0]
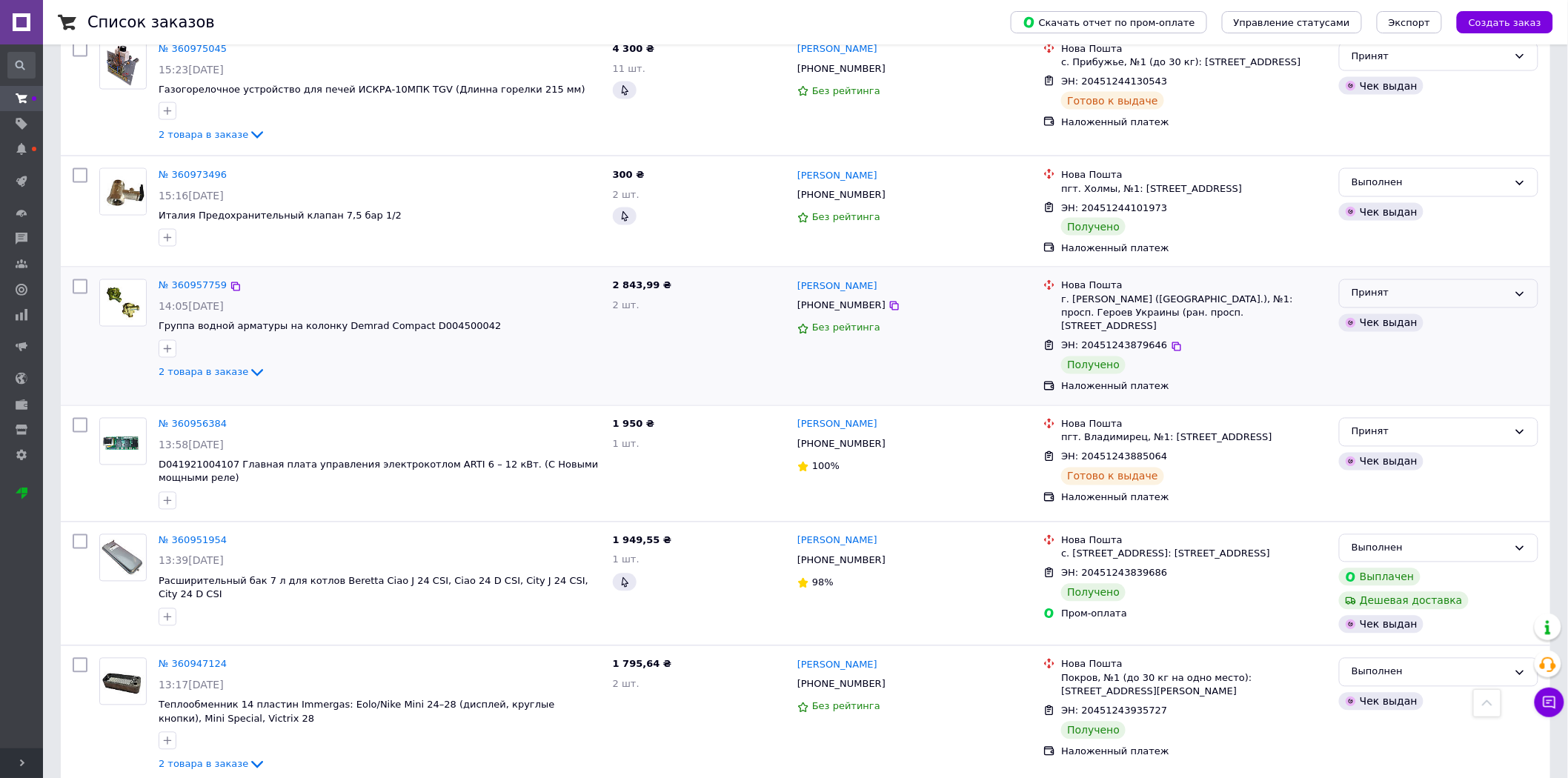
click at [1418, 281] on div "Принят" at bounding box center [1439, 294] width 200 height 29
click at [1391, 311] on li "Выполнен" at bounding box center [1439, 324] width 198 height 28
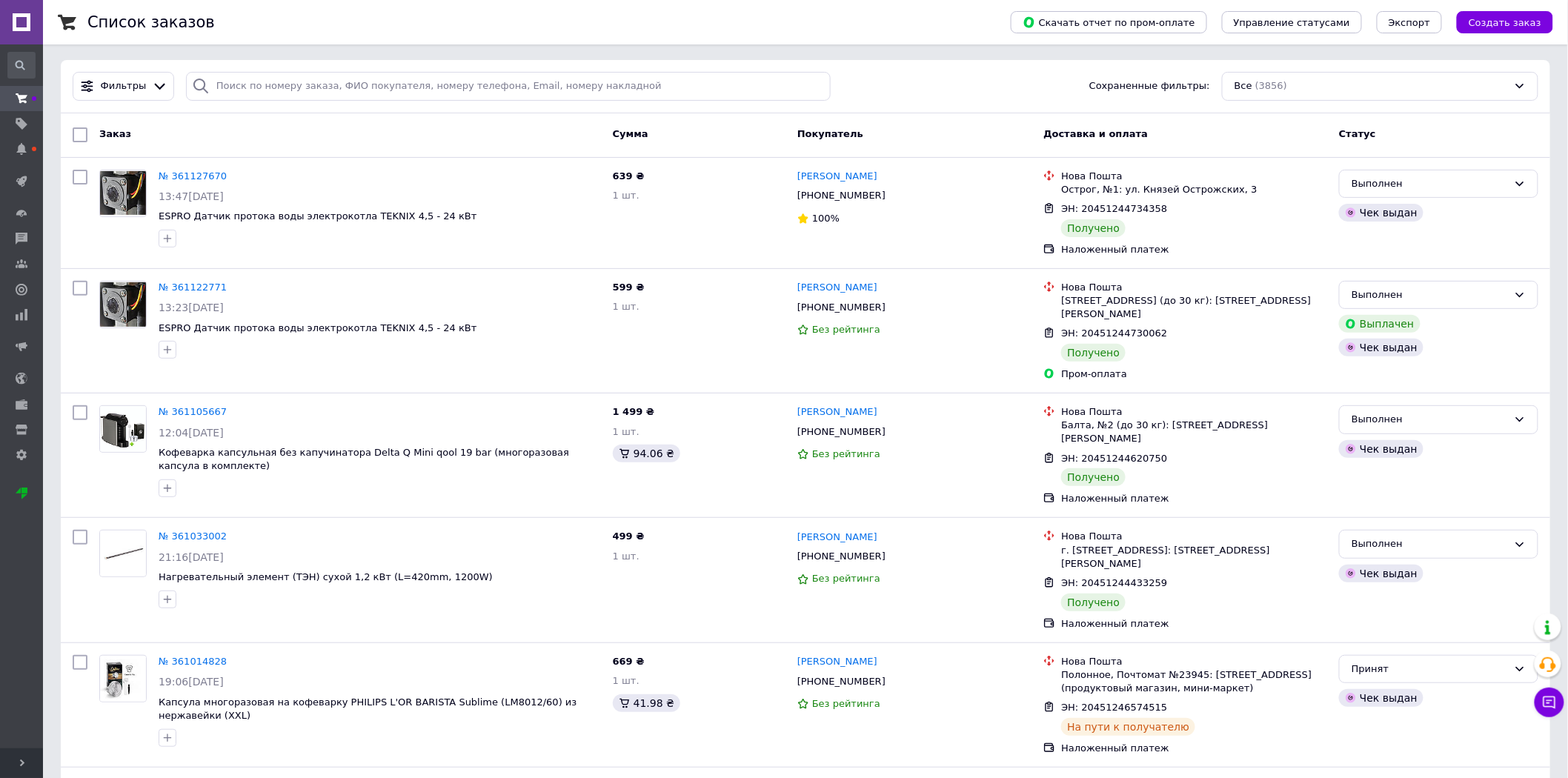
scroll to position [0, 0]
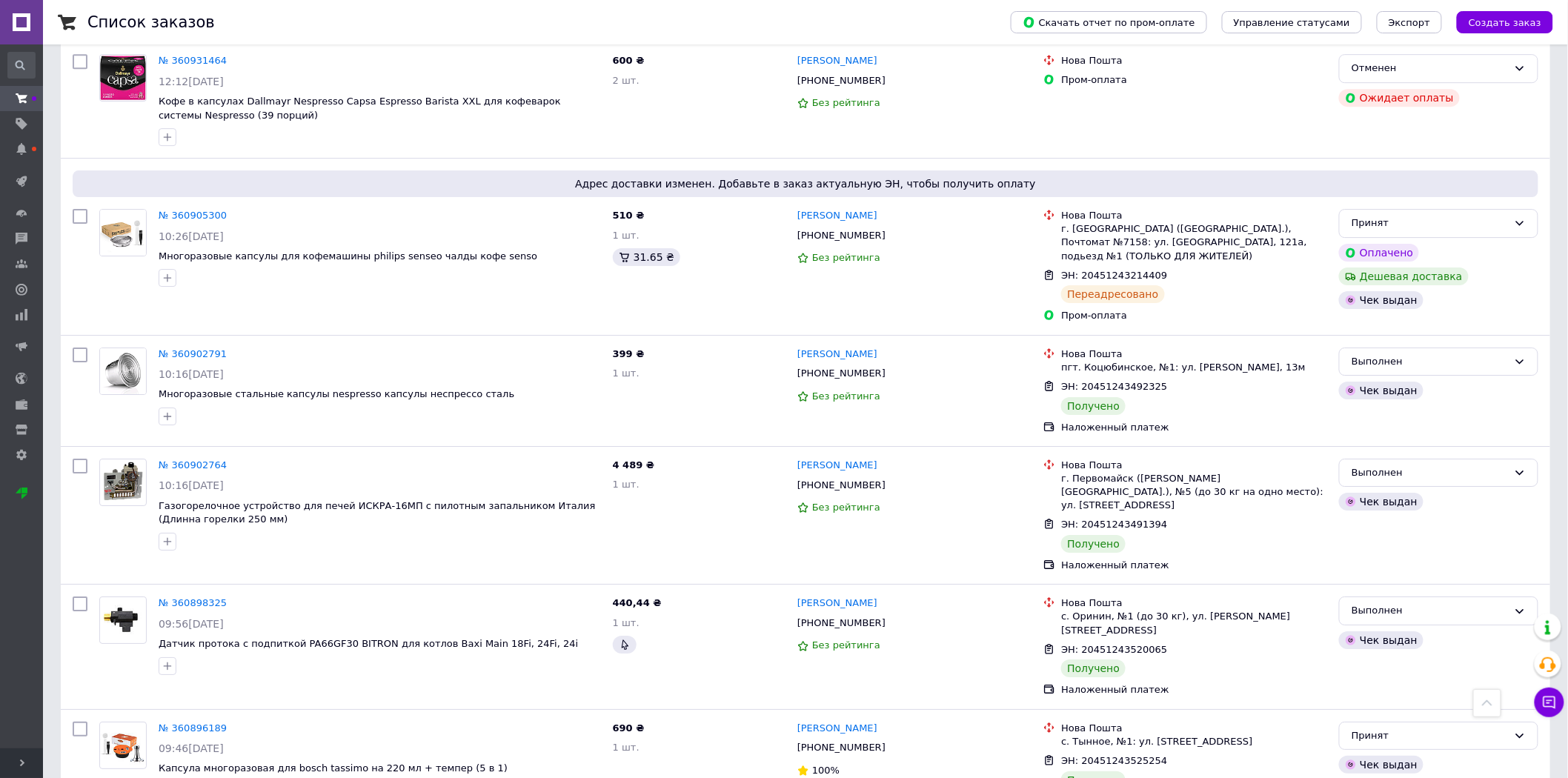
scroll to position [1933, 0]
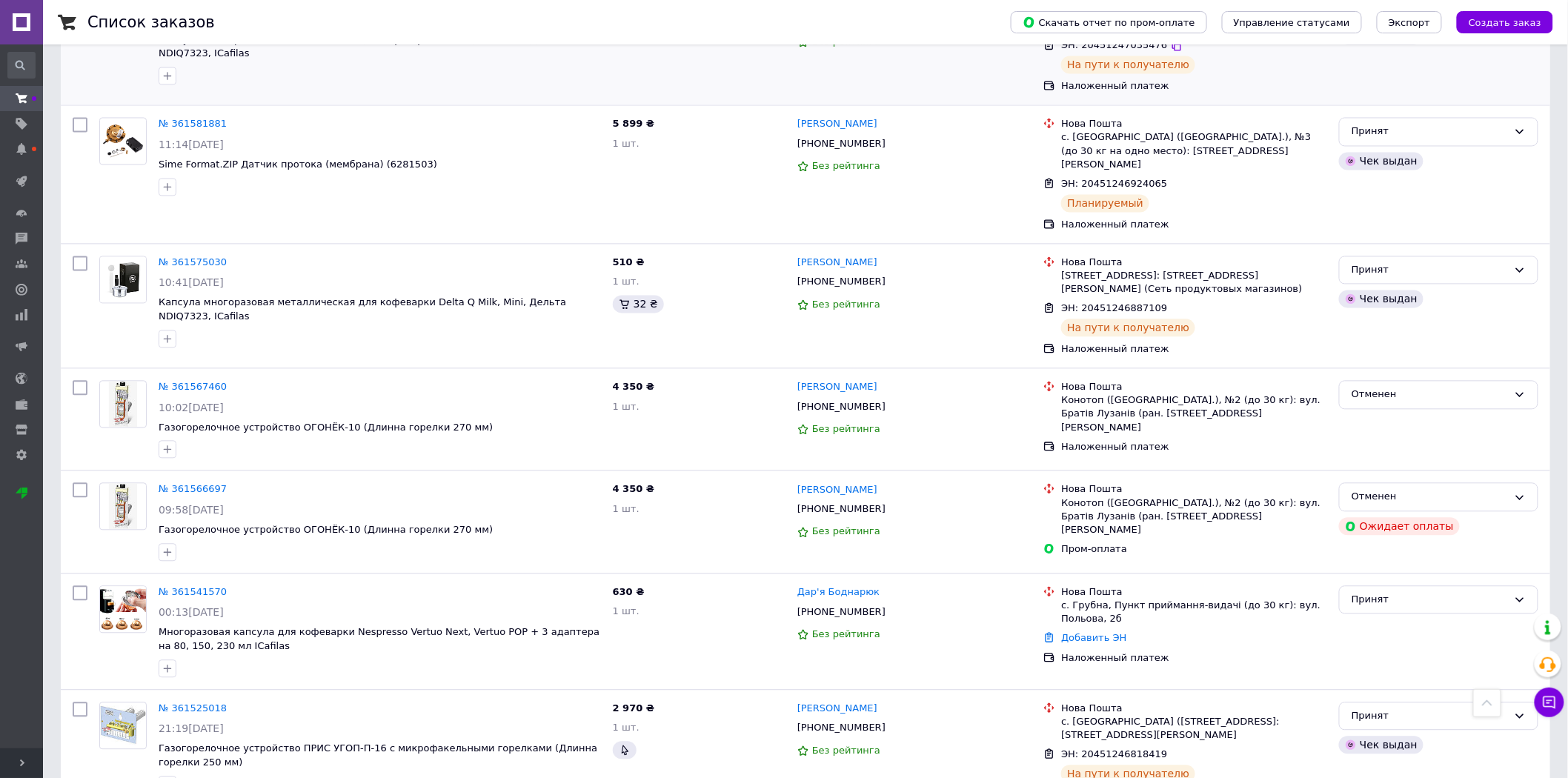
scroll to position [768, 0]
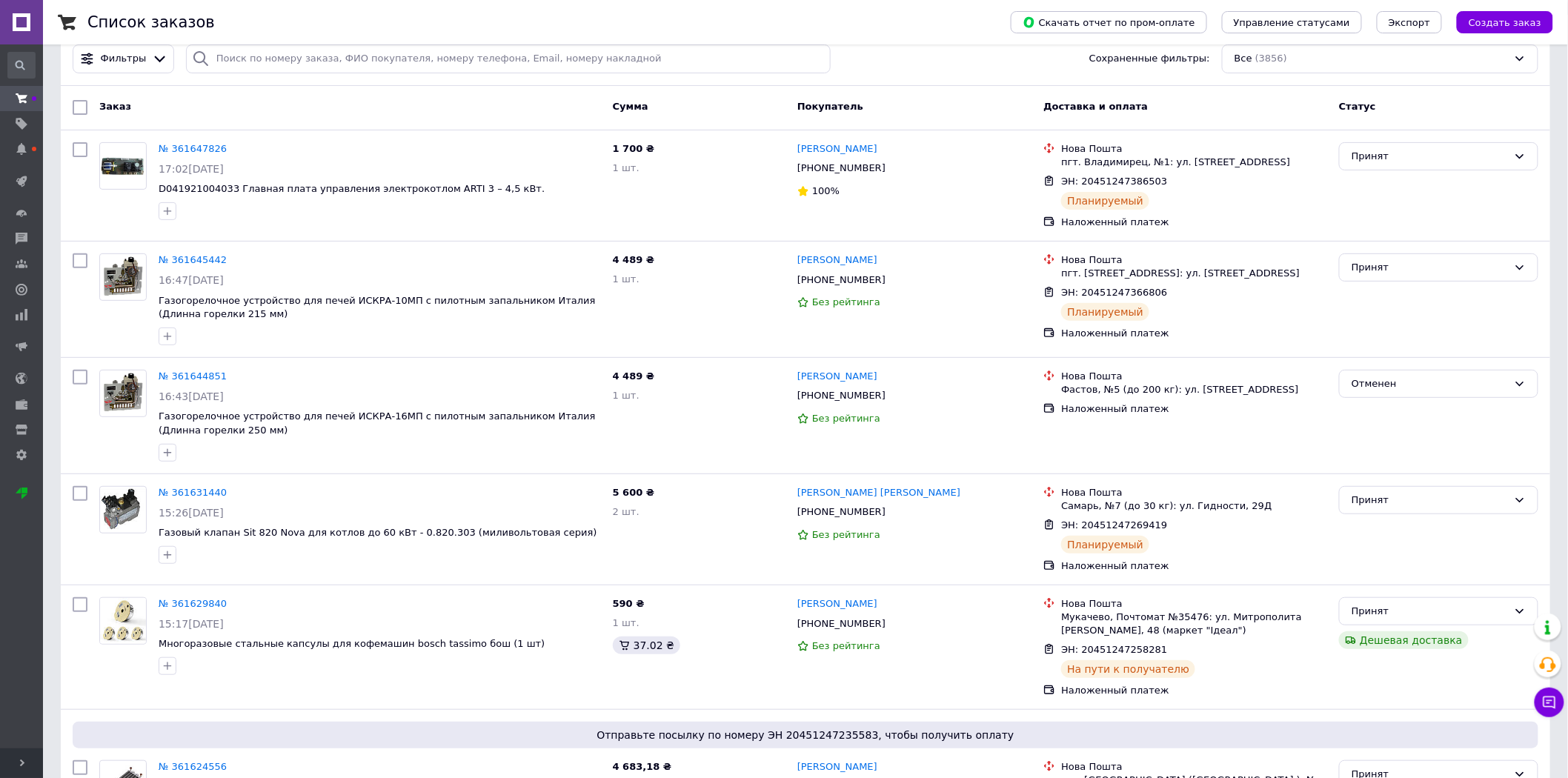
scroll to position [82, 0]
